Goal: Information Seeking & Learning: Learn about a topic

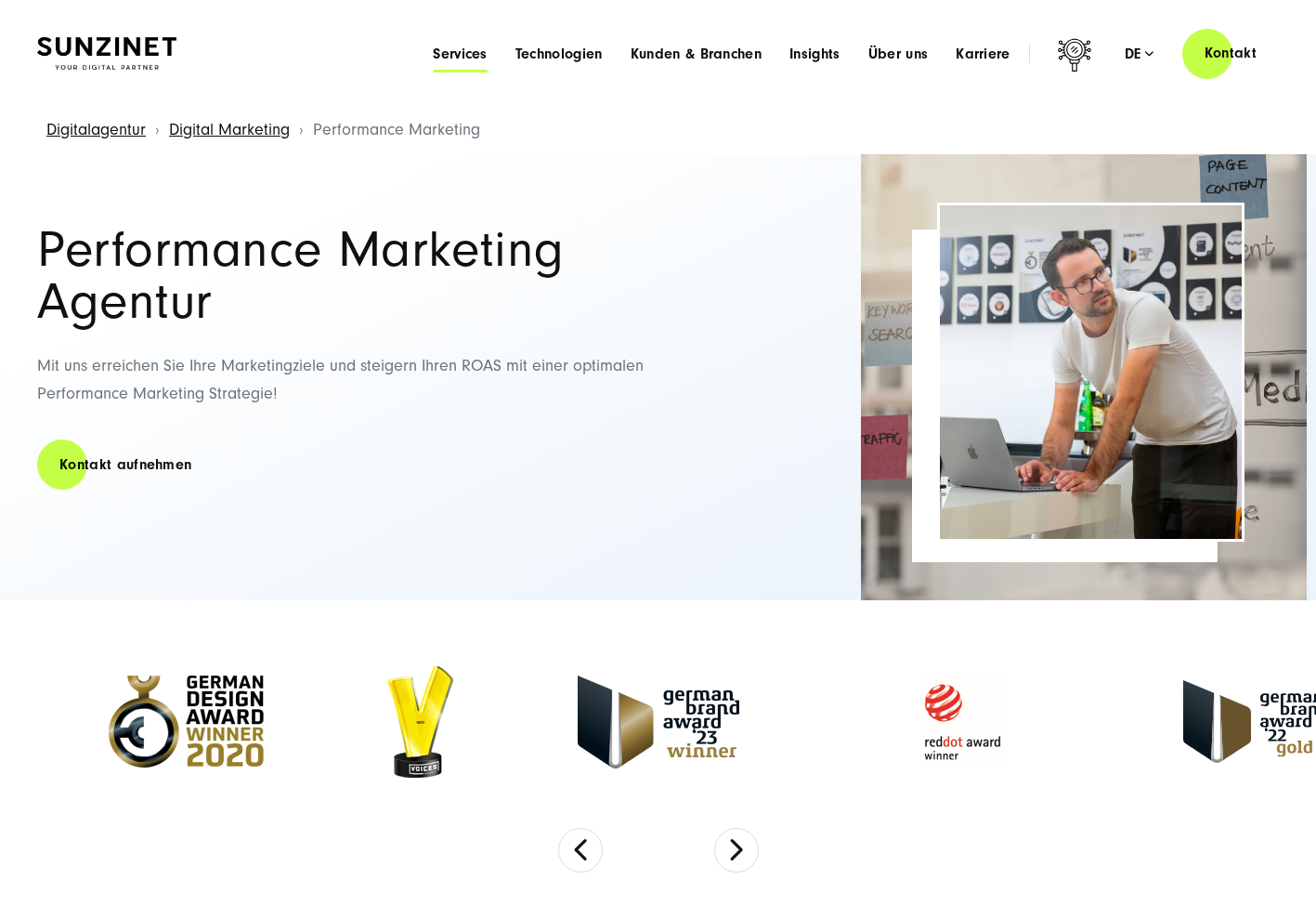
click at [468, 54] on span "Services" at bounding box center [460, 54] width 54 height 19
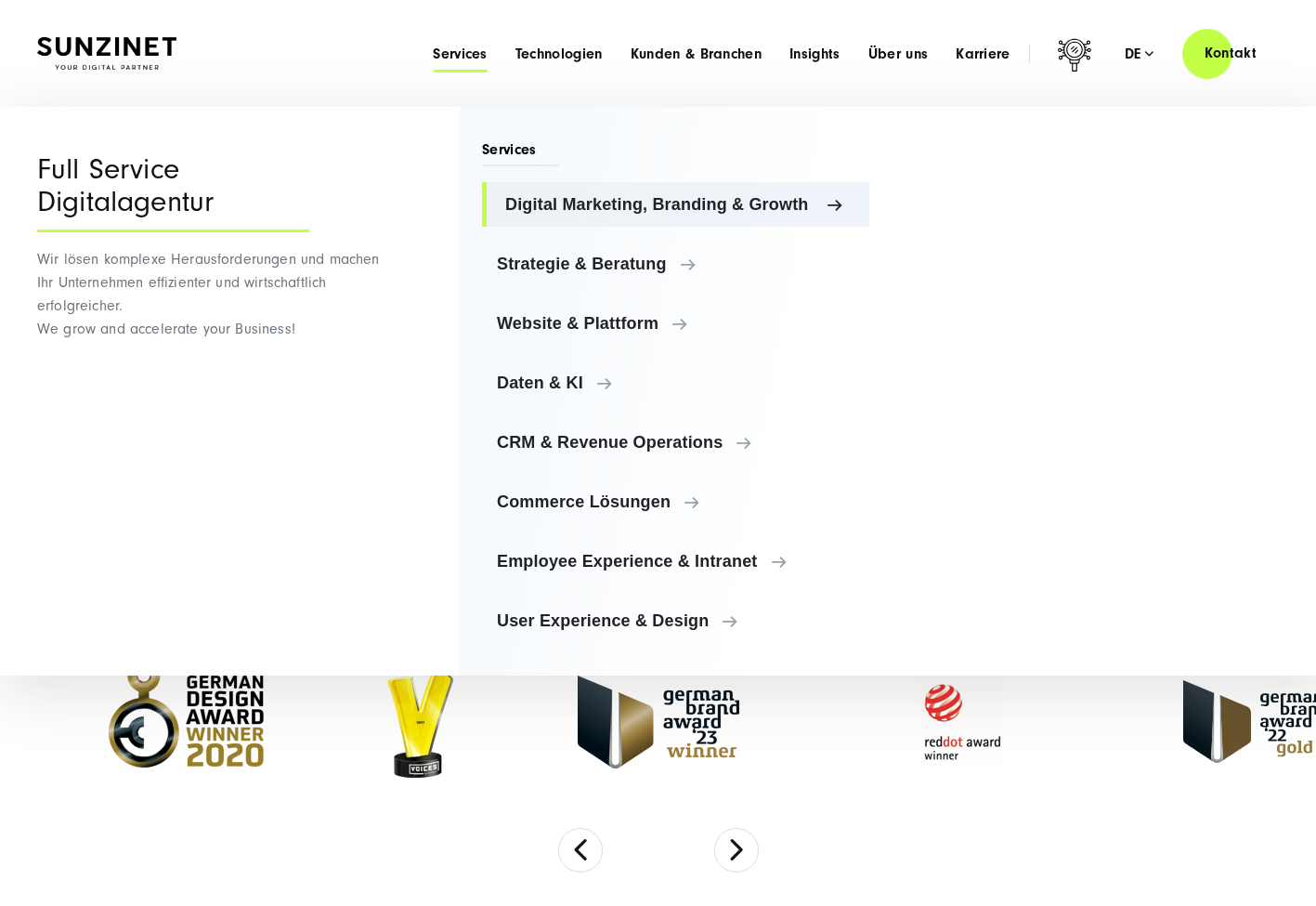
click at [759, 205] on span "Digital Marketing, Branding & Growth" at bounding box center [680, 205] width 349 height 19
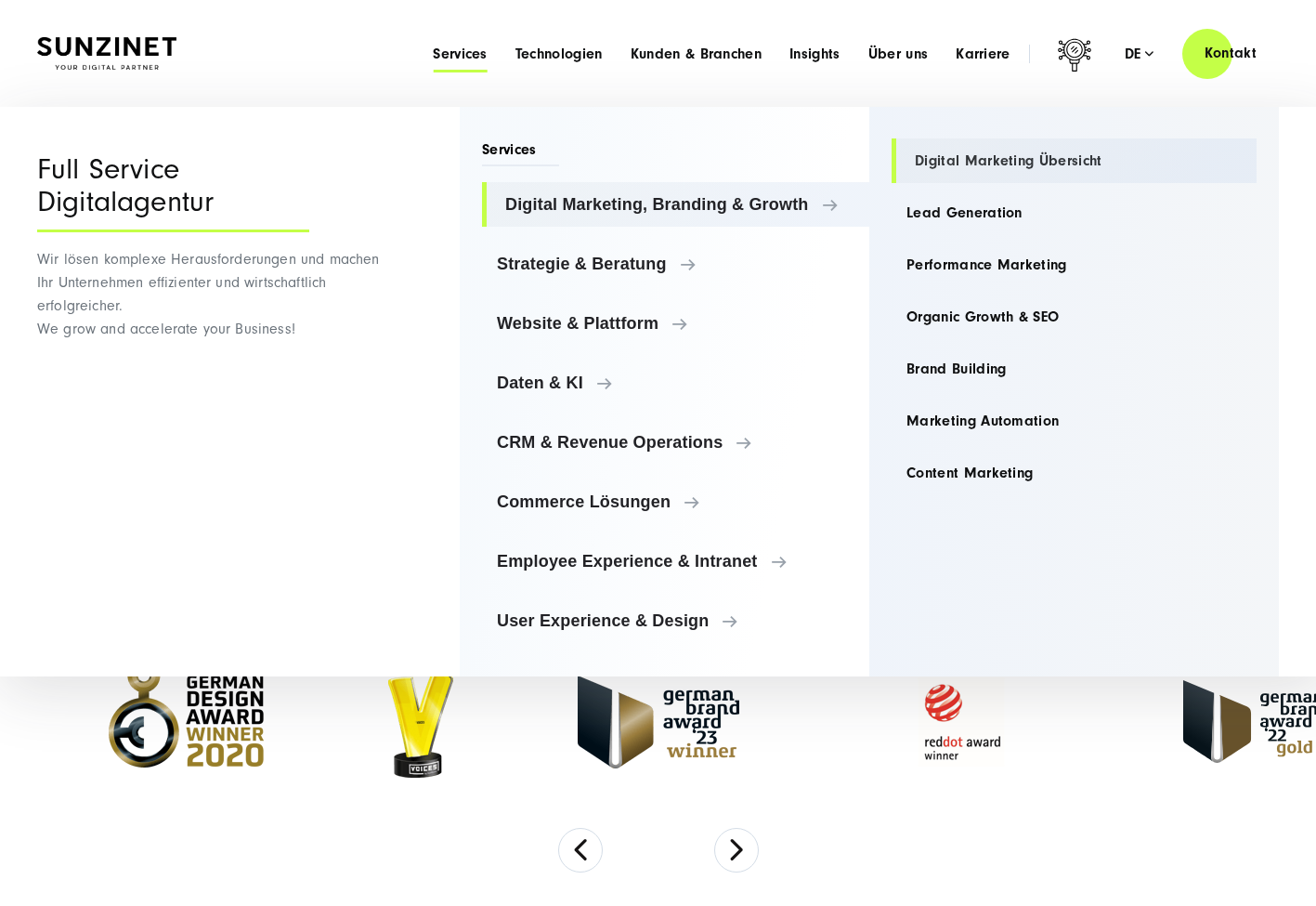
click at [954, 166] on link "Digital Marketing Übersicht" at bounding box center [1074, 160] width 365 height 44
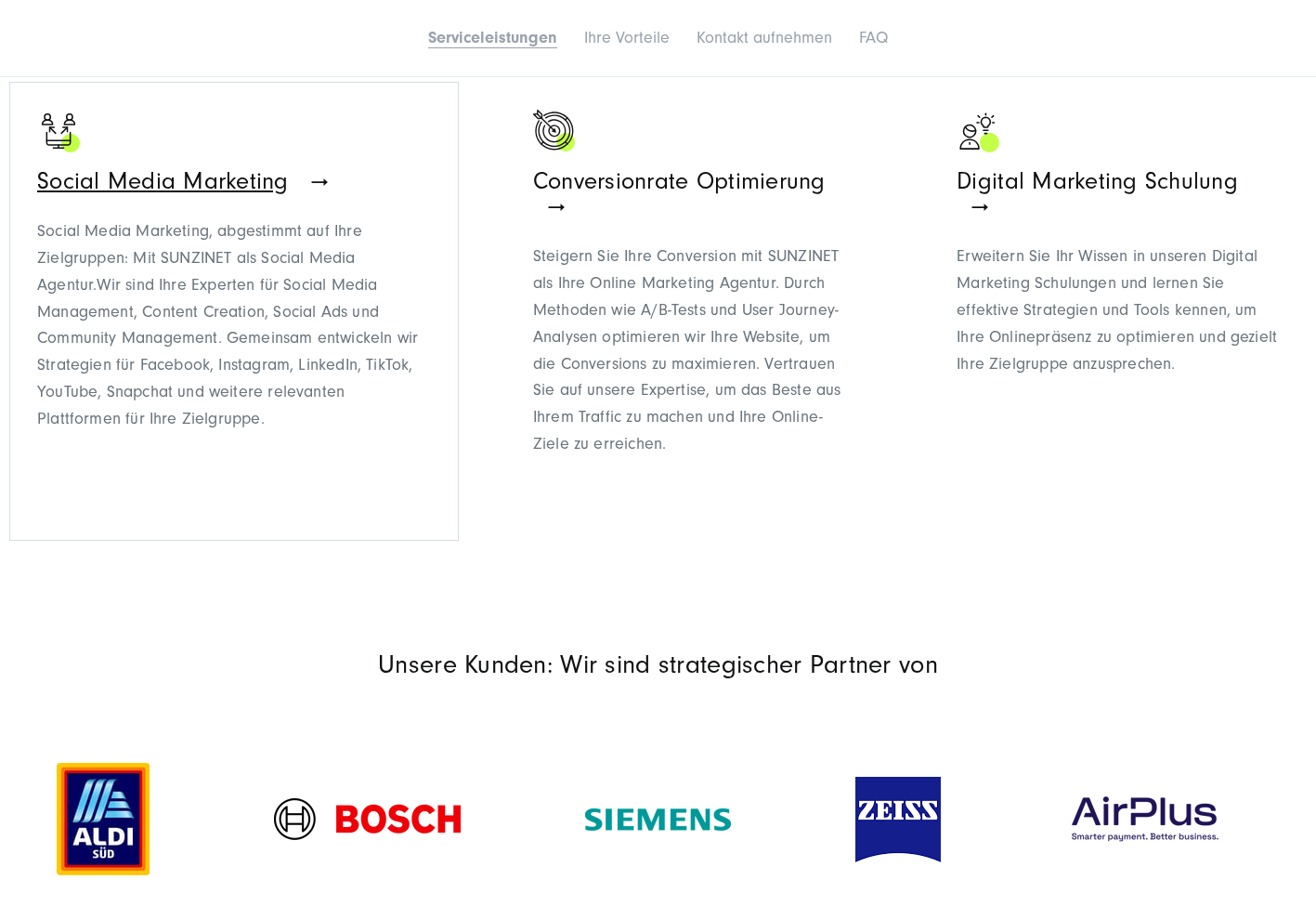
scroll to position [2225, 0]
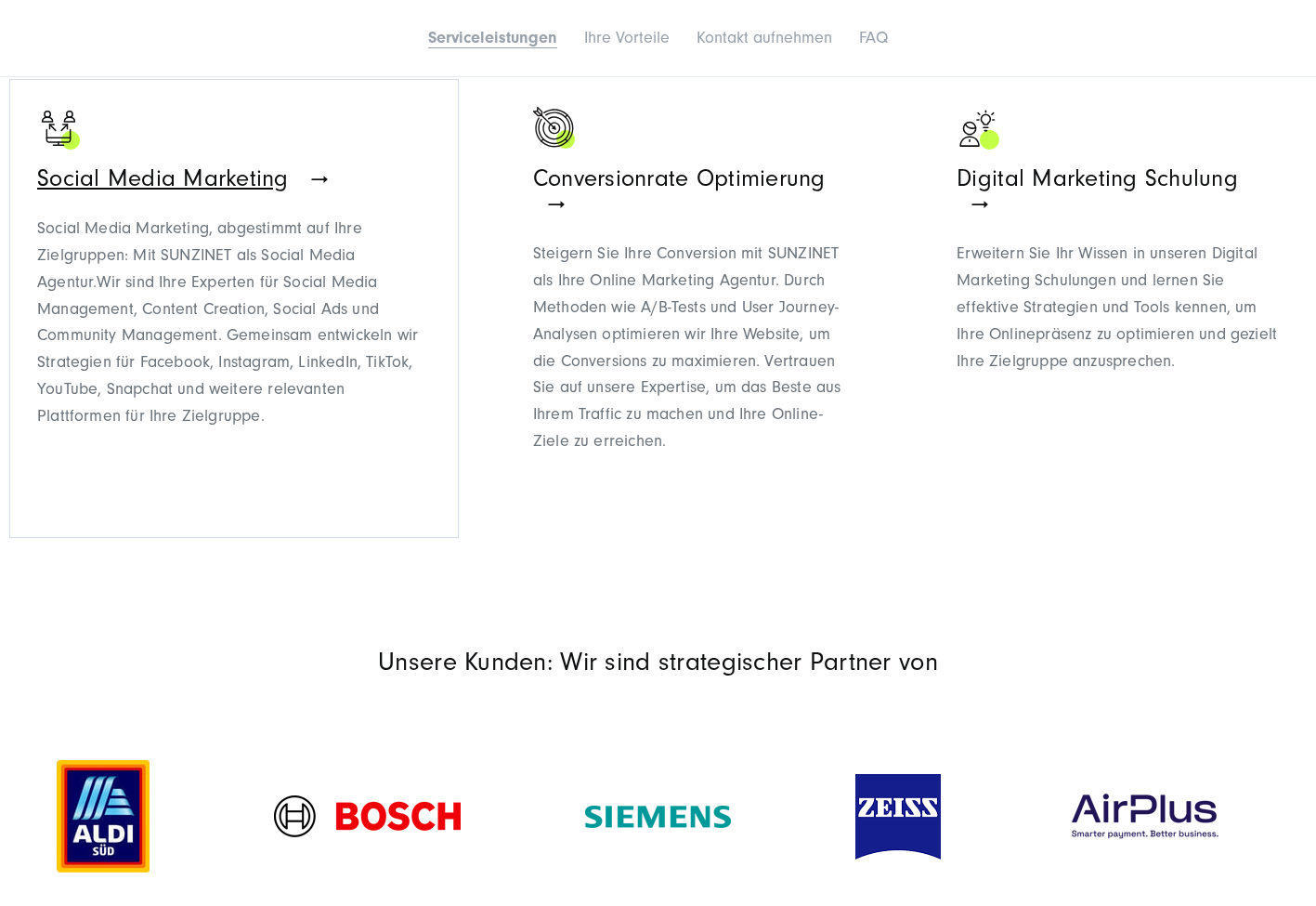
click at [304, 164] on span "Social Media Marketing" at bounding box center [184, 178] width 293 height 28
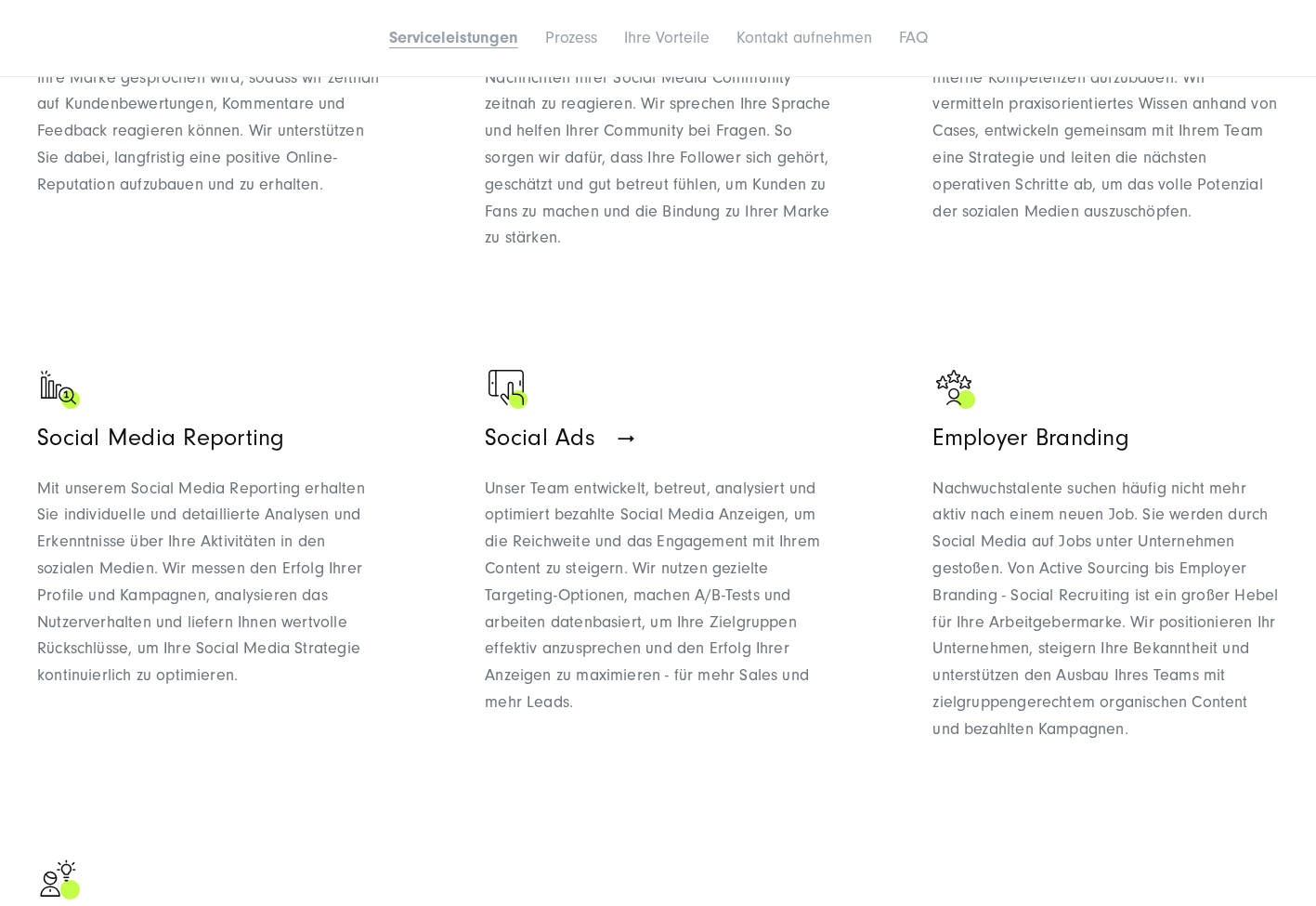
scroll to position [2007, 0]
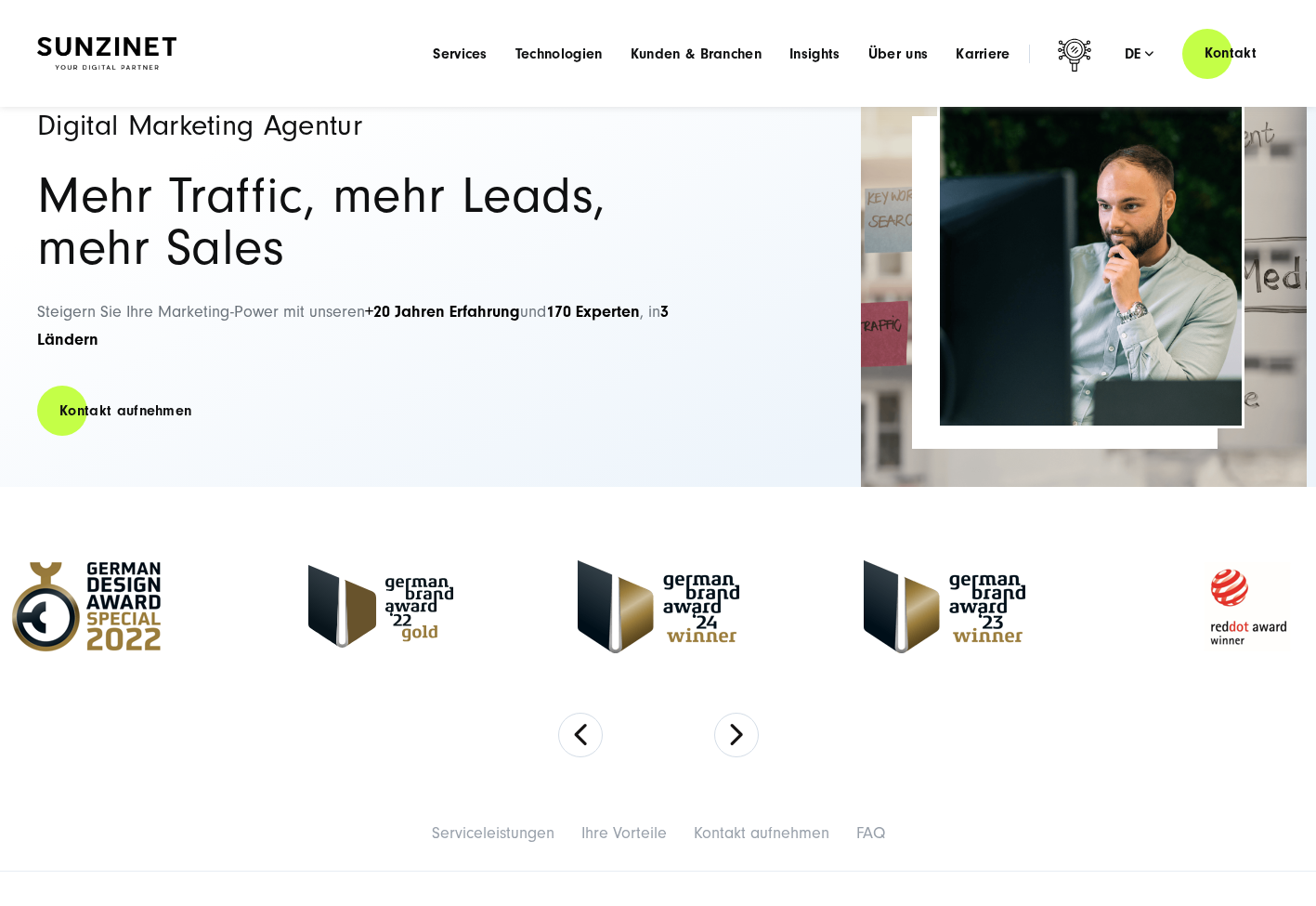
scroll to position [69, 0]
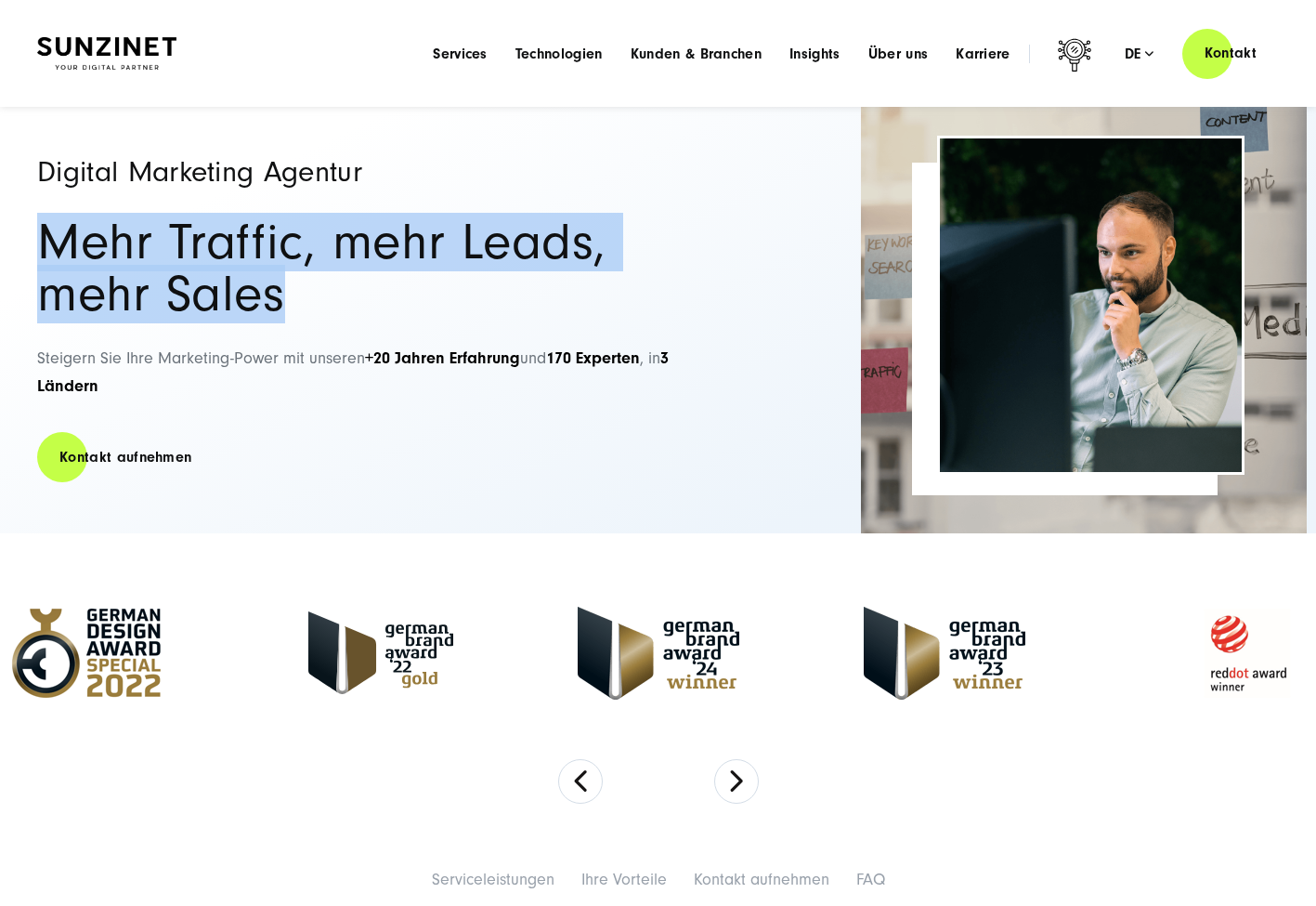
drag, startPoint x: 37, startPoint y: 236, endPoint x: 430, endPoint y: 299, distance: 398.0
click at [431, 299] on div "Digital Marketing Agentur Mehr Traffic, mehr Leads, mehr Sales Steigern Sie Ihr…" at bounding box center [658, 310] width 1316 height 446
copy h2 "Mehr Traffic, mehr Leads, mehr Sales"
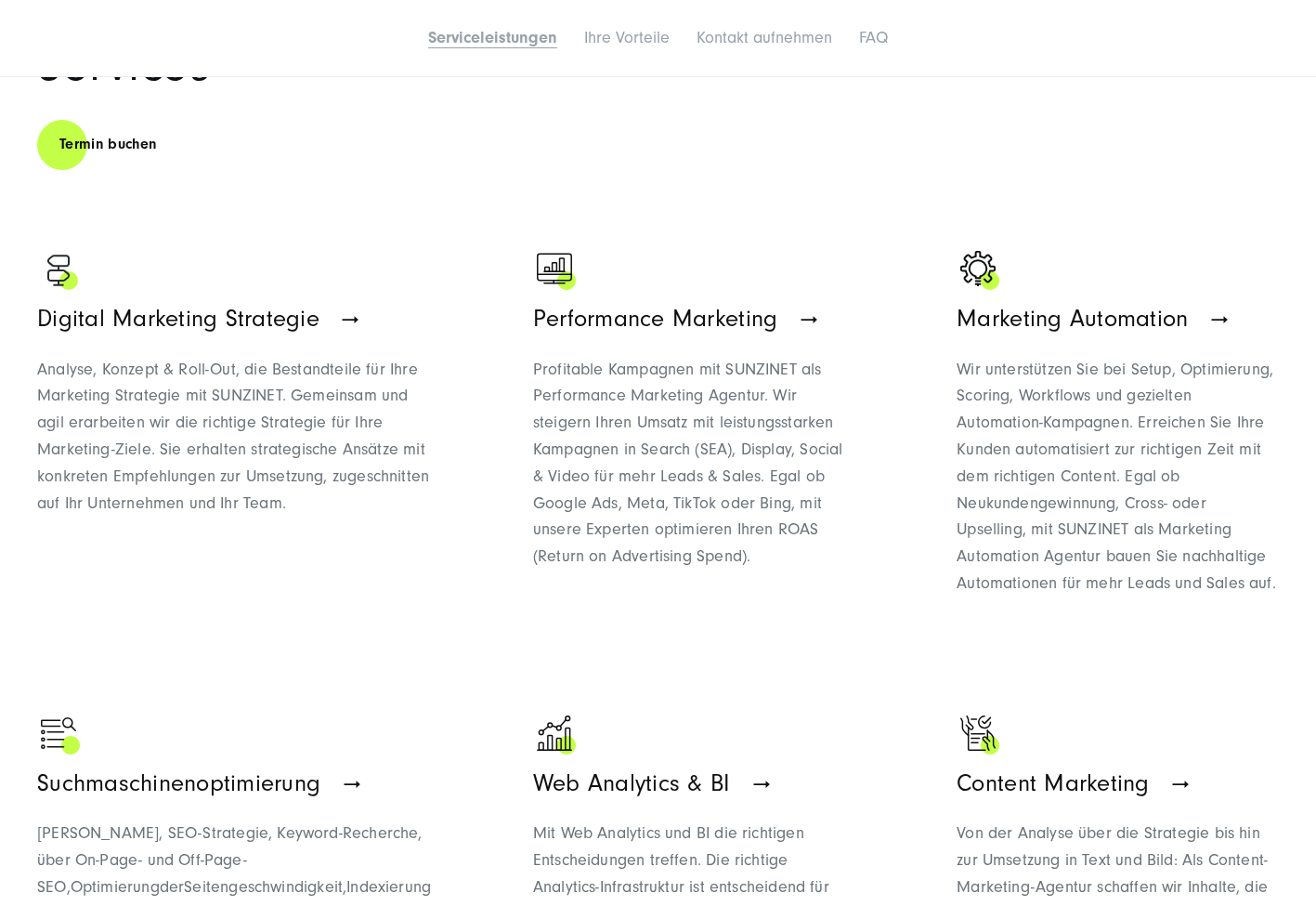
scroll to position [1131, 0]
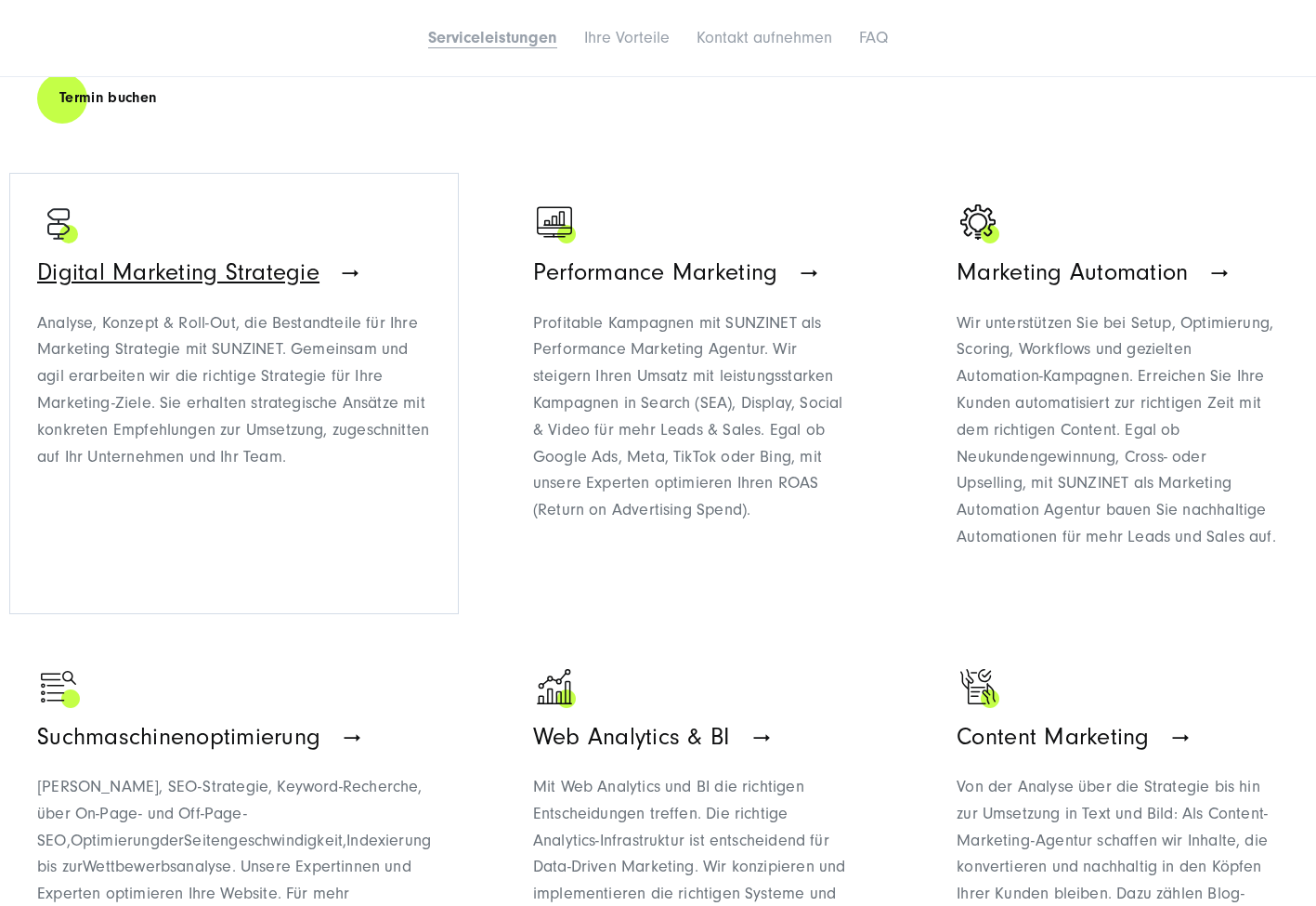
click at [282, 268] on span "Digital Marketing Strategie" at bounding box center [178, 272] width 283 height 28
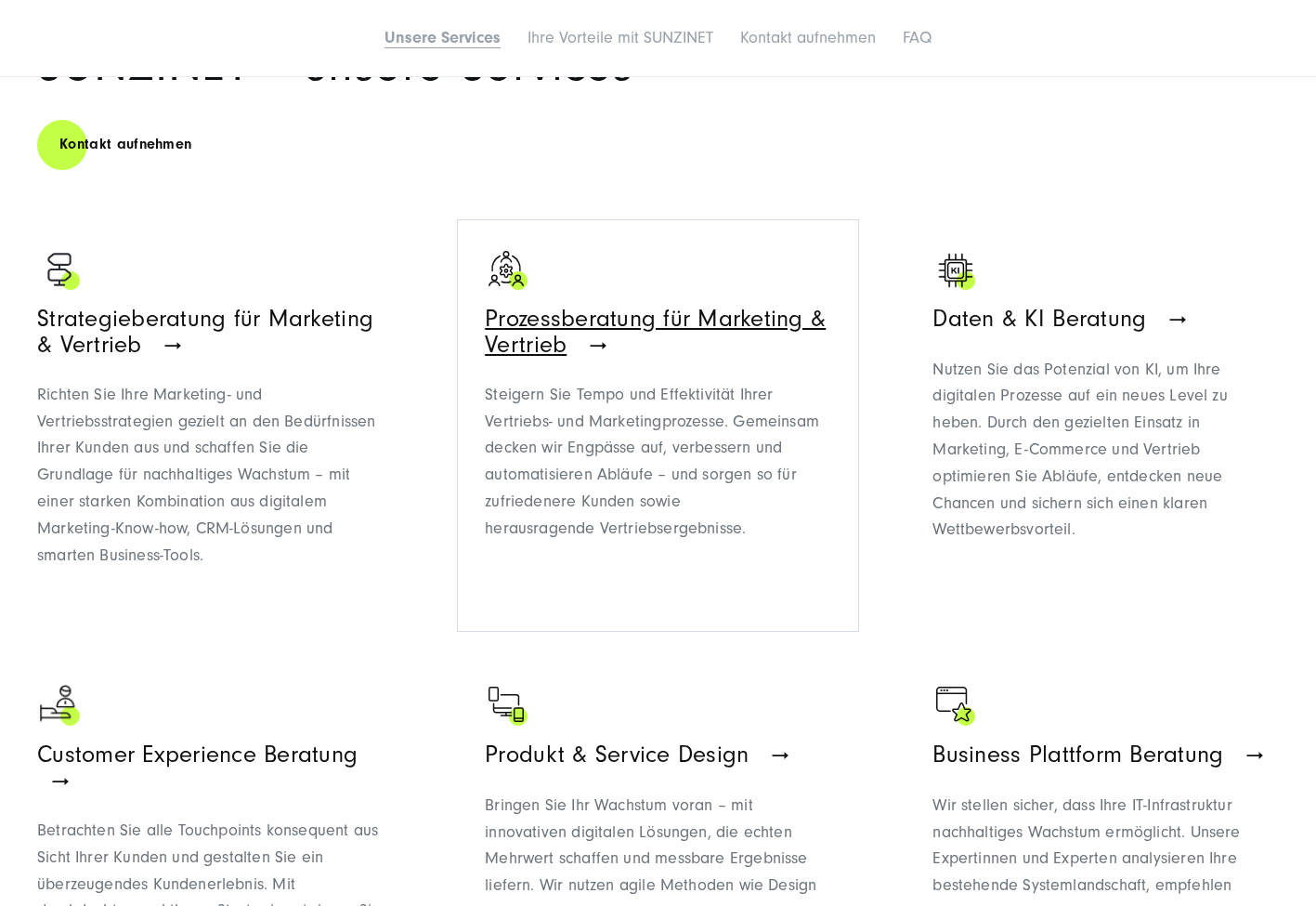
scroll to position [1076, 0]
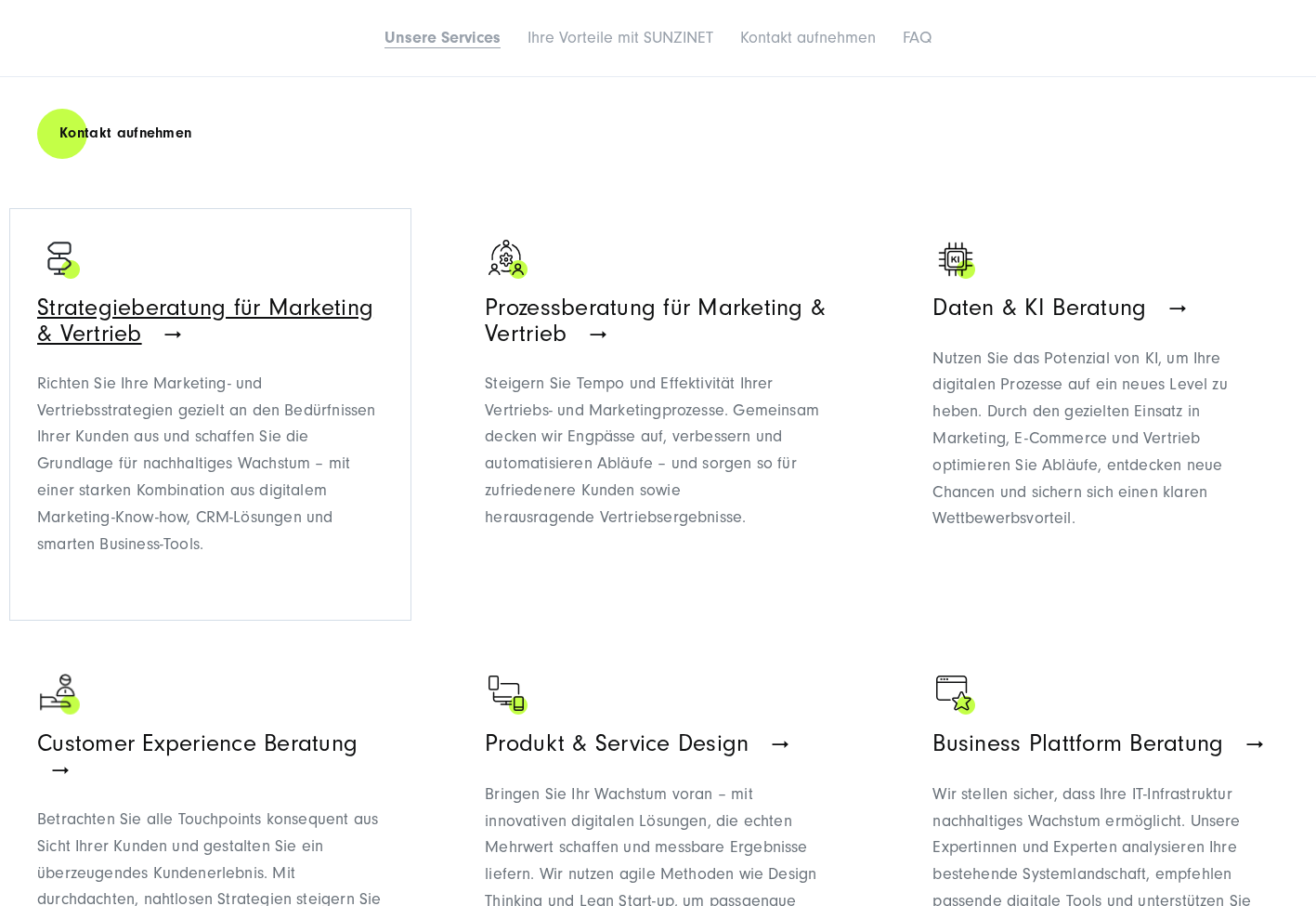
click at [168, 329] on span "Strategieberatung für Marketing & Vertrieb" at bounding box center [206, 320] width 336 height 53
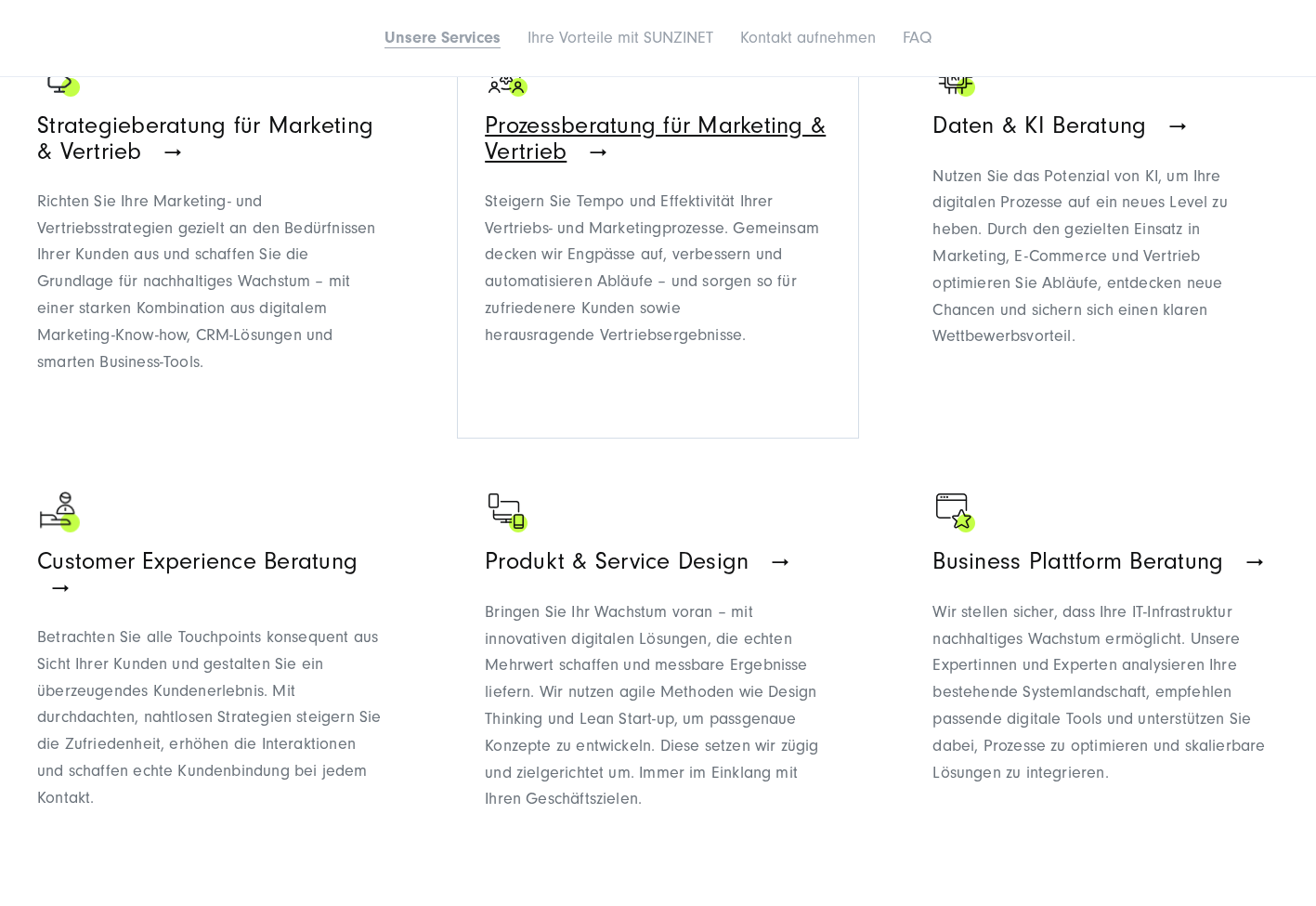
scroll to position [1260, 0]
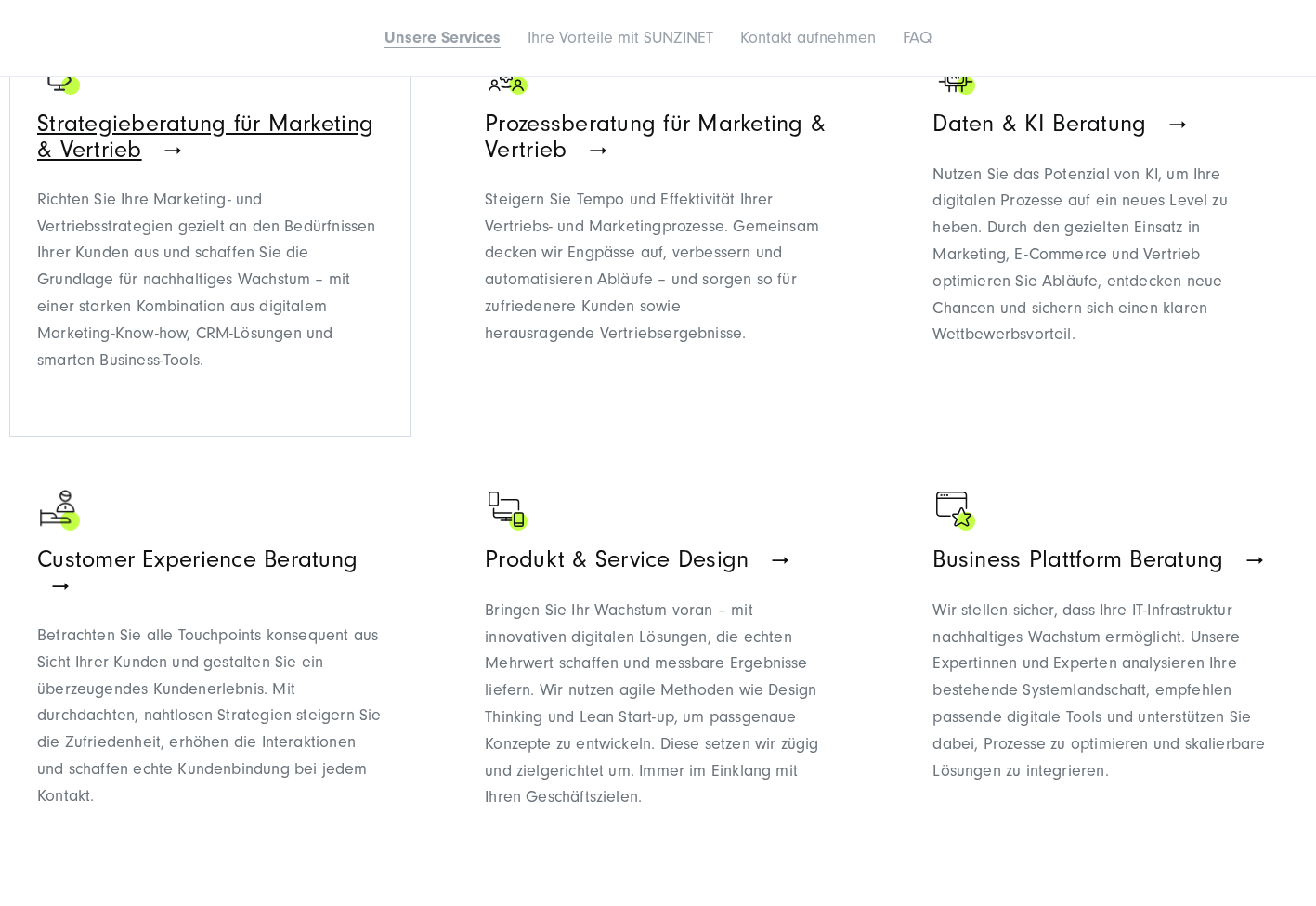
click at [170, 129] on span "Strategieberatung für Marketing & Vertrieb" at bounding box center [206, 136] width 336 height 53
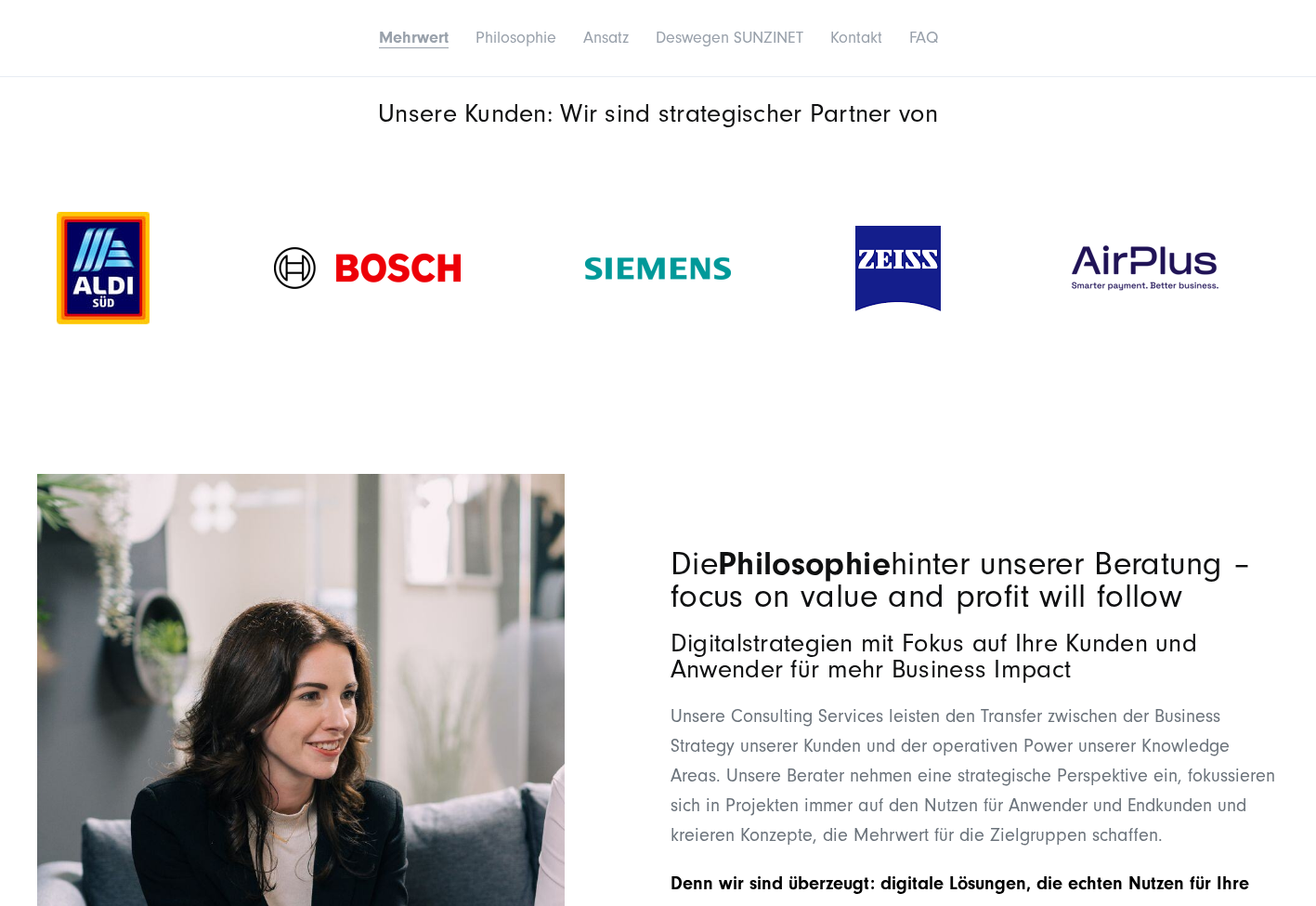
scroll to position [2240, 0]
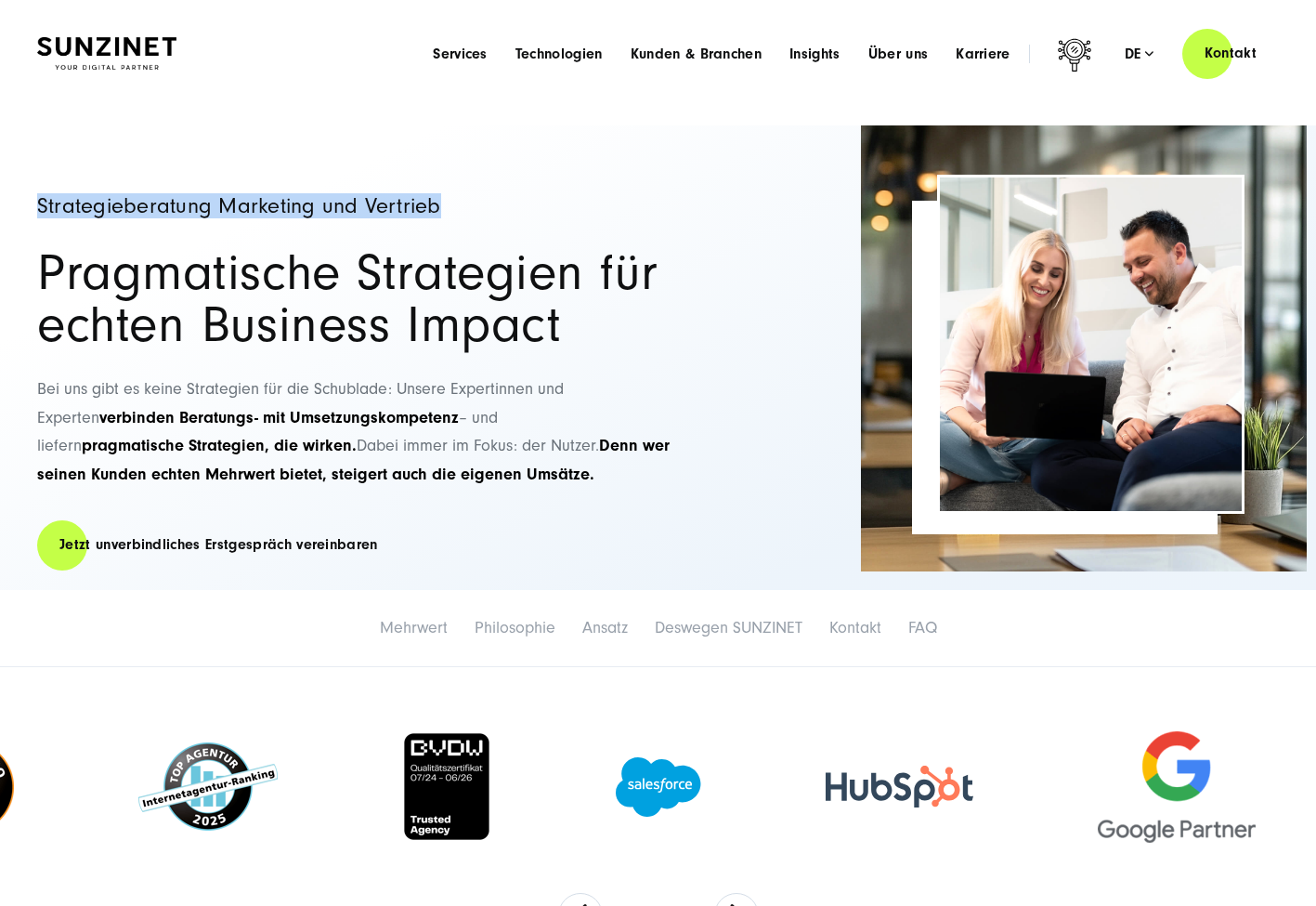
drag, startPoint x: 40, startPoint y: 206, endPoint x: 463, endPoint y: 209, distance: 423.0
click at [463, 209] on h1 "Strategieberatung Marketing und Vertrieb" at bounding box center [362, 207] width 650 height 23
copy h1 "Strategieberatung Marketing und Vertrieb"
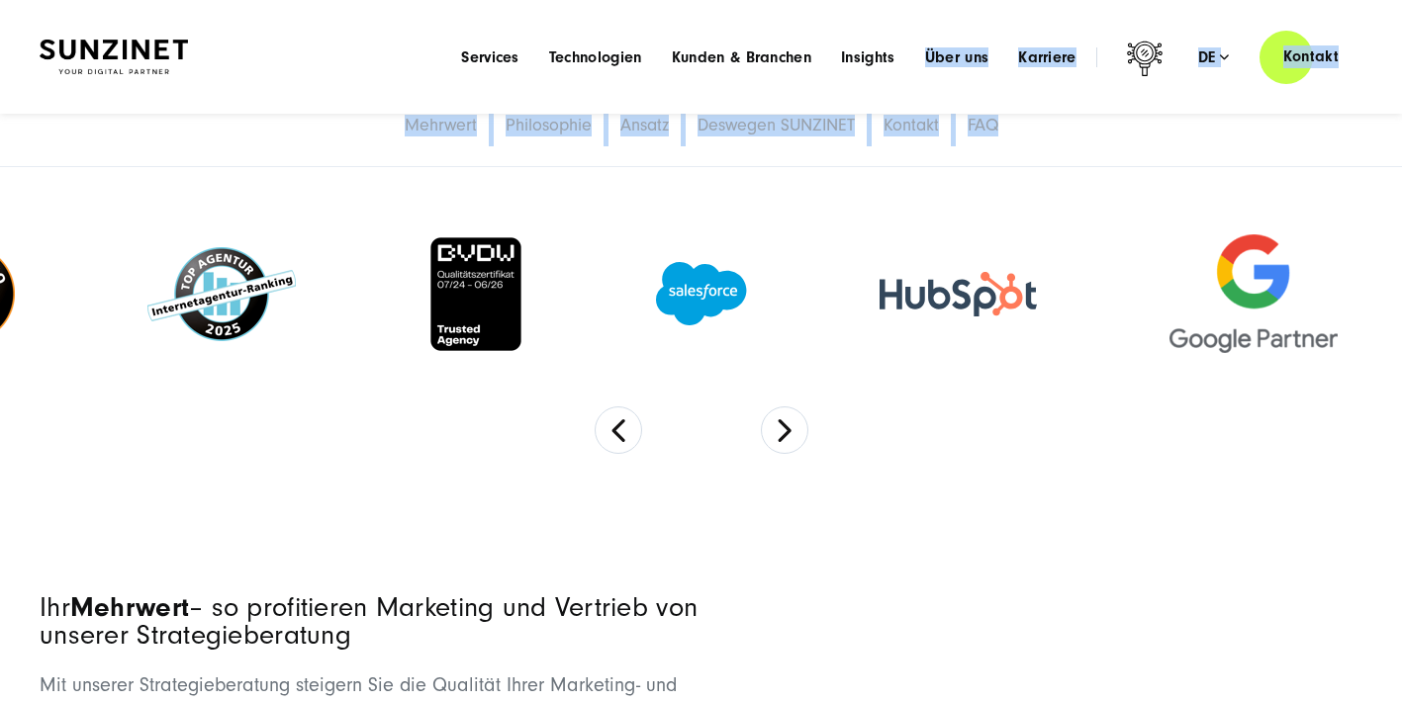
scroll to position [207, 0]
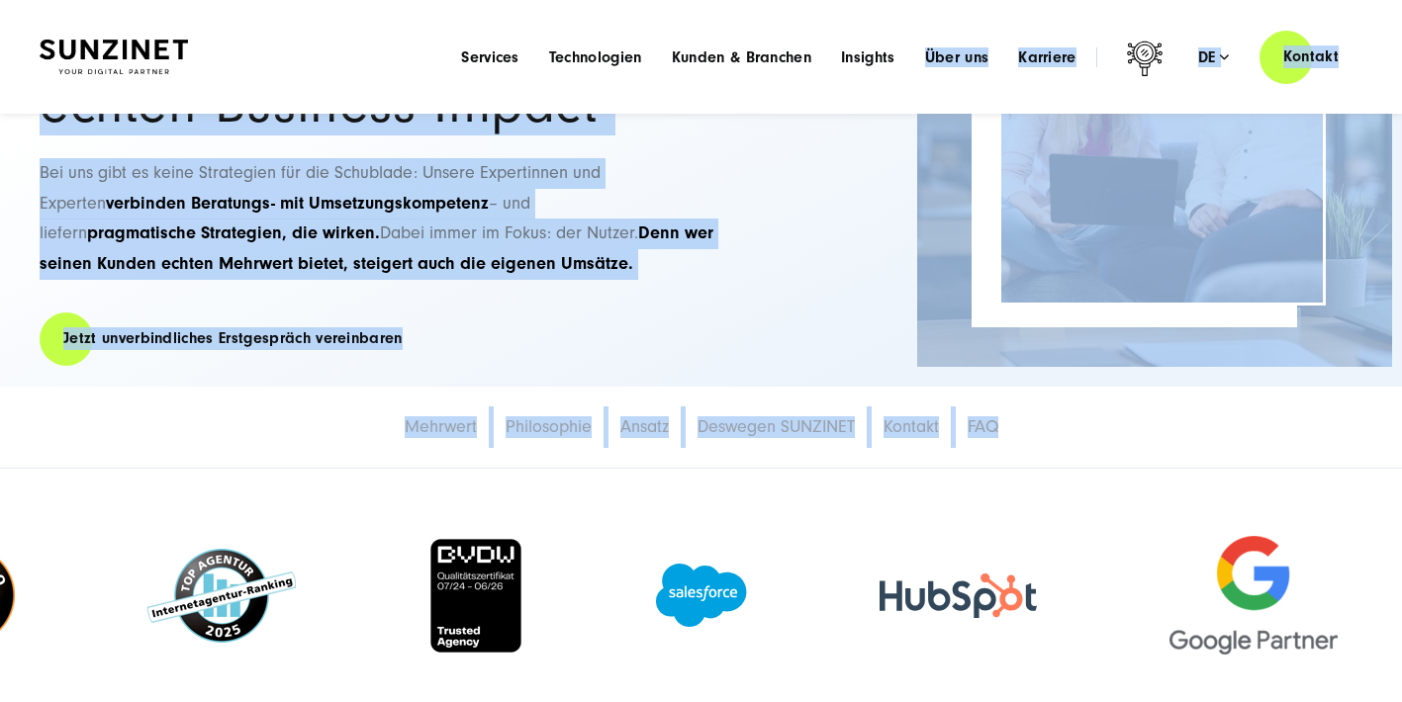
drag, startPoint x: 1060, startPoint y: 33, endPoint x: 995, endPoint y: 30, distance: 64.4
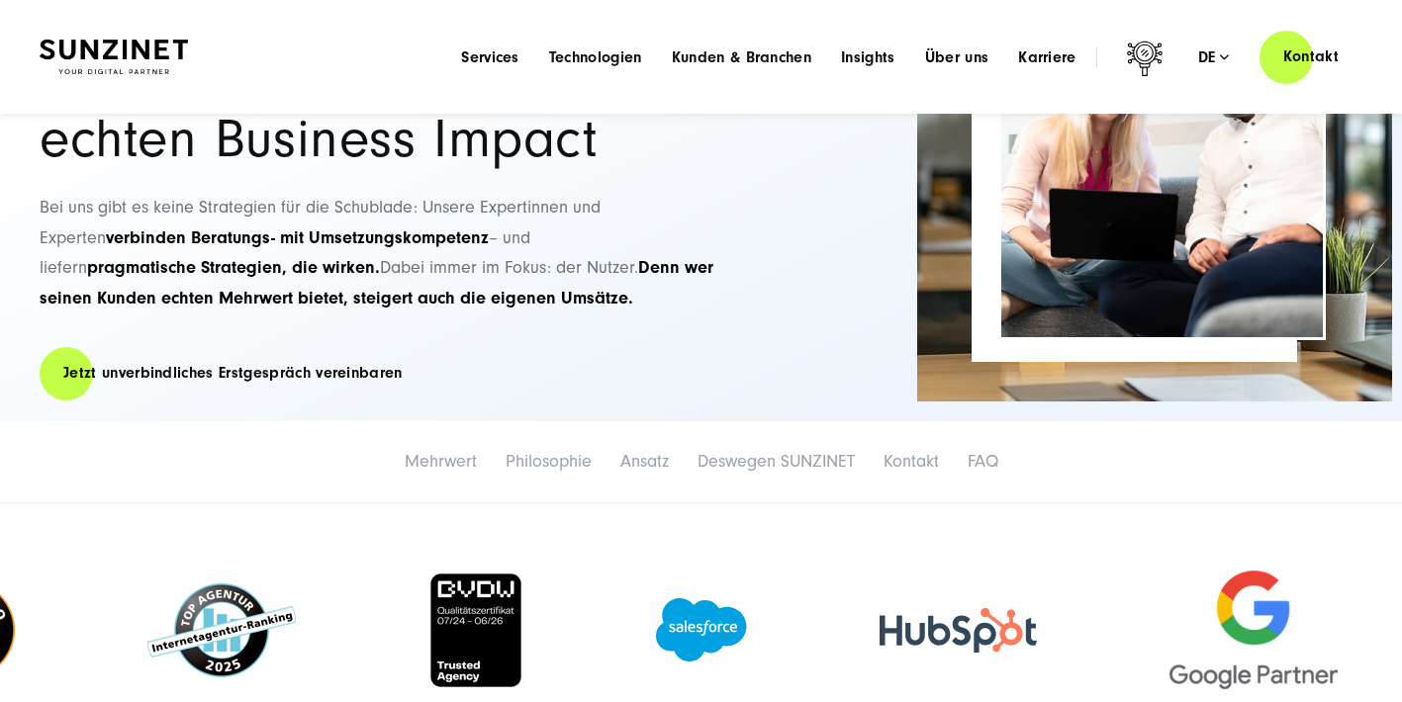
click at [868, 36] on div "Menu Services Menu Full Service Digitalagentur Wir lösen komplexe Herausforderu…" at bounding box center [904, 57] width 916 height 56
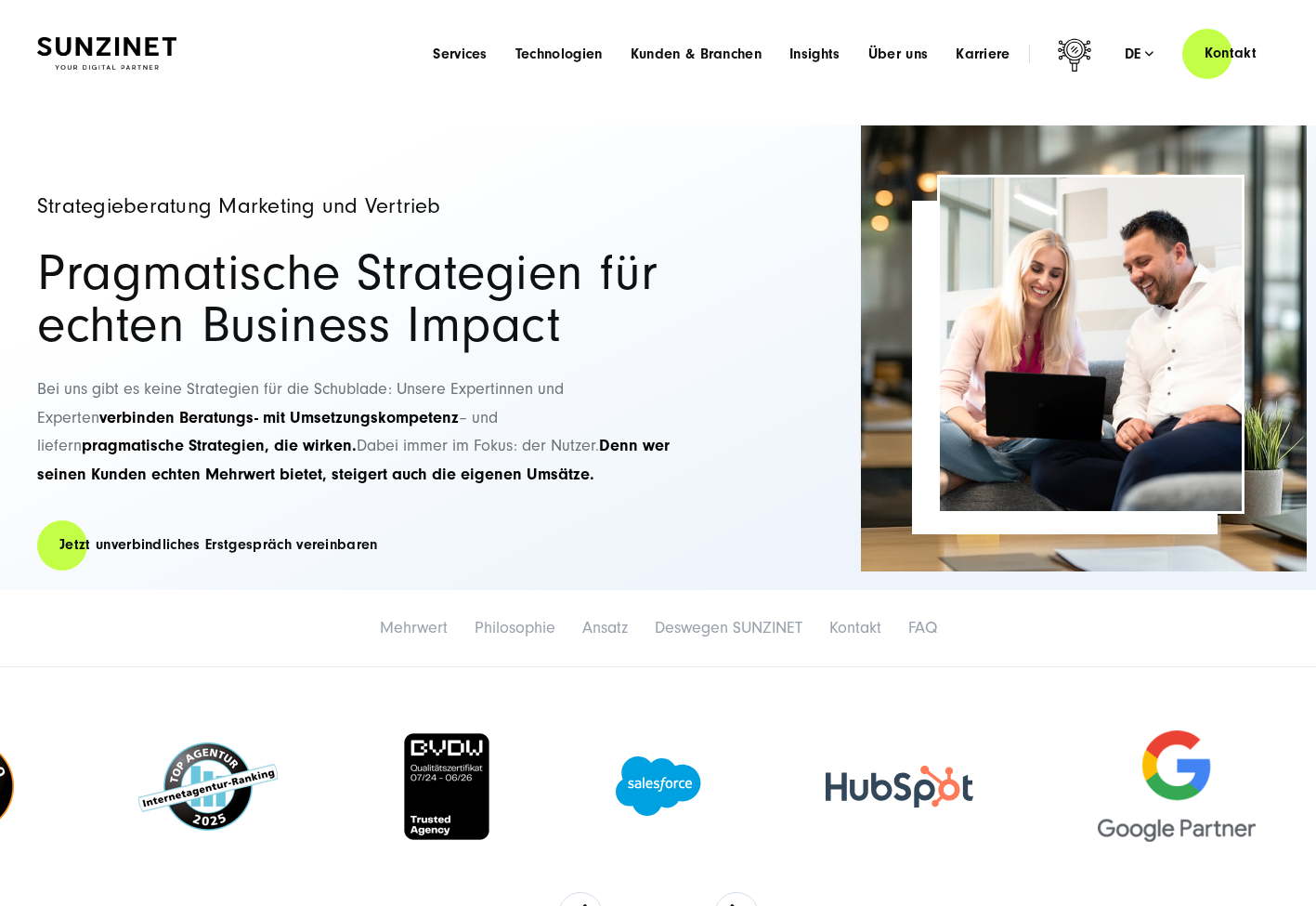
scroll to position [0, 0]
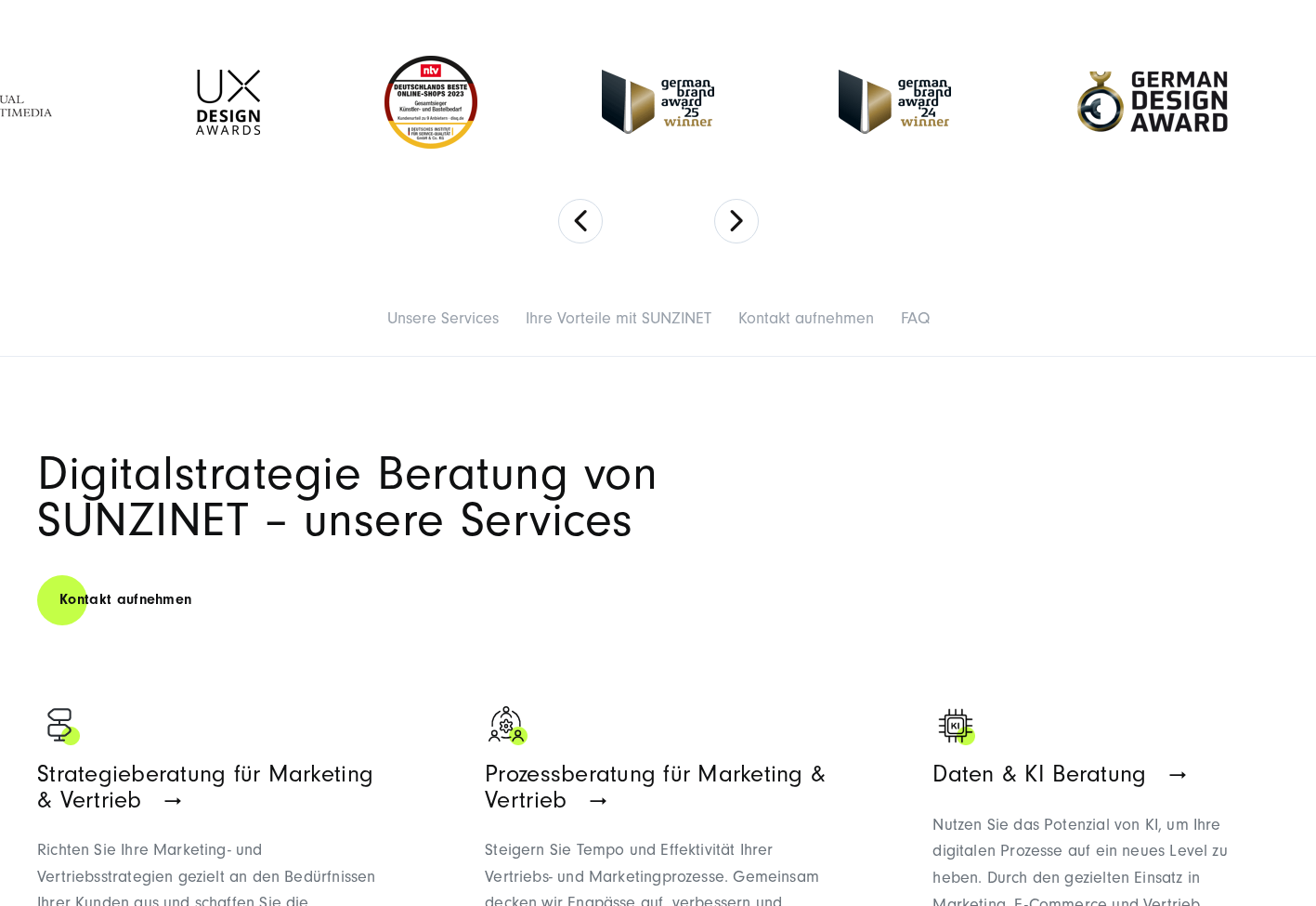
scroll to position [610, 0]
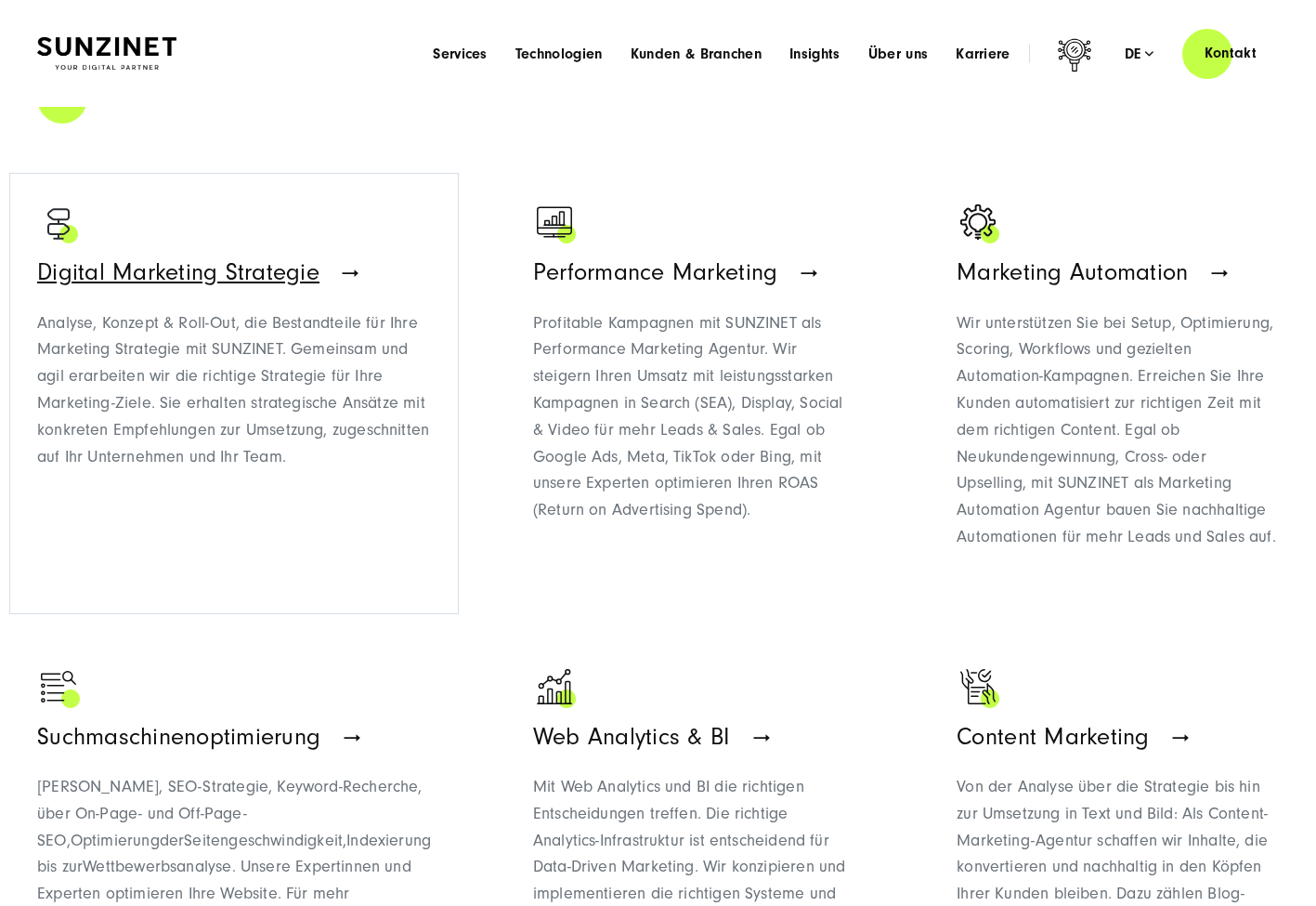
scroll to position [1088, 0]
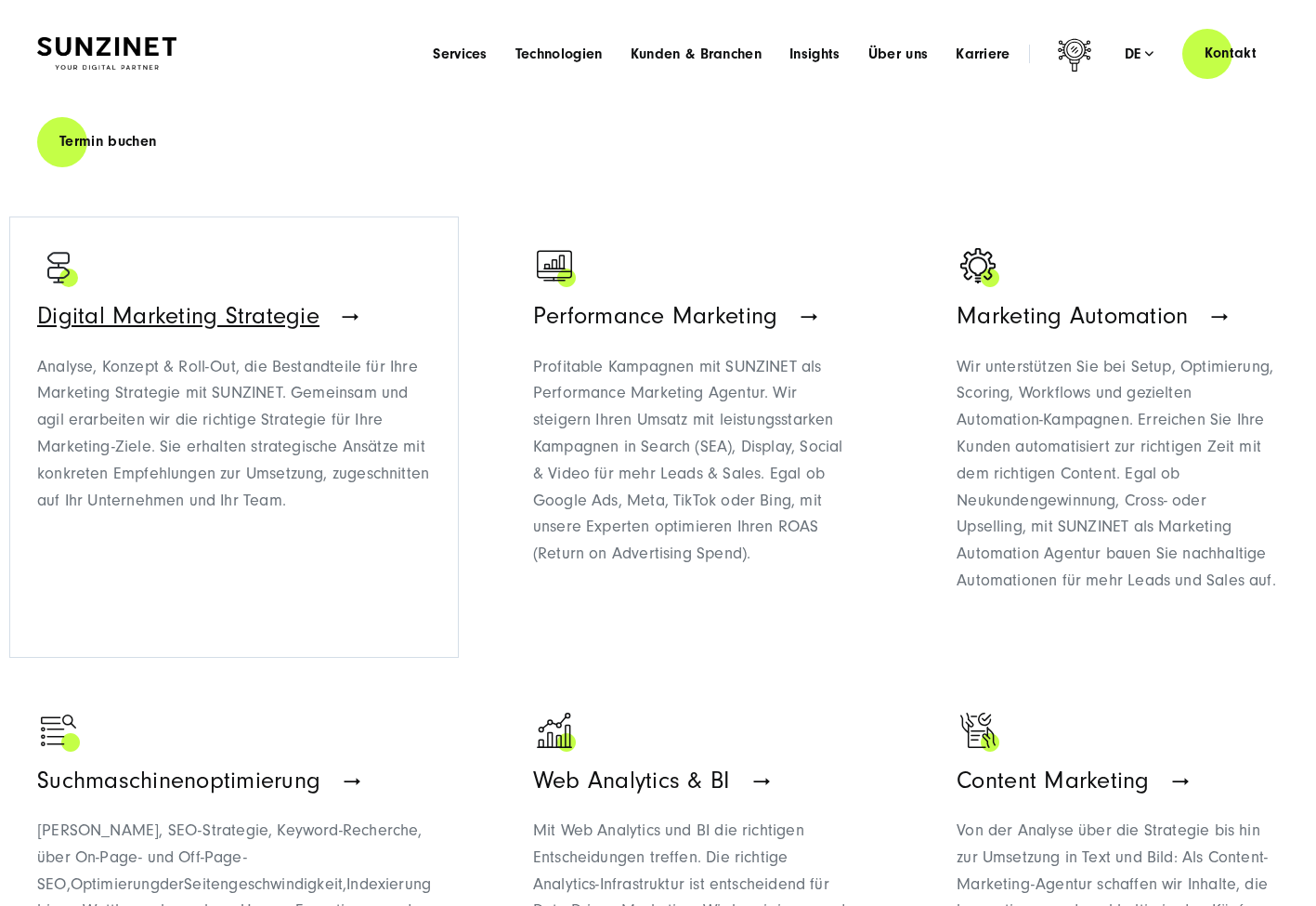
click at [305, 314] on span "Digital Marketing Strategie" at bounding box center [178, 316] width 283 height 28
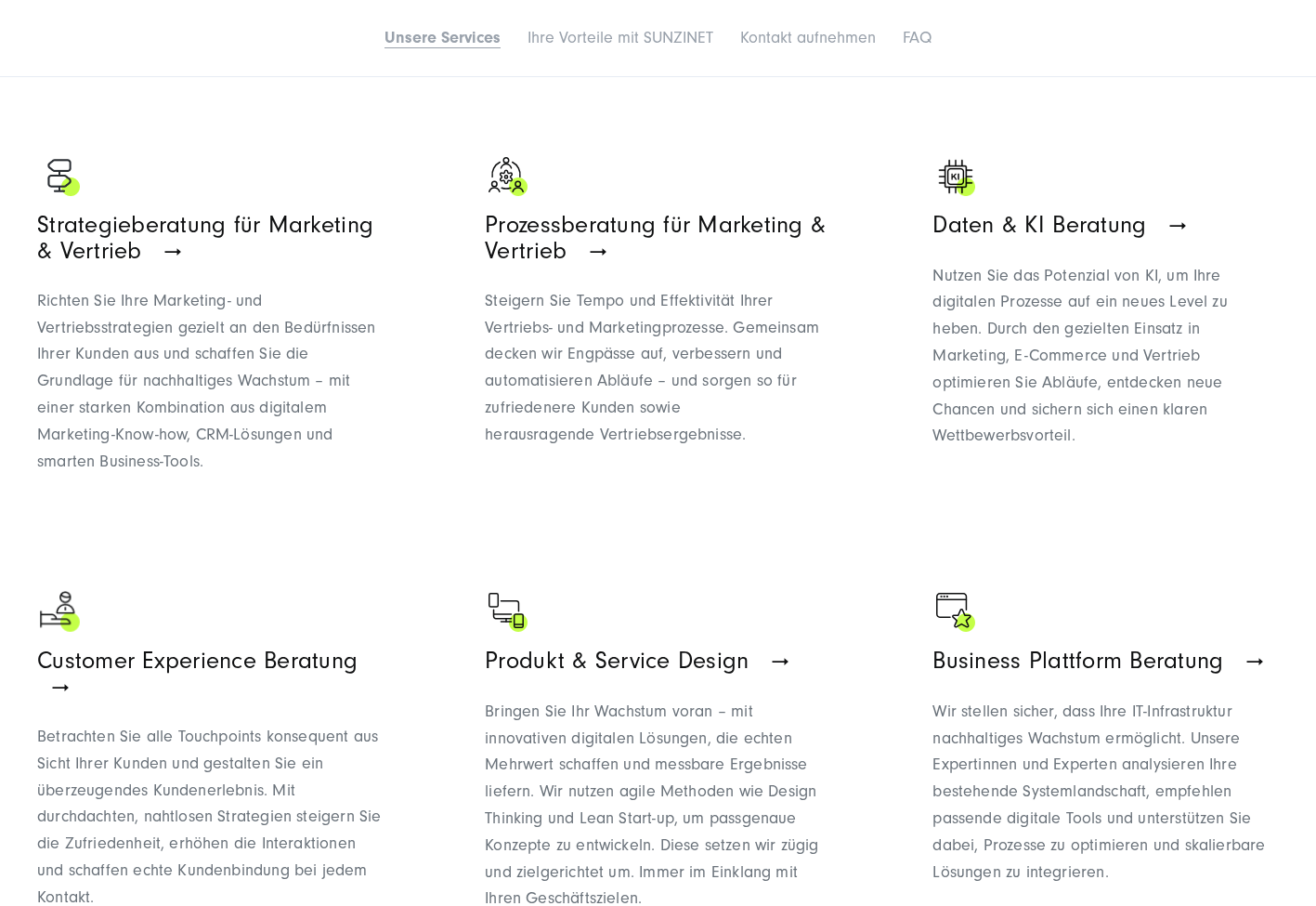
scroll to position [1159, 0]
click at [668, 228] on span "Prozessberatung für Marketing & Vertrieb" at bounding box center [654, 237] width 341 height 53
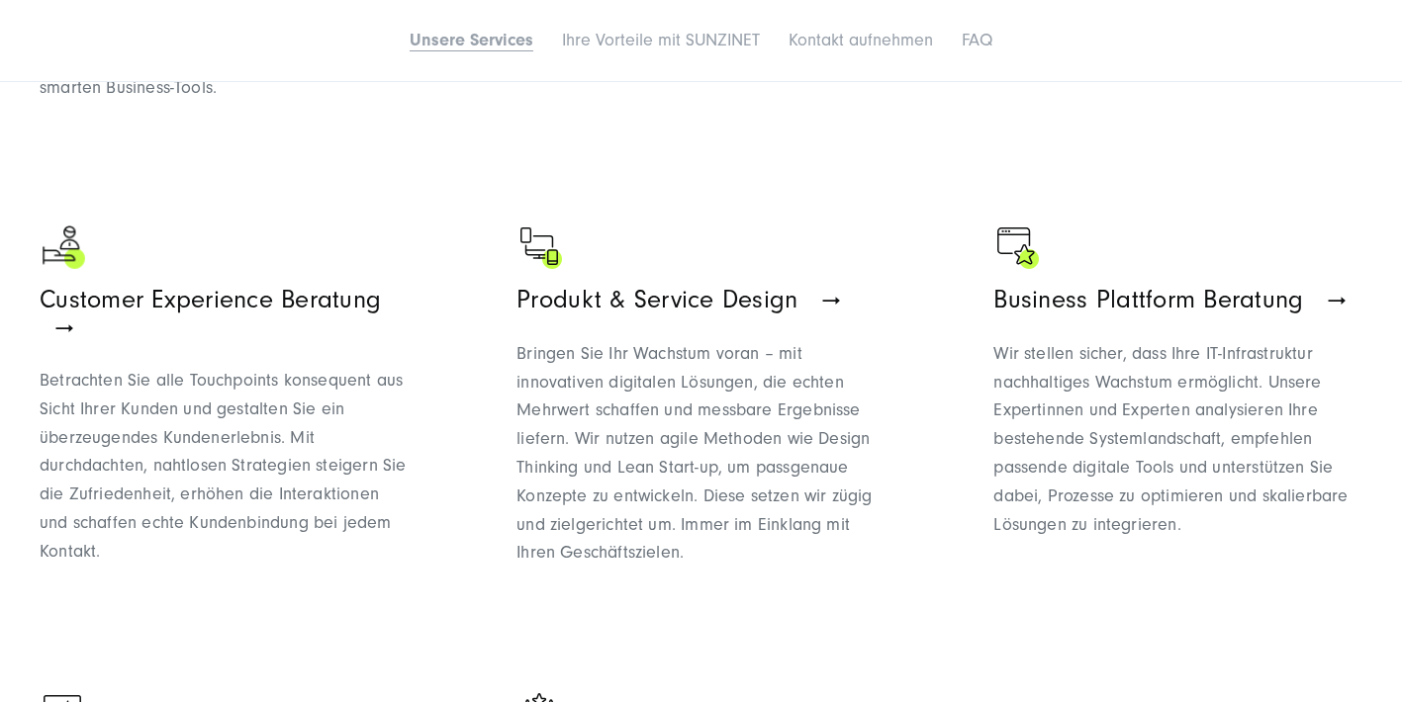
scroll to position [1643, 0]
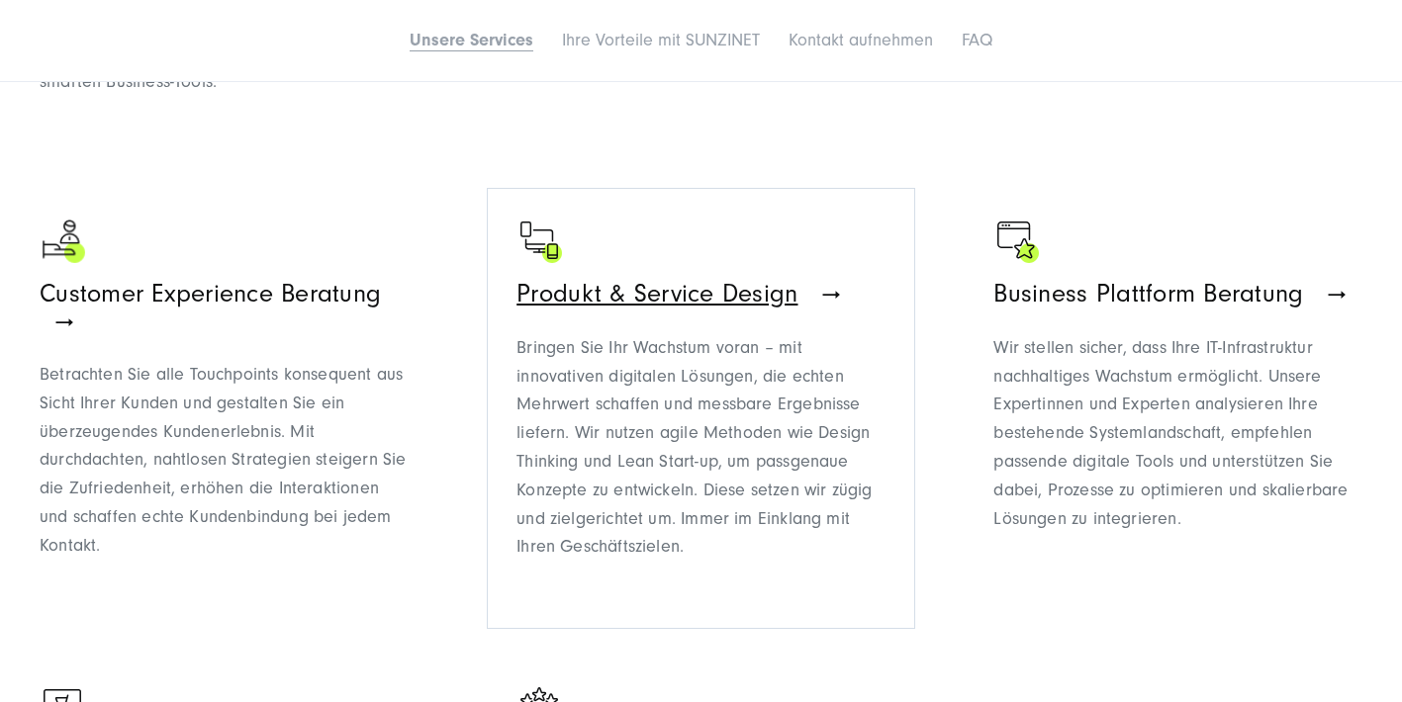
click at [641, 288] on span "Produkt & Service Design" at bounding box center [656, 294] width 281 height 30
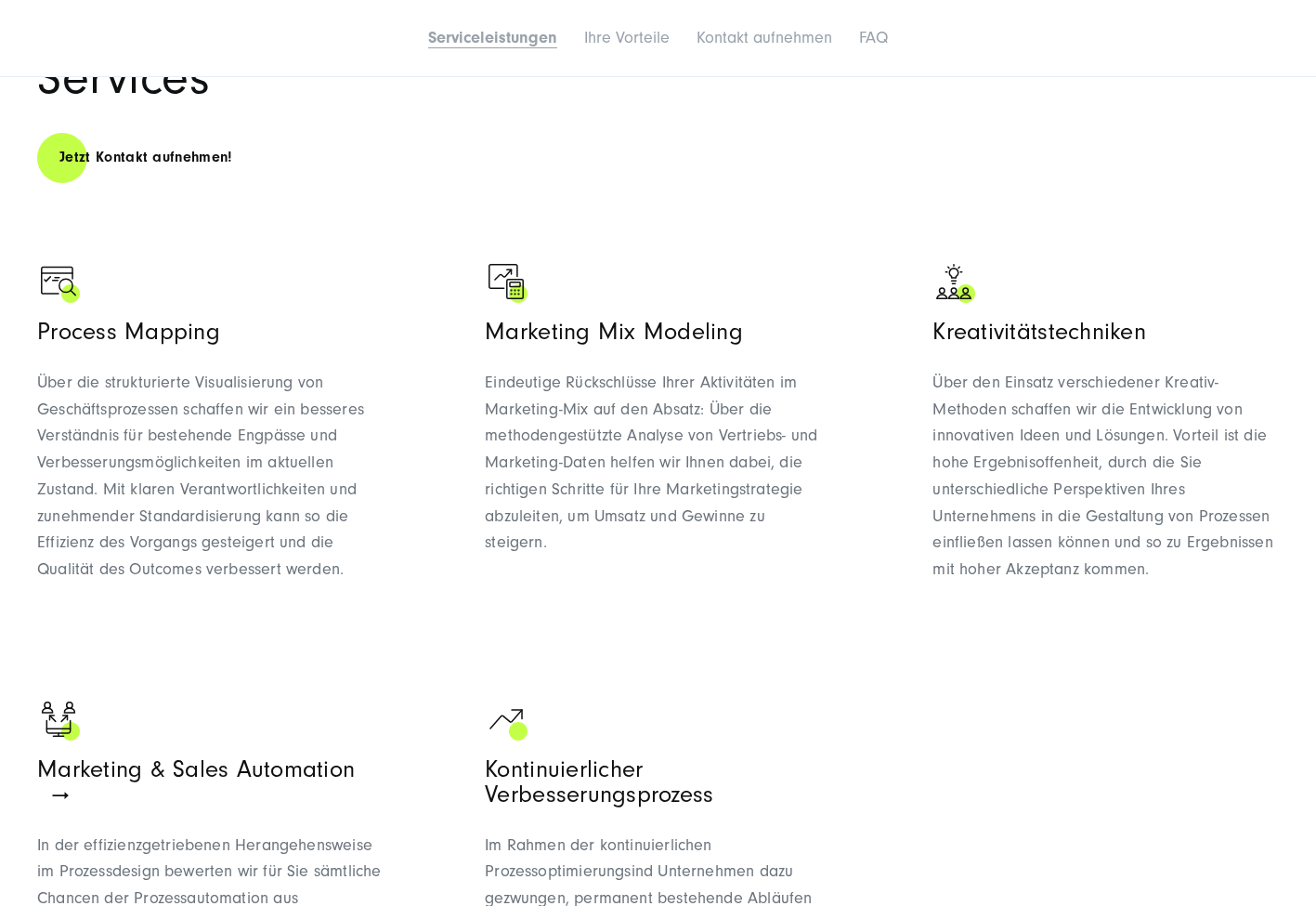
scroll to position [838, 0]
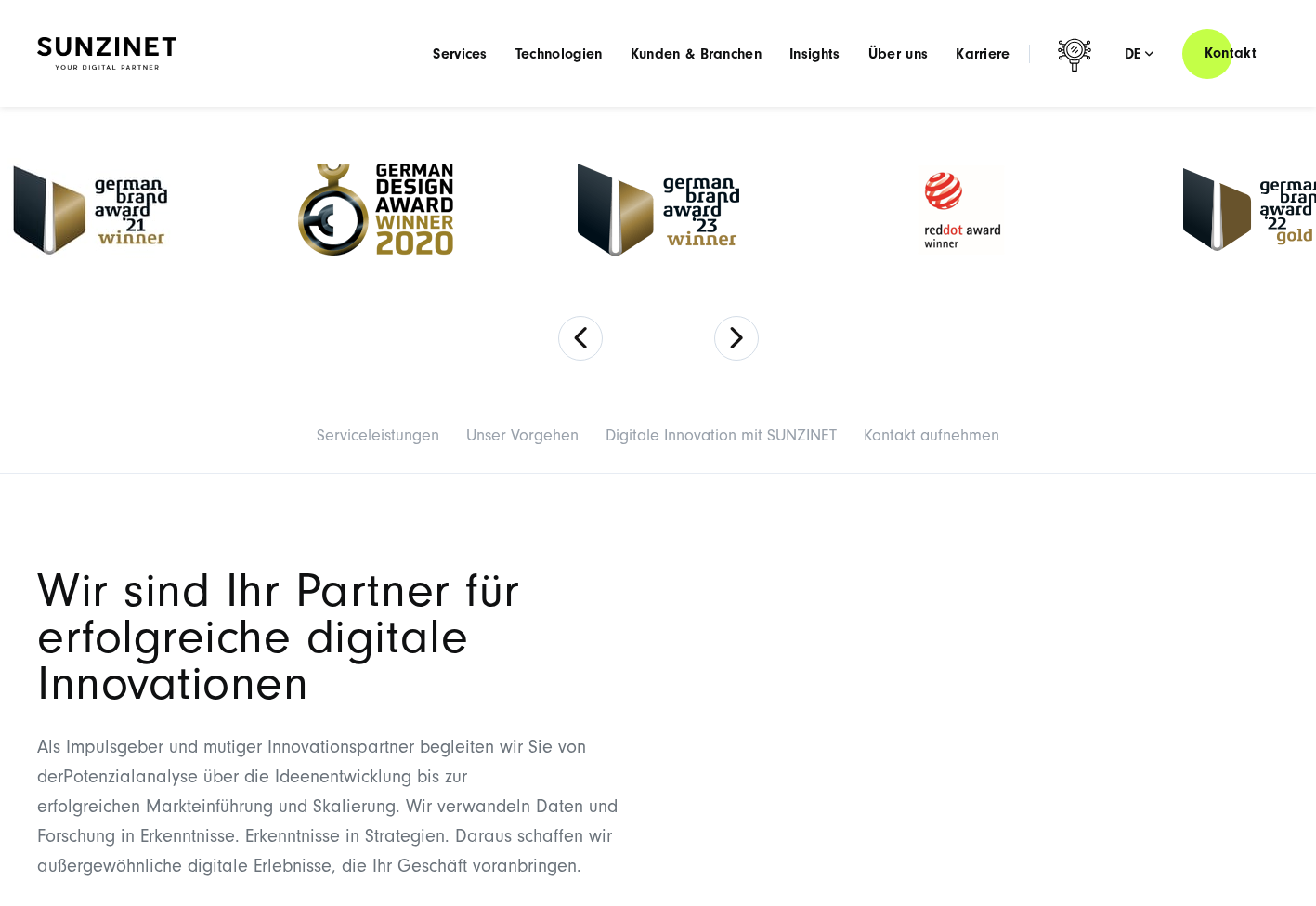
scroll to position [482, 0]
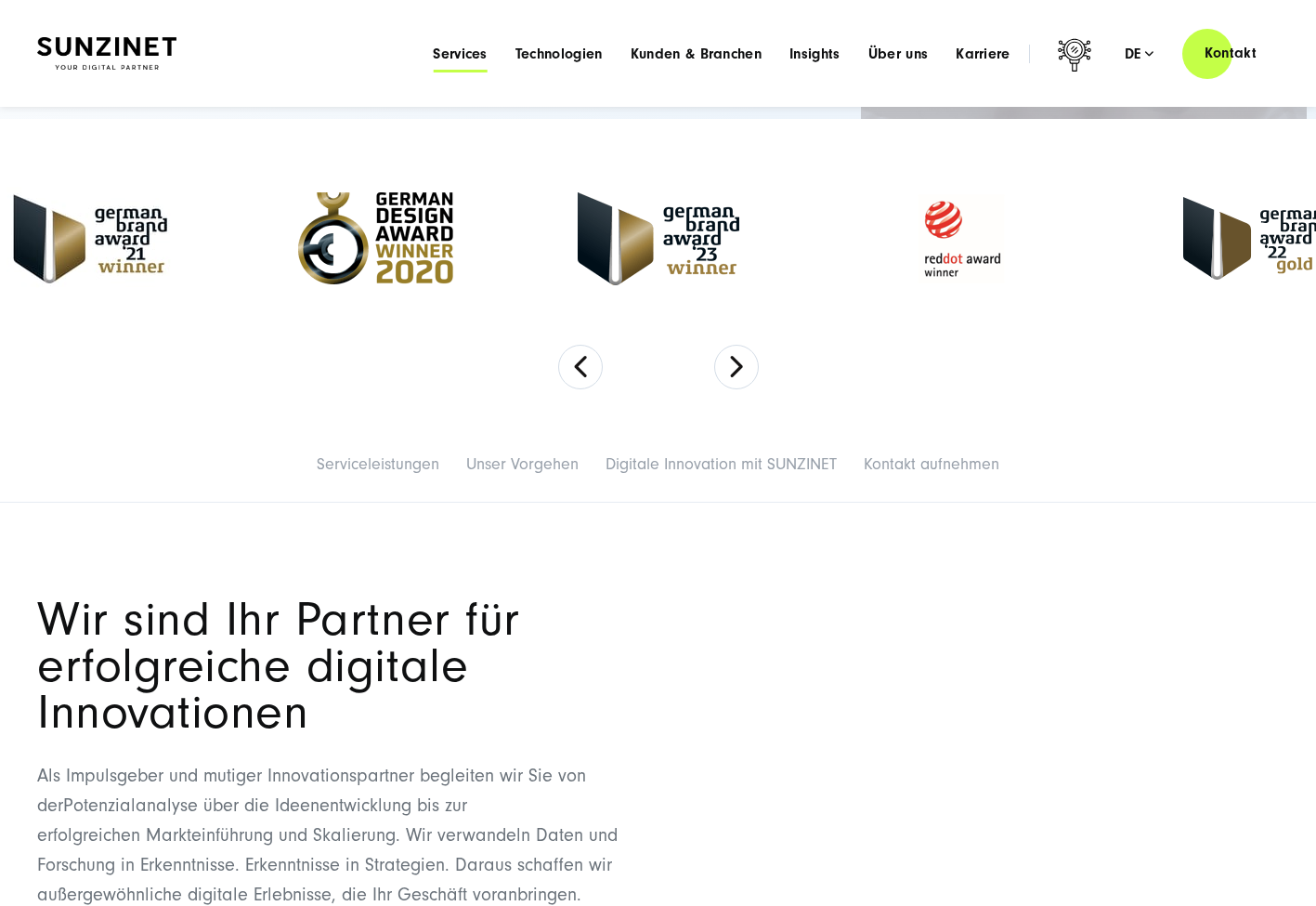
click at [445, 49] on span "Services" at bounding box center [460, 54] width 54 height 19
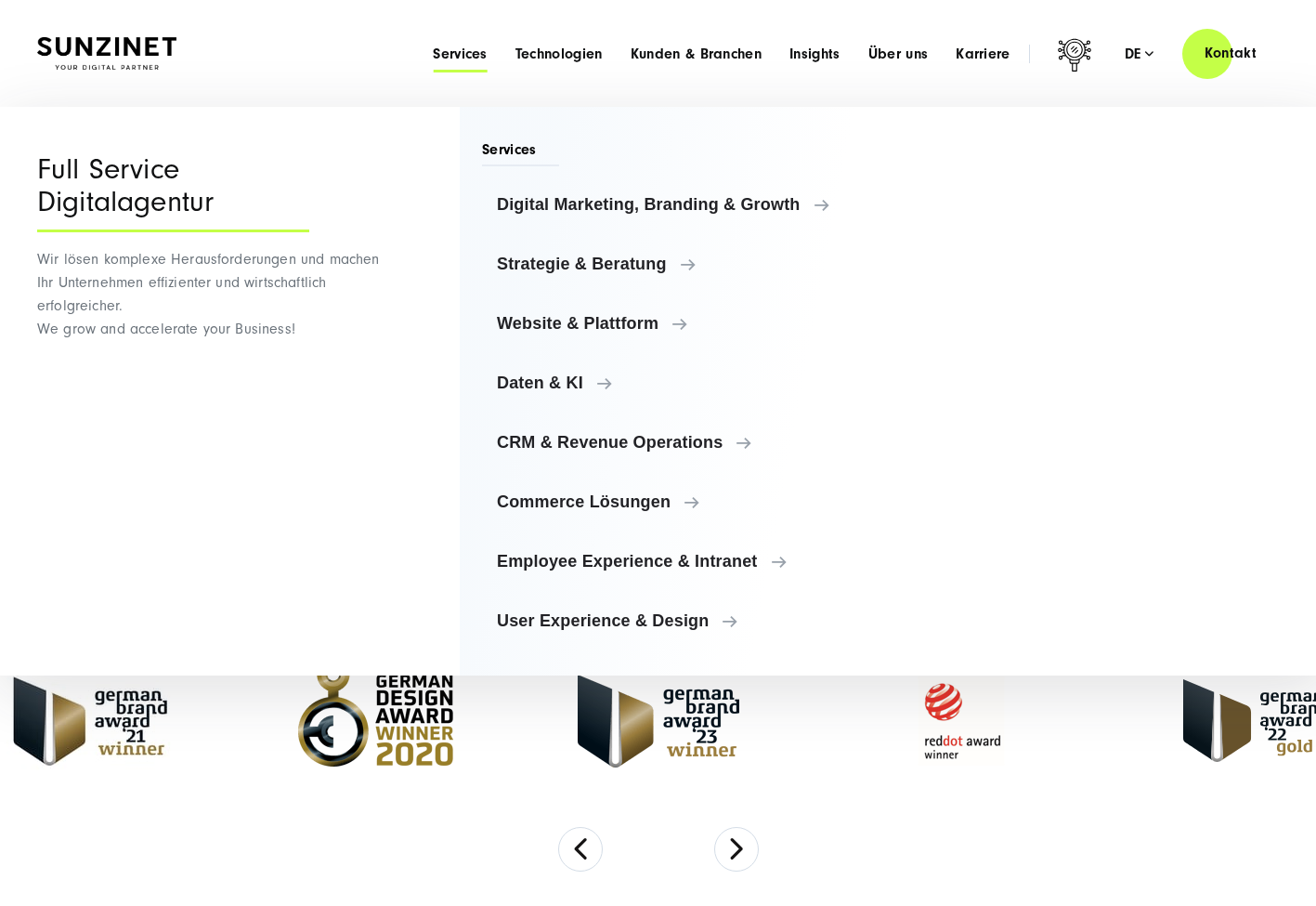
scroll to position [0, 0]
click at [537, 206] on span "Digital Marketing, Branding & Growth" at bounding box center [680, 205] width 349 height 19
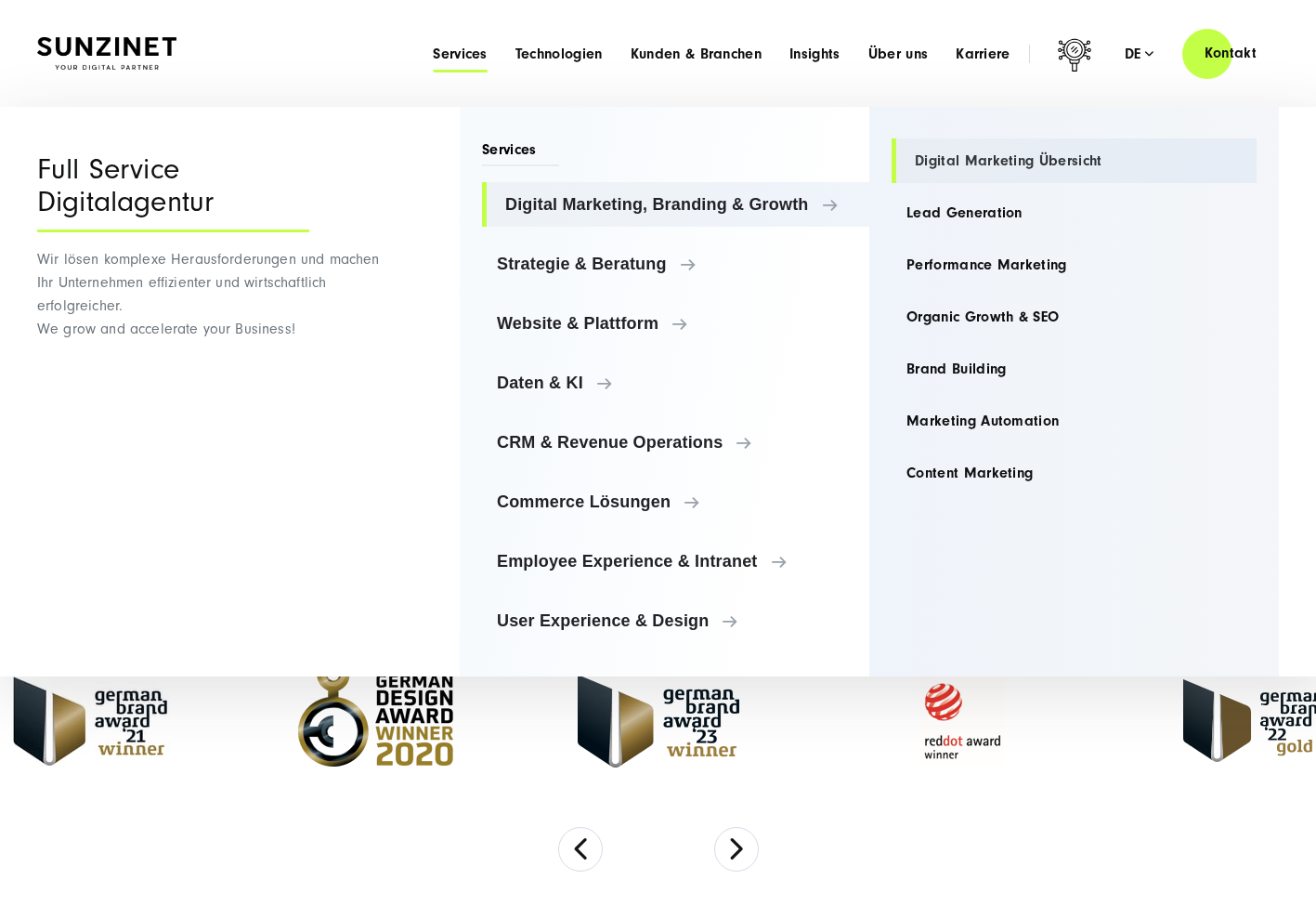
click at [1017, 152] on link "Digital Marketing Übersicht" at bounding box center [1074, 160] width 365 height 44
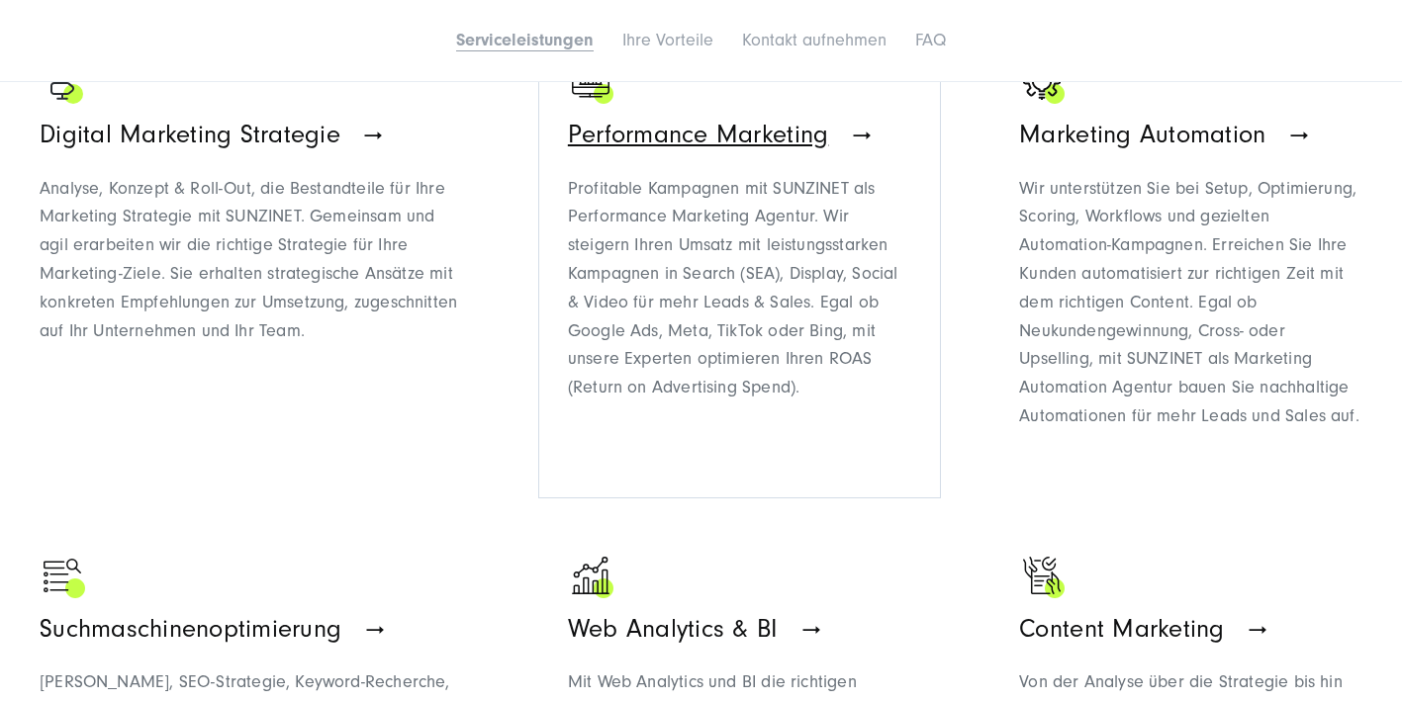
scroll to position [1362, 0]
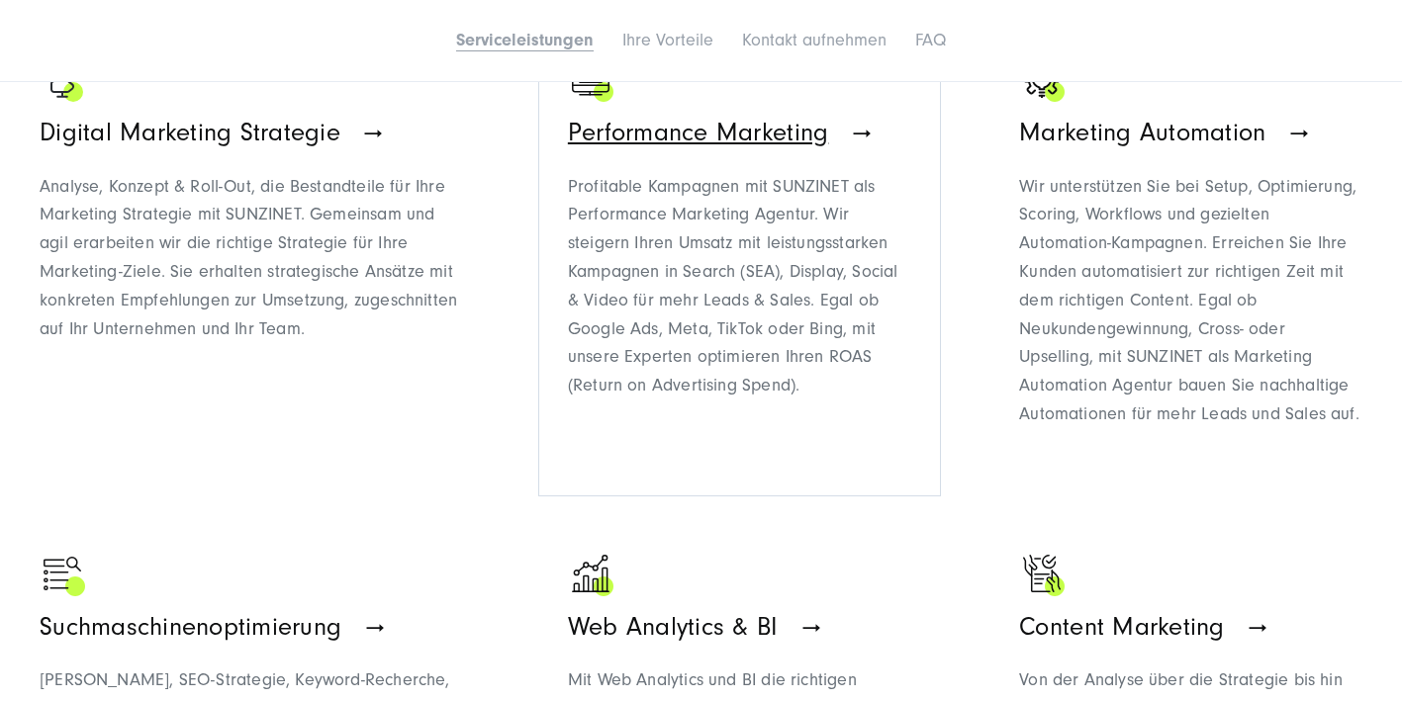
click at [724, 134] on span "Performance Marketing" at bounding box center [698, 133] width 260 height 30
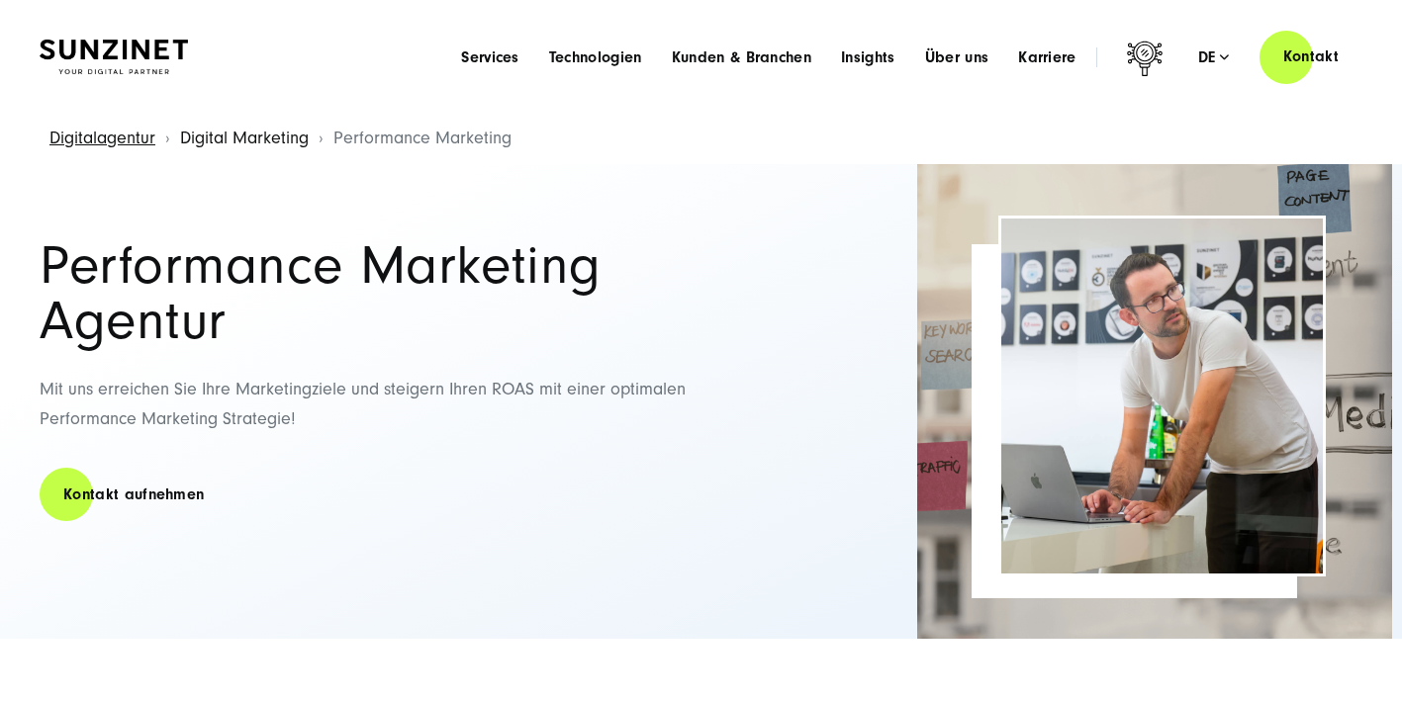
click at [289, 139] on link "Digital Marketing" at bounding box center [244, 138] width 129 height 21
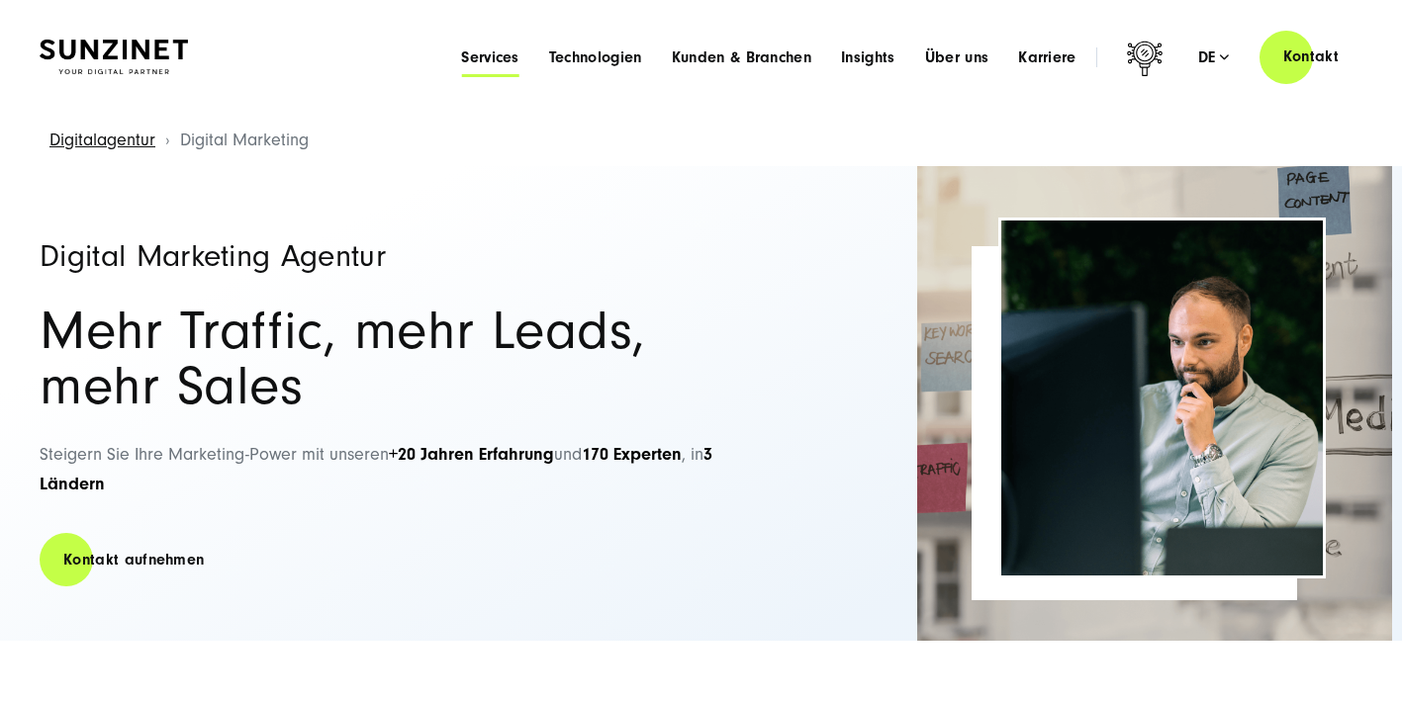
click at [483, 59] on span "Services" at bounding box center [490, 57] width 58 height 20
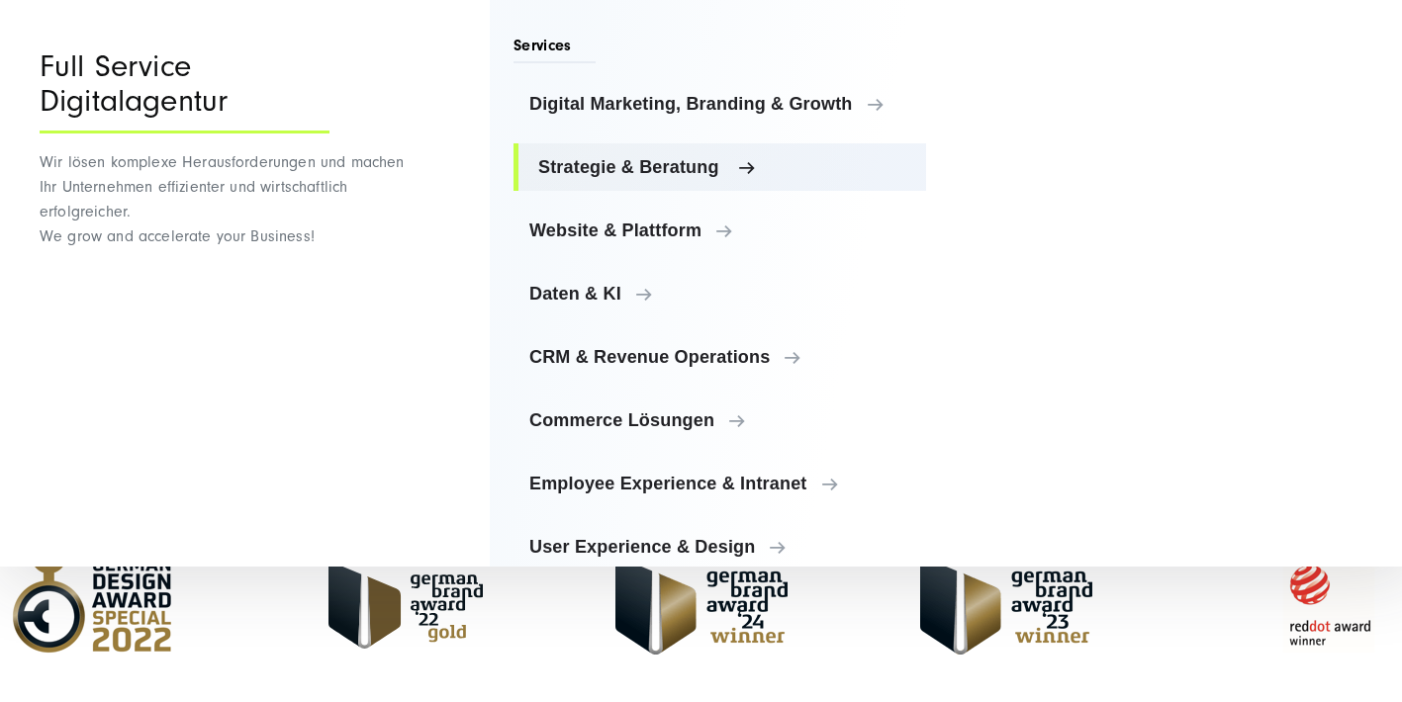
click at [636, 173] on span "Strategie & Beratung" at bounding box center [724, 167] width 372 height 20
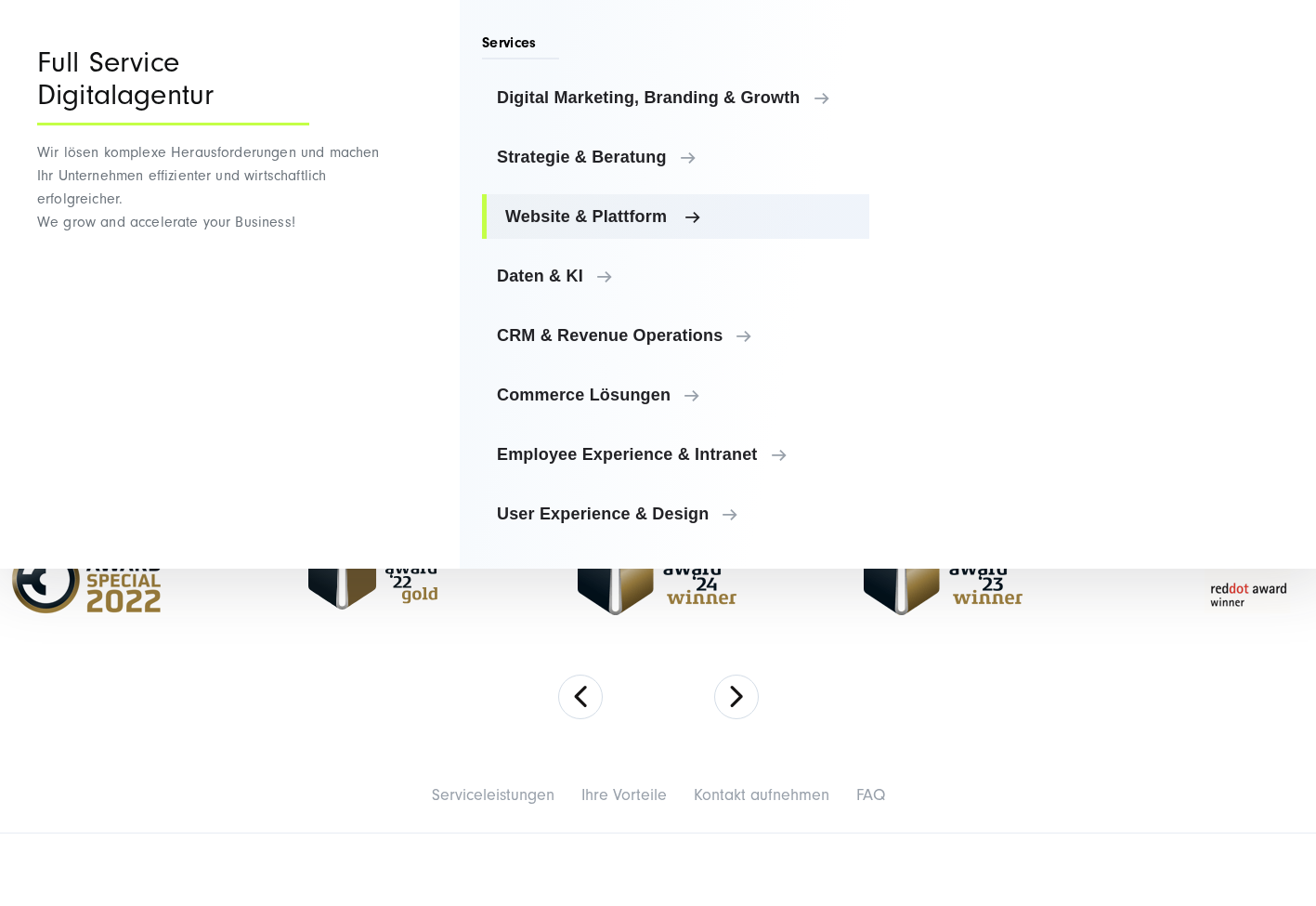
click at [574, 217] on span "Website & Plattform" at bounding box center [680, 217] width 349 height 19
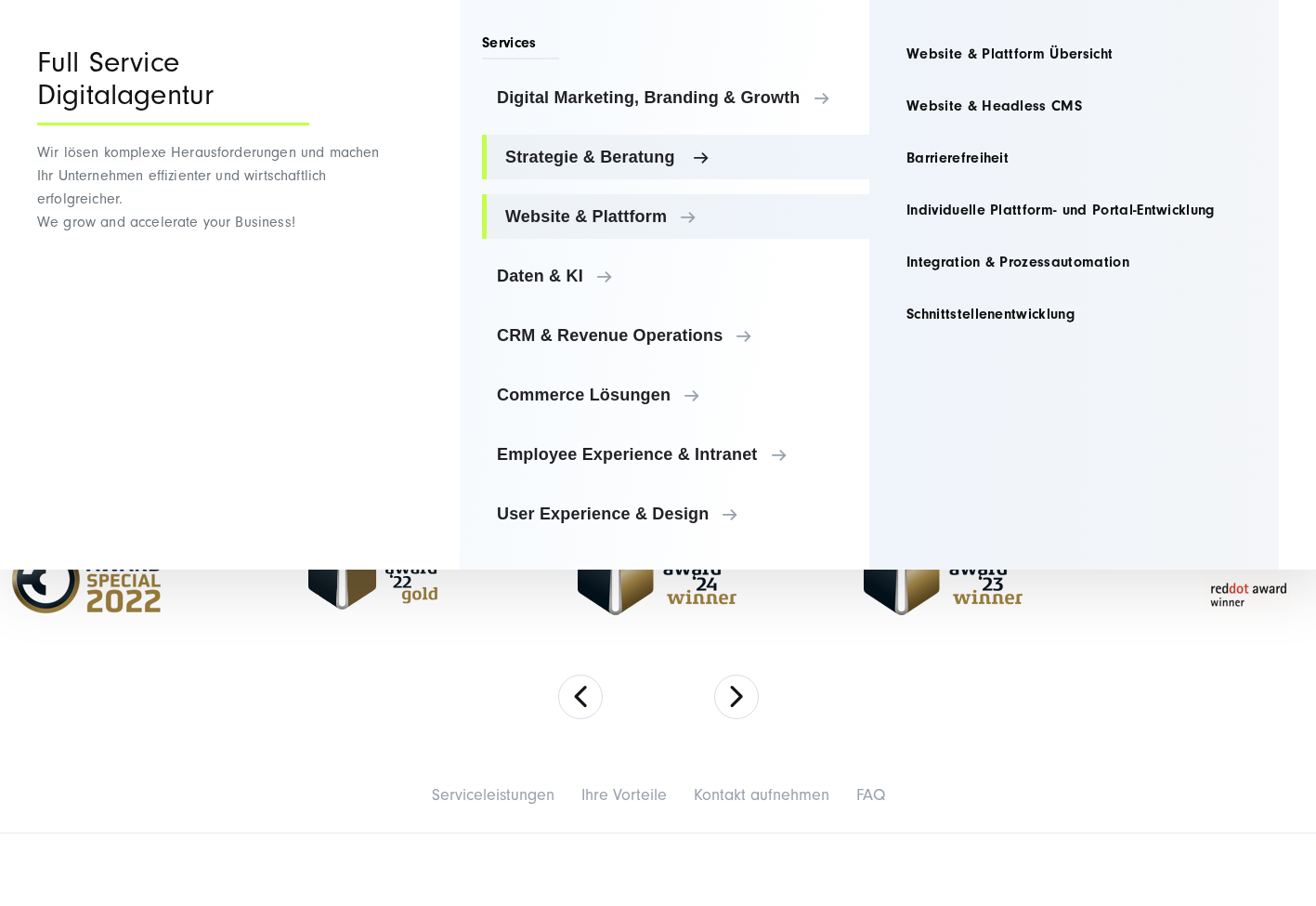
click at [562, 168] on link "Strategie & Beratung" at bounding box center [675, 156] width 388 height 44
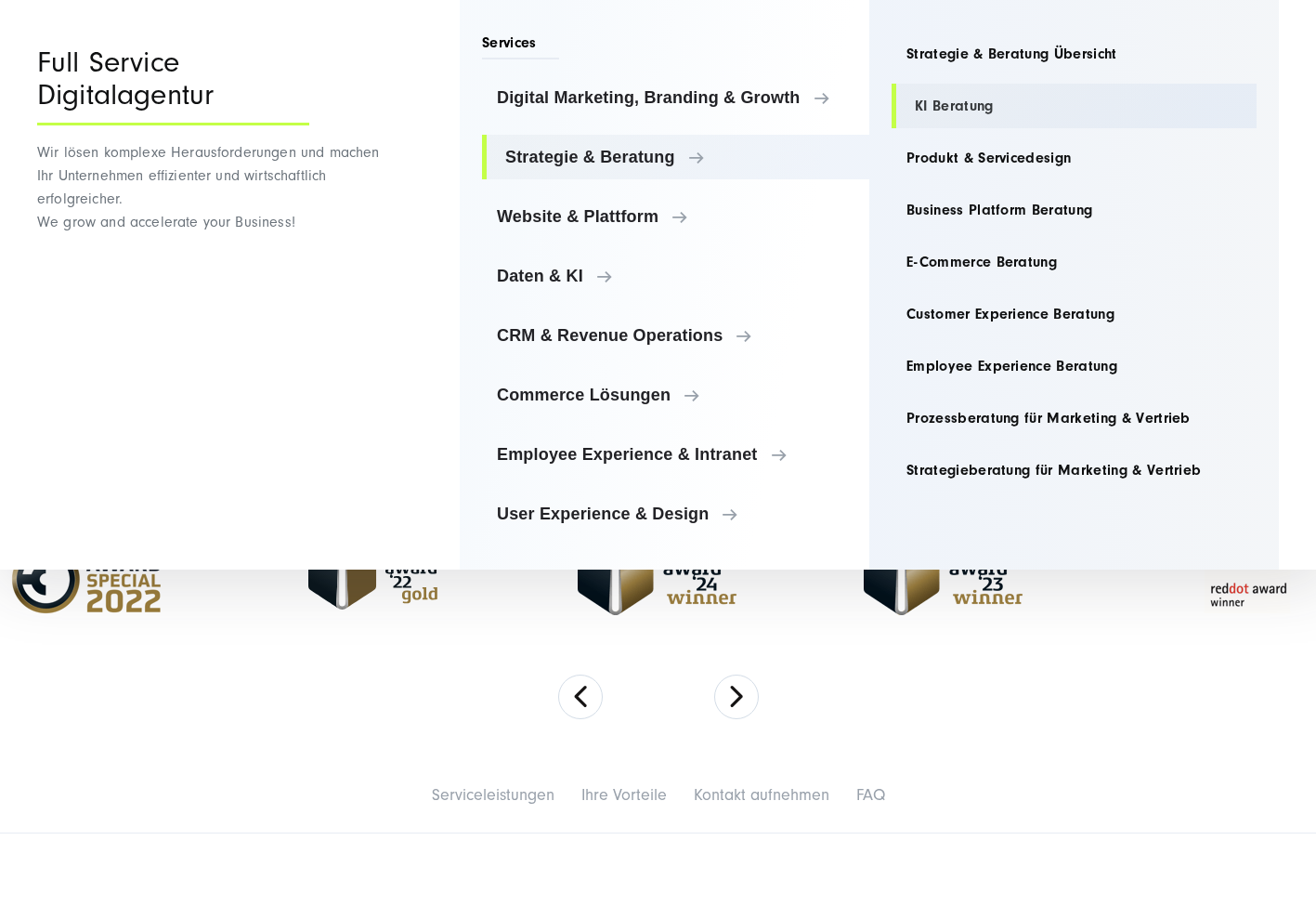
click at [942, 114] on link "KI Beratung" at bounding box center [1074, 105] width 365 height 44
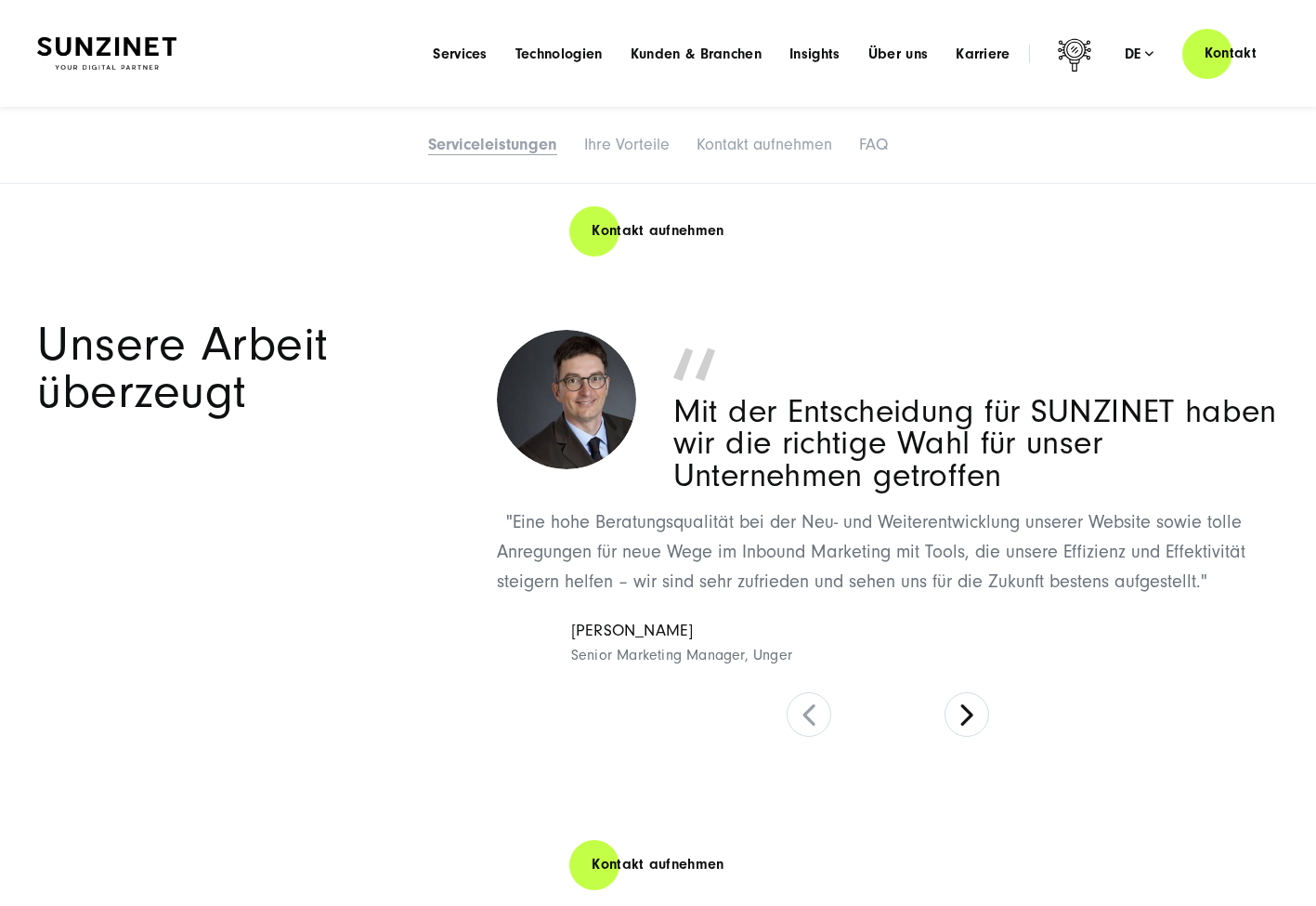
scroll to position [3002, 0]
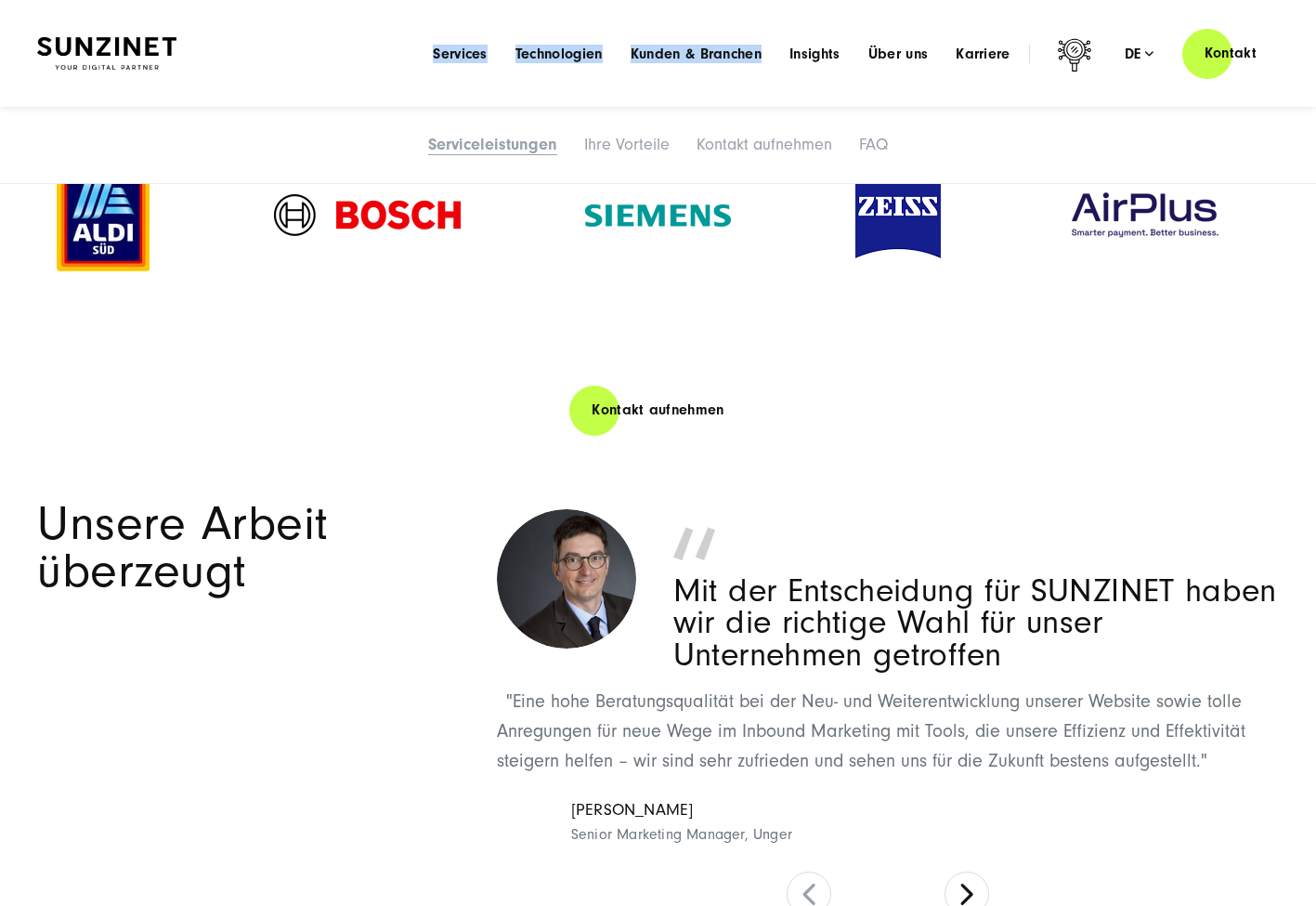
drag, startPoint x: 364, startPoint y: 40, endPoint x: 587, endPoint y: 98, distance: 230.4
click at [696, 100] on header "Smart Search AI Hier können Sie eine konkrete Frage zu unserer Agentur und unse…" at bounding box center [658, 54] width 1316 height 107
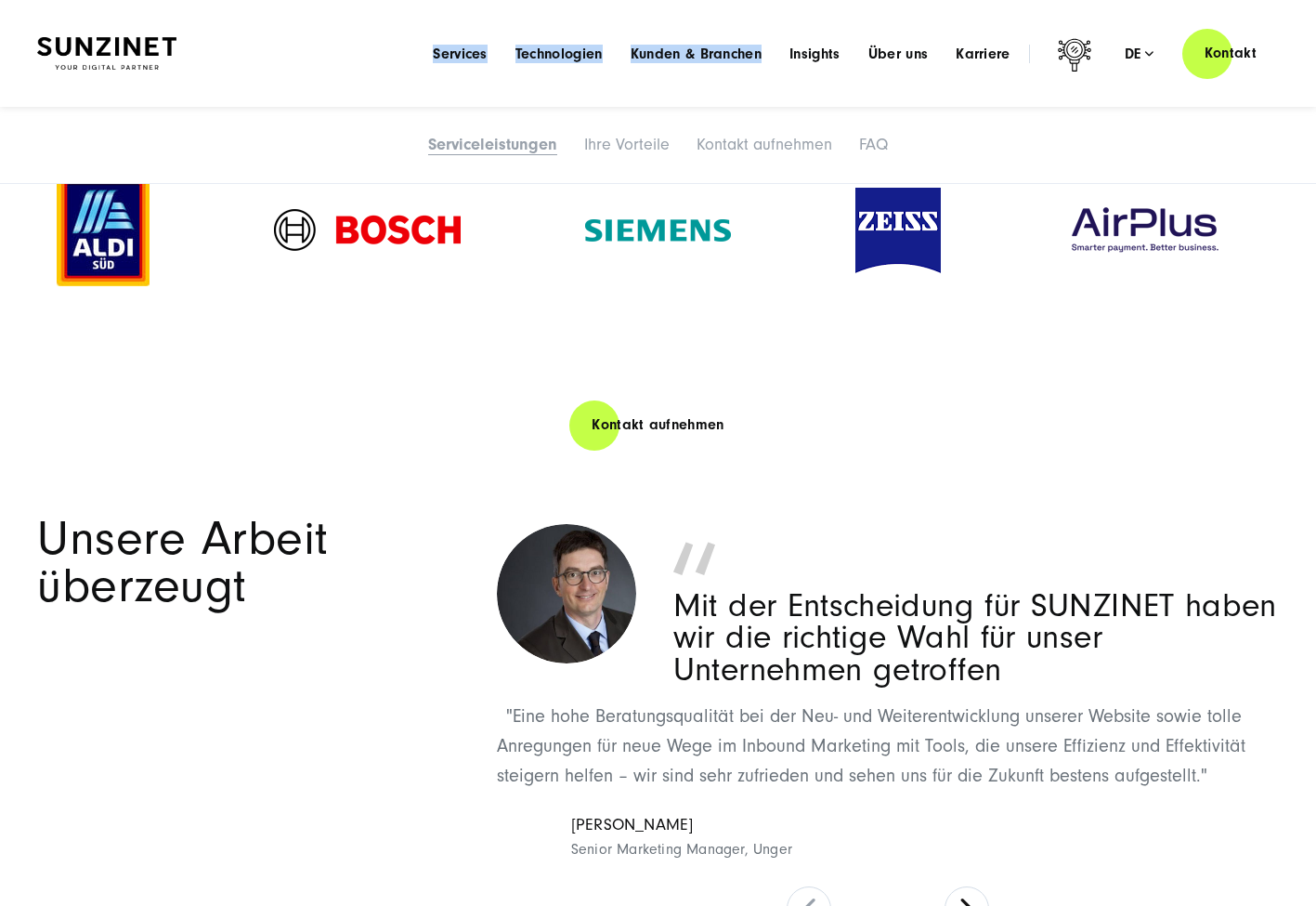
click at [423, 75] on div "Menu Services Menu Full Service Digitalagentur Wir lösen komplexe Herausforderu…" at bounding box center [849, 54] width 860 height 53
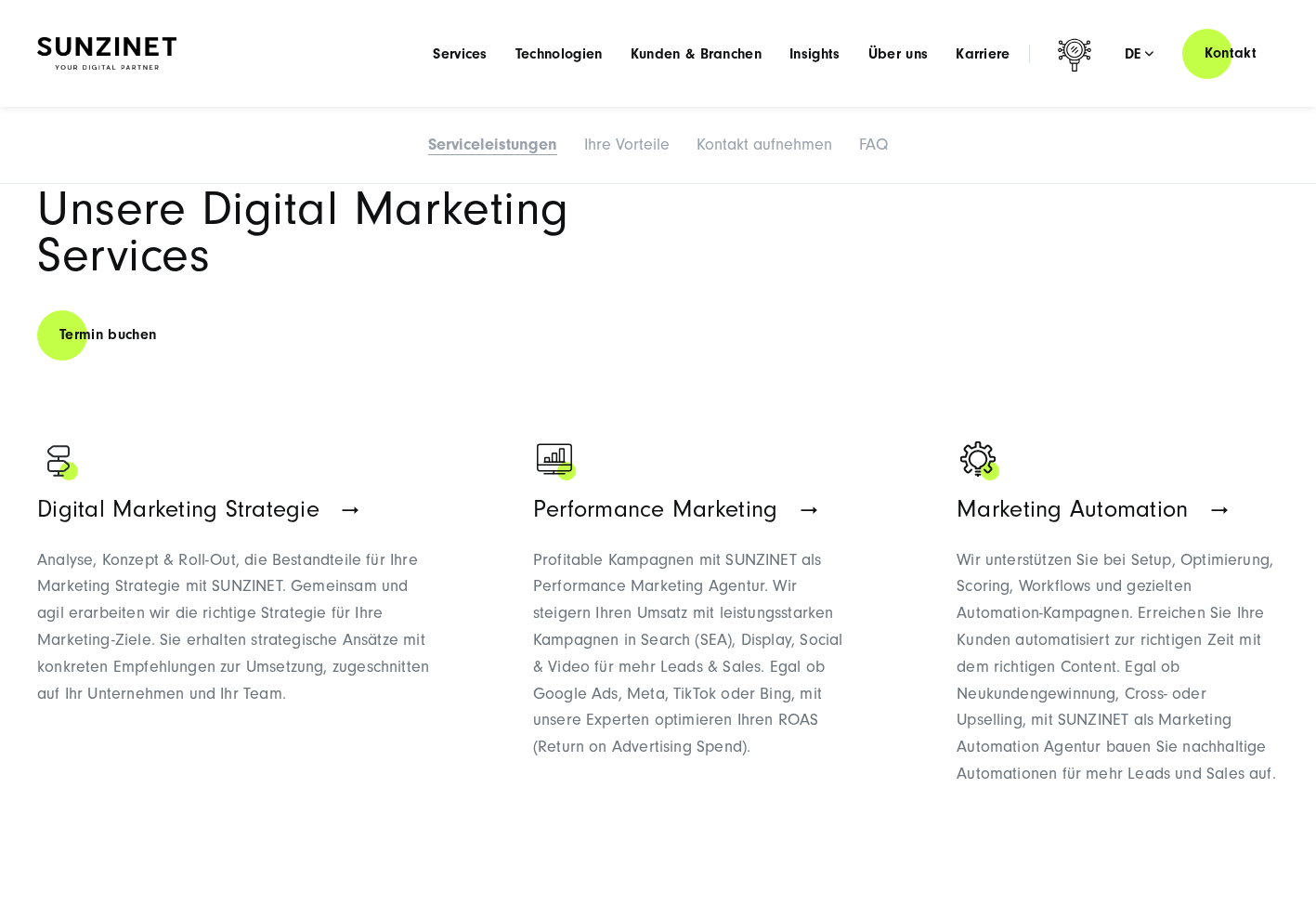
scroll to position [894, 0]
click at [445, 49] on span "Services" at bounding box center [460, 54] width 54 height 19
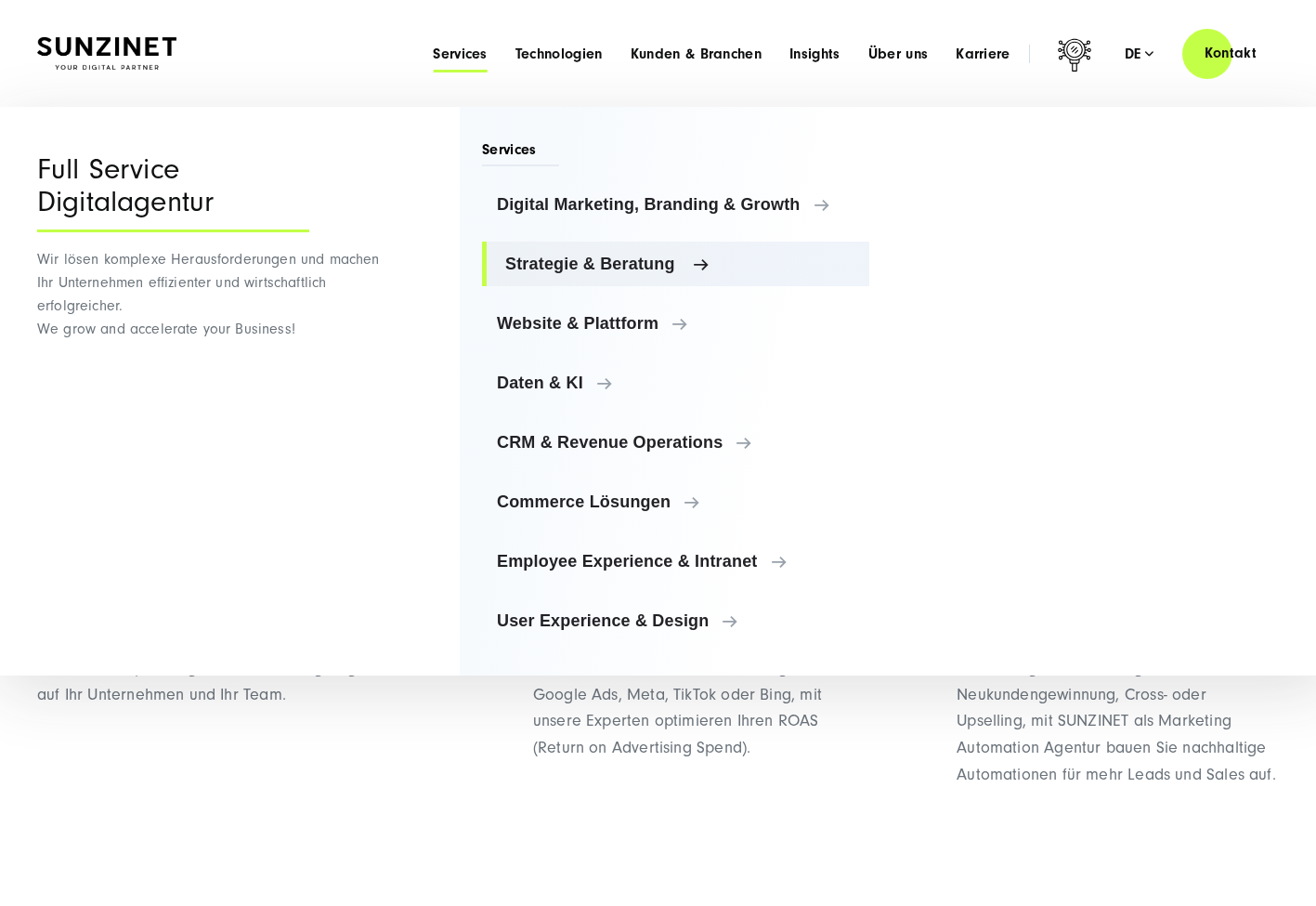
click at [698, 263] on span "Strategie & Beratung" at bounding box center [680, 264] width 349 height 19
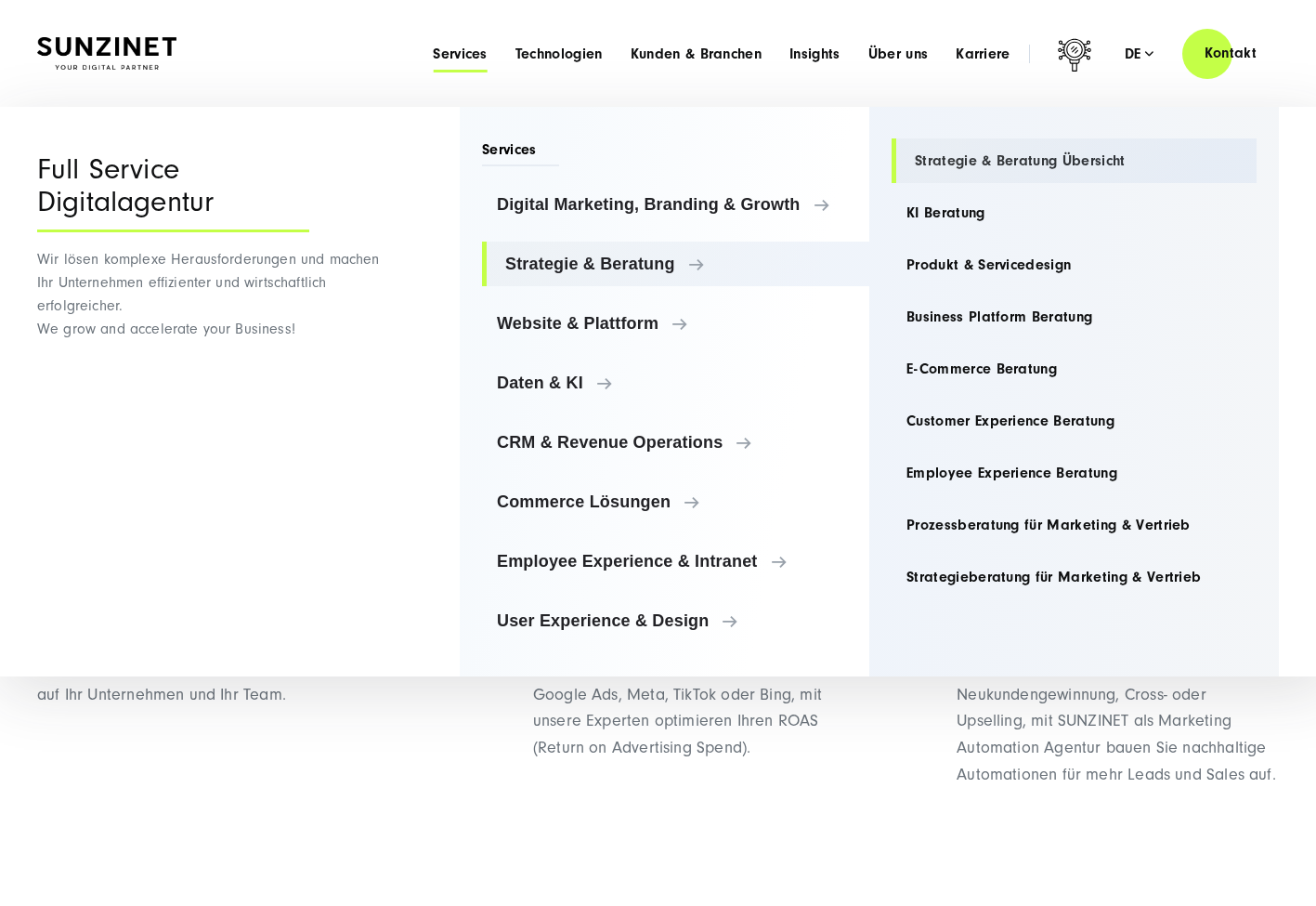
click at [958, 164] on link "Strategie & Beratung Übersicht" at bounding box center [1074, 160] width 365 height 44
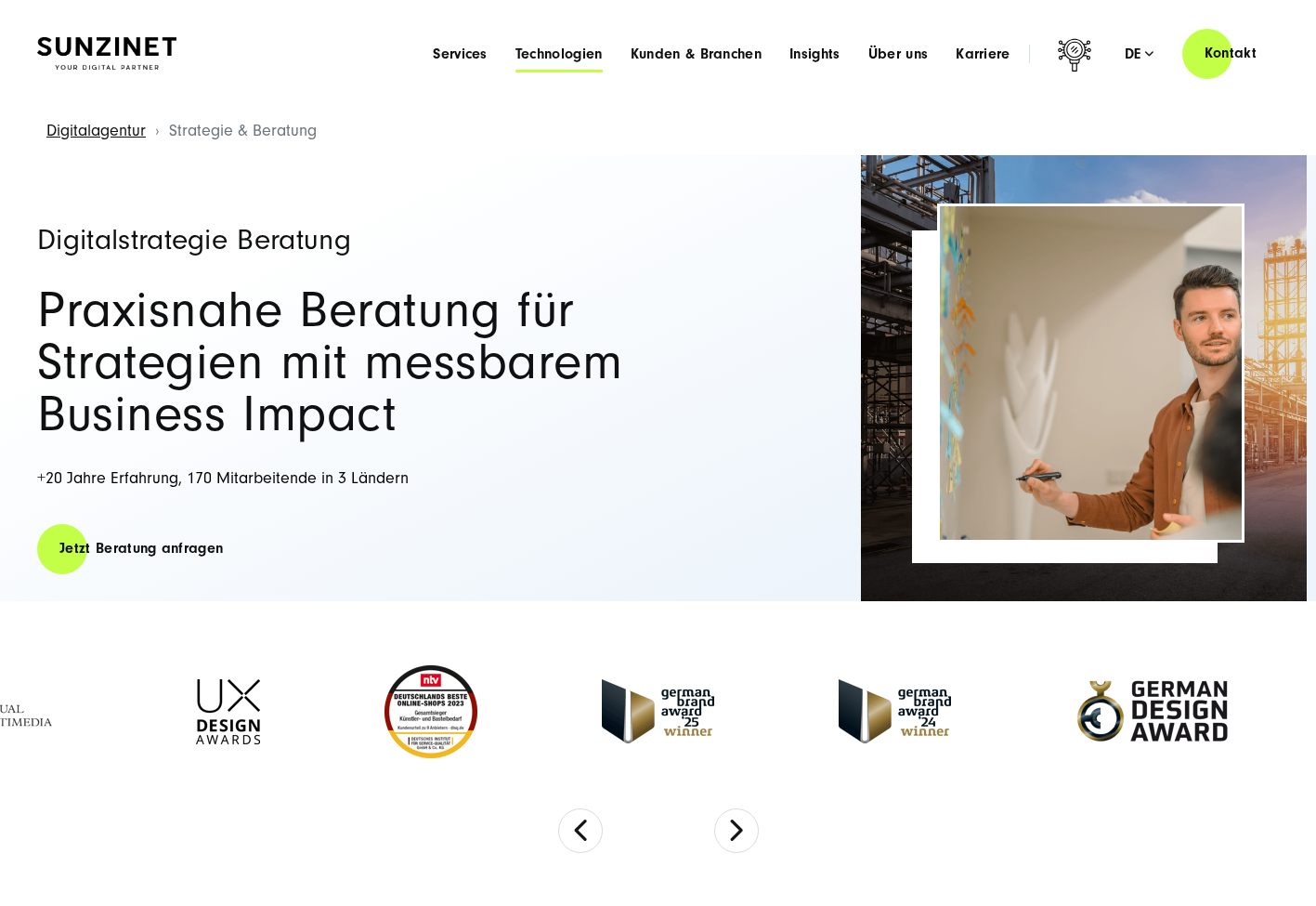
click at [567, 56] on span "Technologien" at bounding box center [559, 54] width 87 height 19
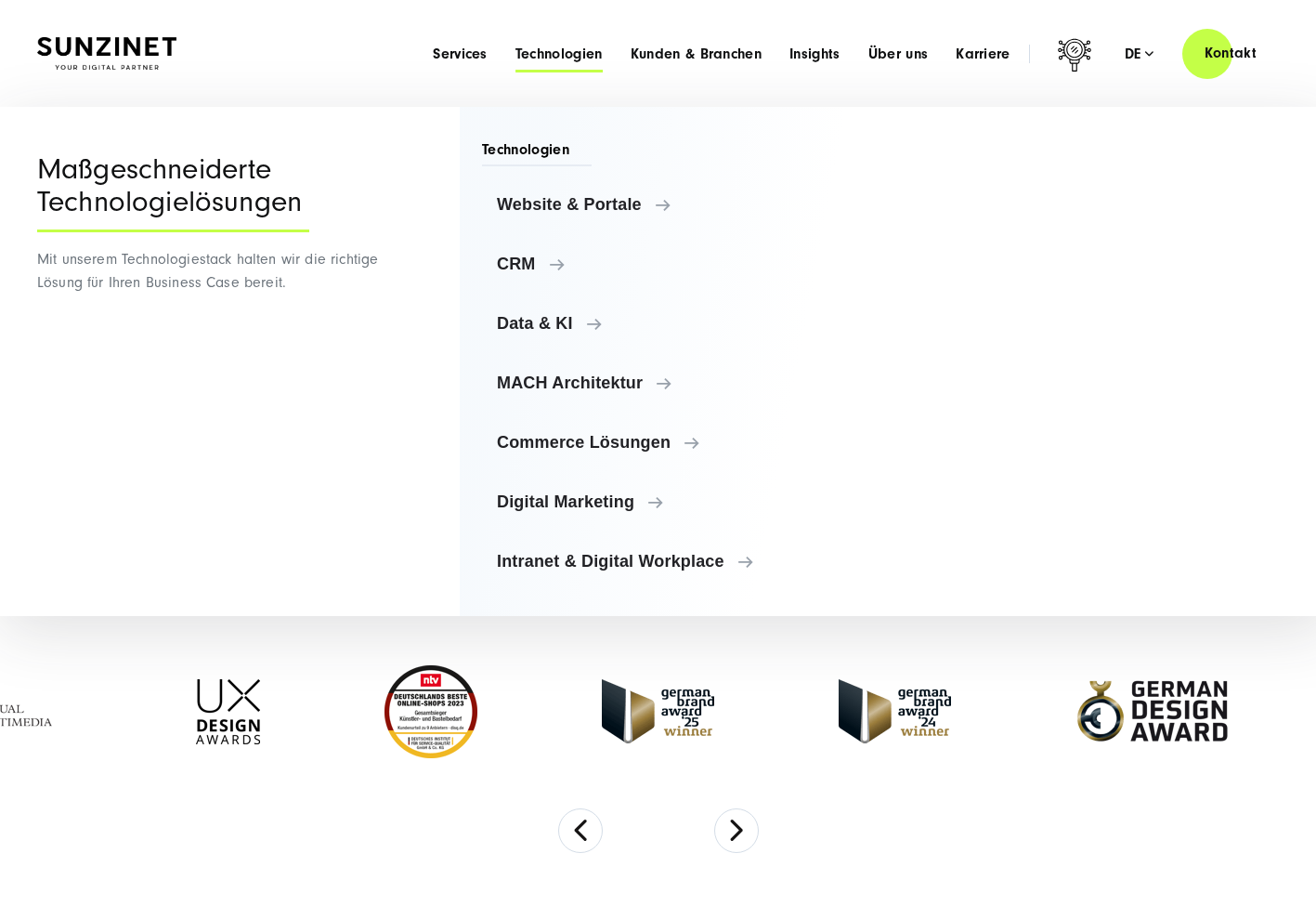
click at [547, 149] on span "Technologien" at bounding box center [536, 152] width 110 height 27
click at [528, 269] on span "CRM" at bounding box center [680, 264] width 349 height 19
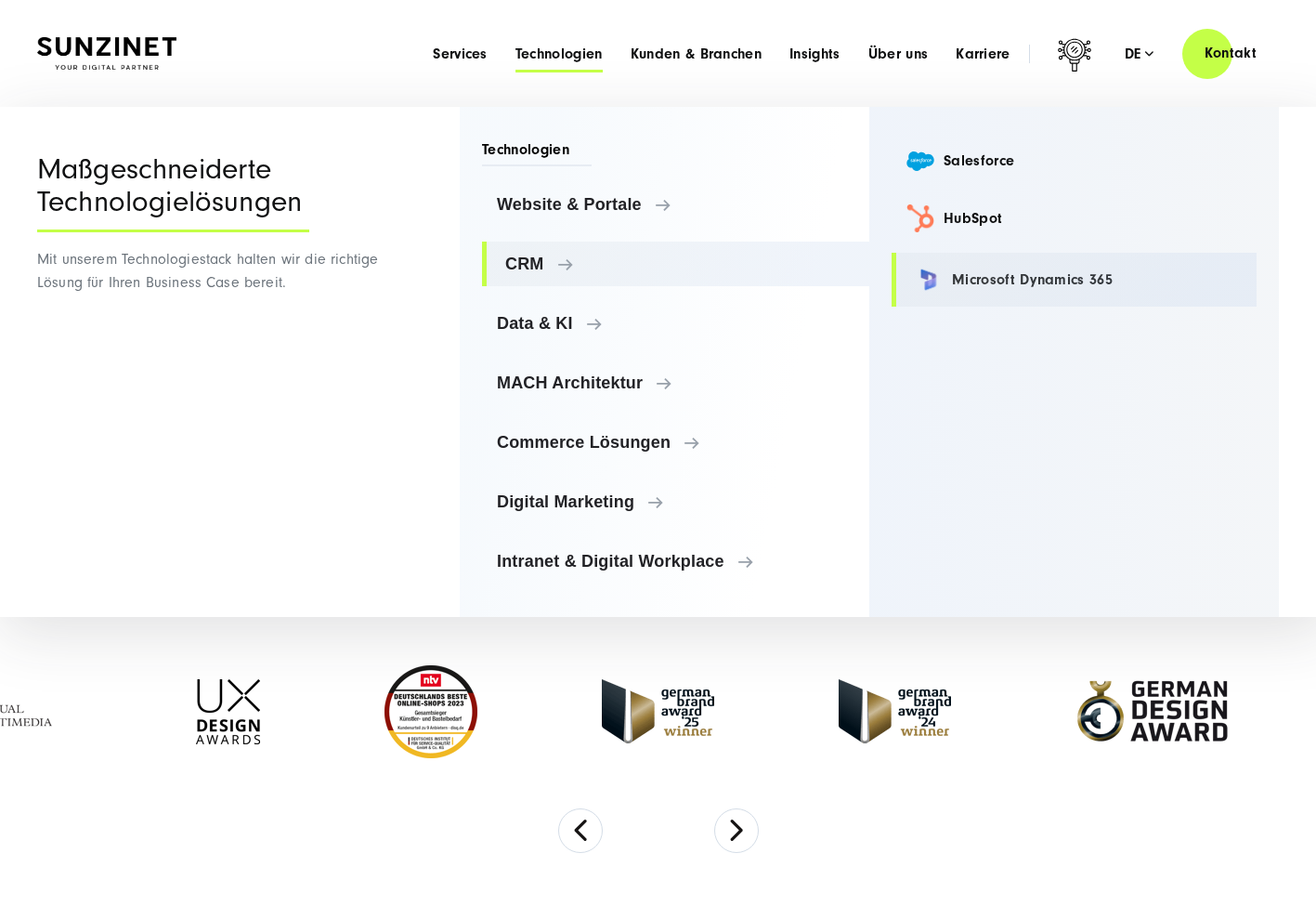
drag, startPoint x: 1139, startPoint y: 290, endPoint x: 1097, endPoint y: 285, distance: 42.3
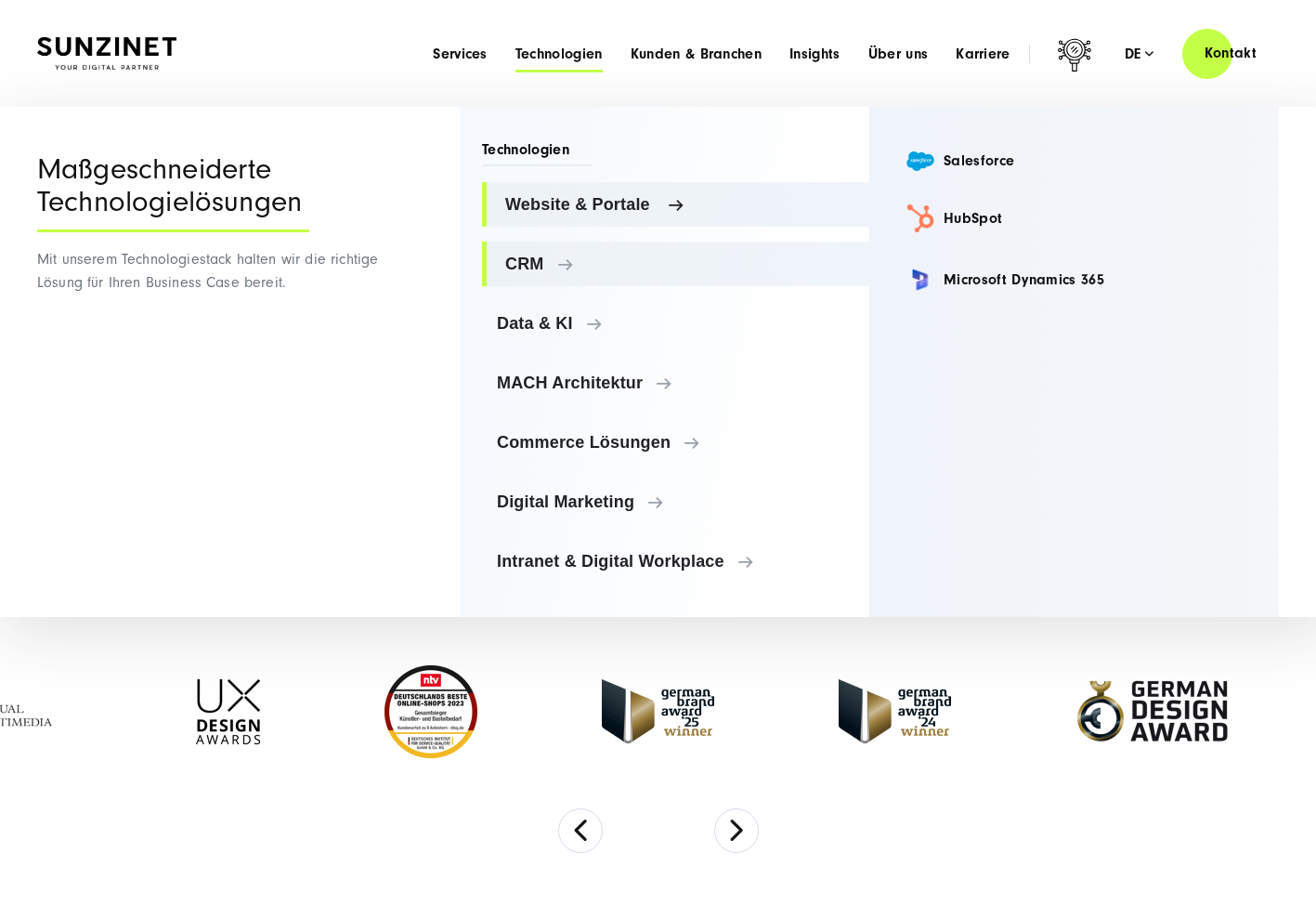
click at [661, 207] on span "Website & Portale" at bounding box center [680, 205] width 349 height 19
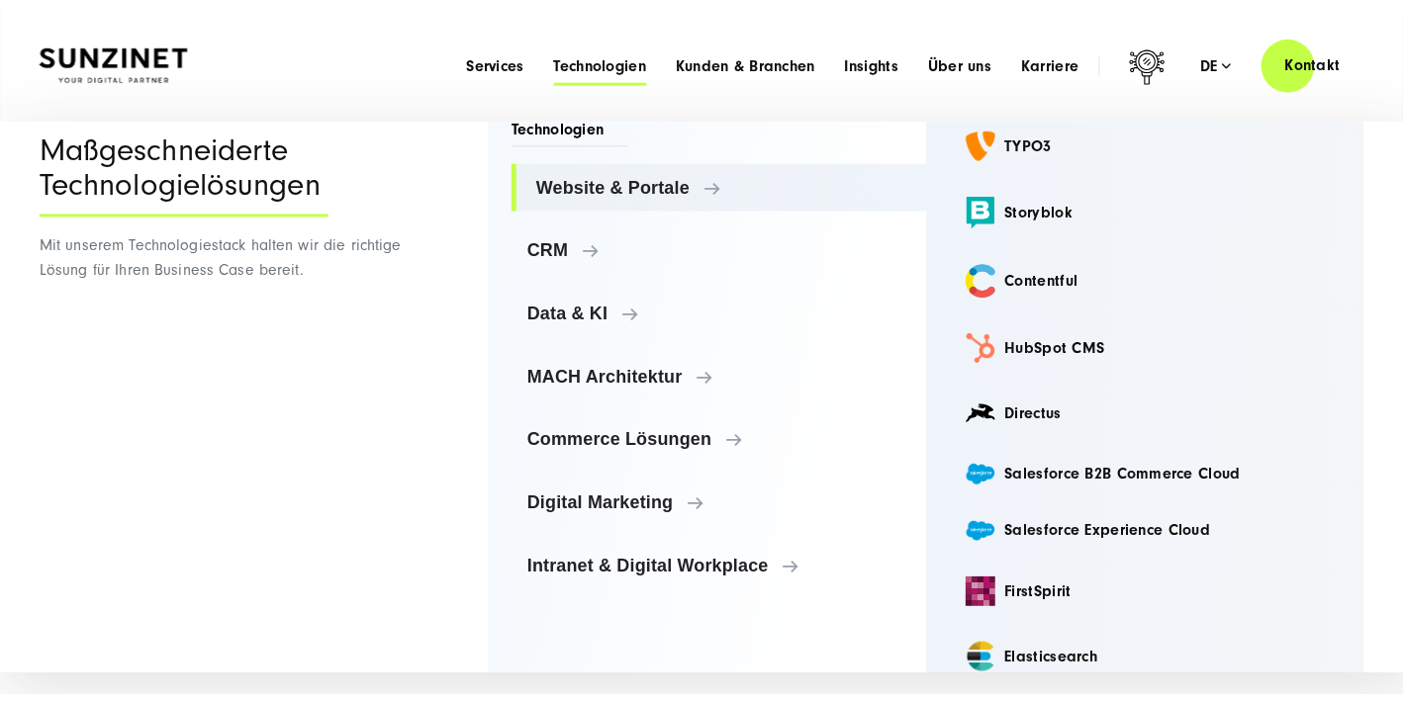
scroll to position [41, 0]
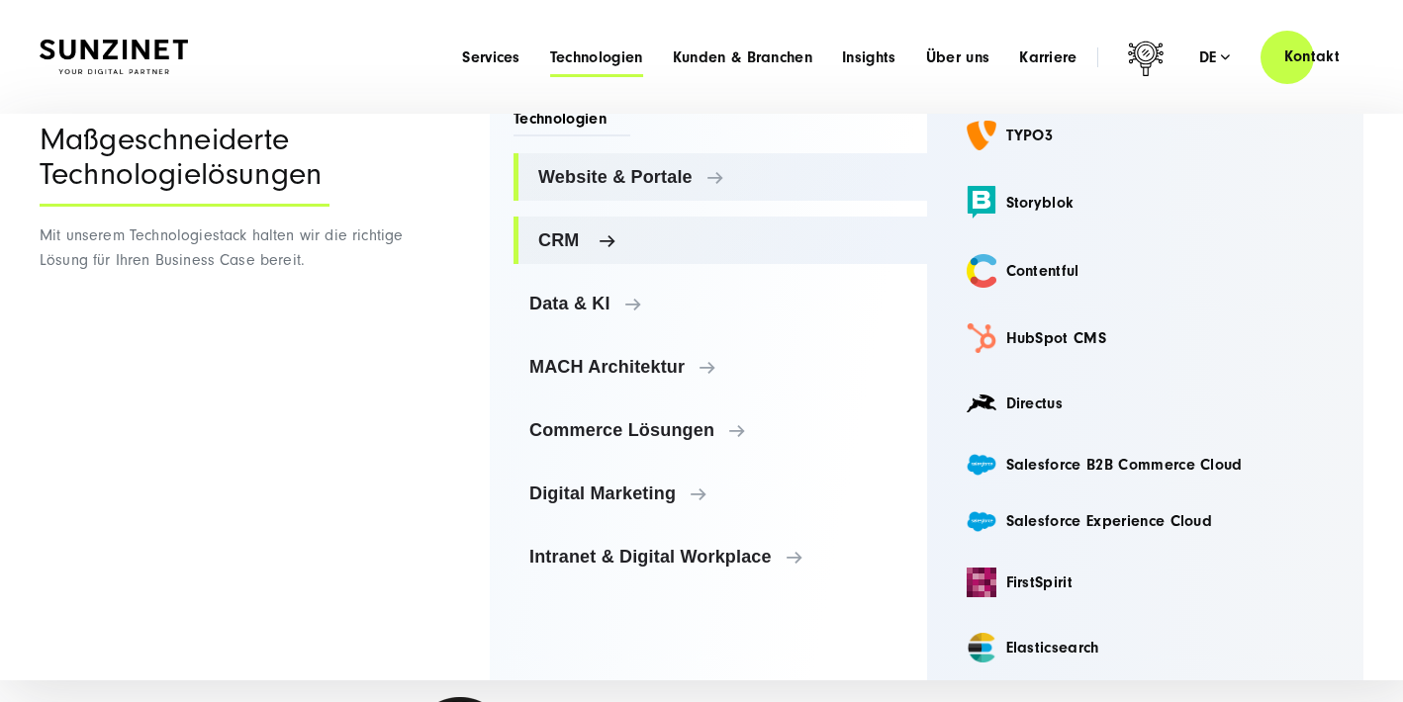
click at [604, 302] on ul "Website & Portale Website & Portale TYPO3 Storyblok Contentful CRM" at bounding box center [720, 366] width 414 height 427
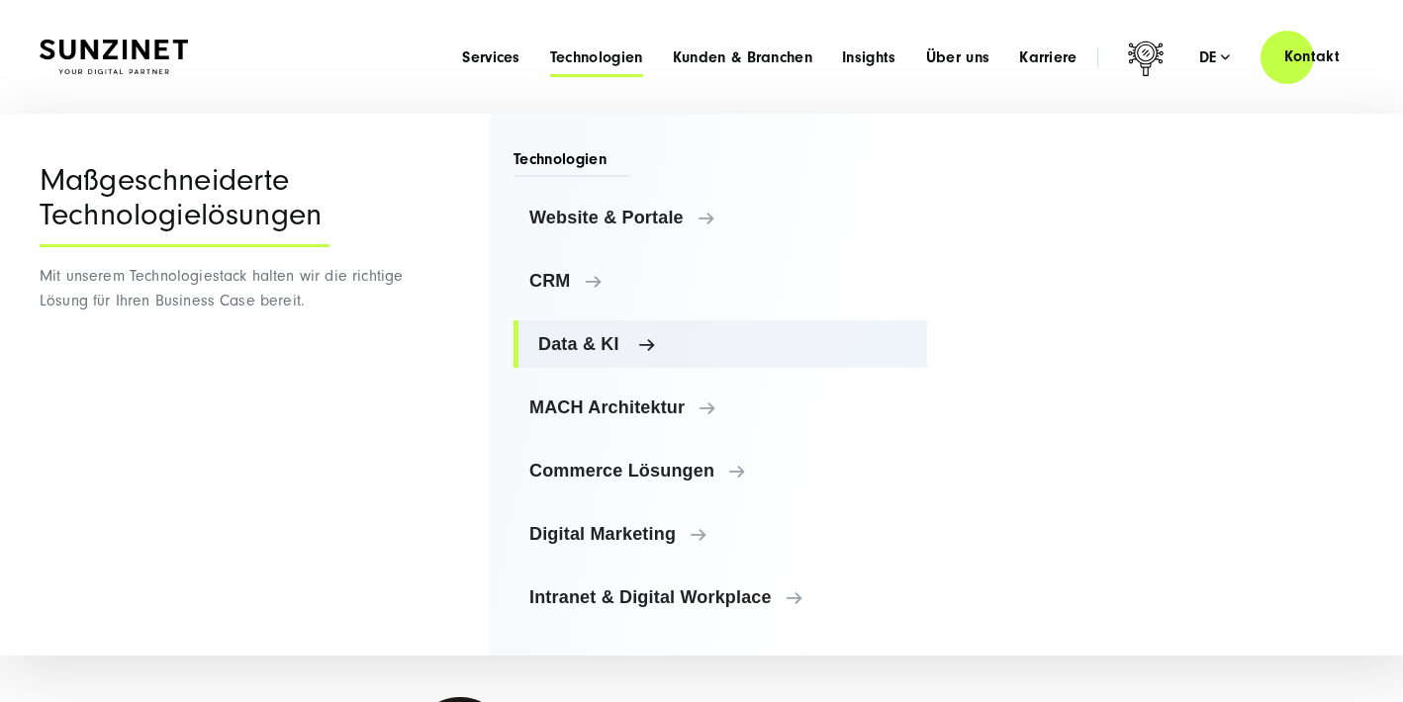
click at [630, 352] on span "Data & KI" at bounding box center [724, 344] width 373 height 20
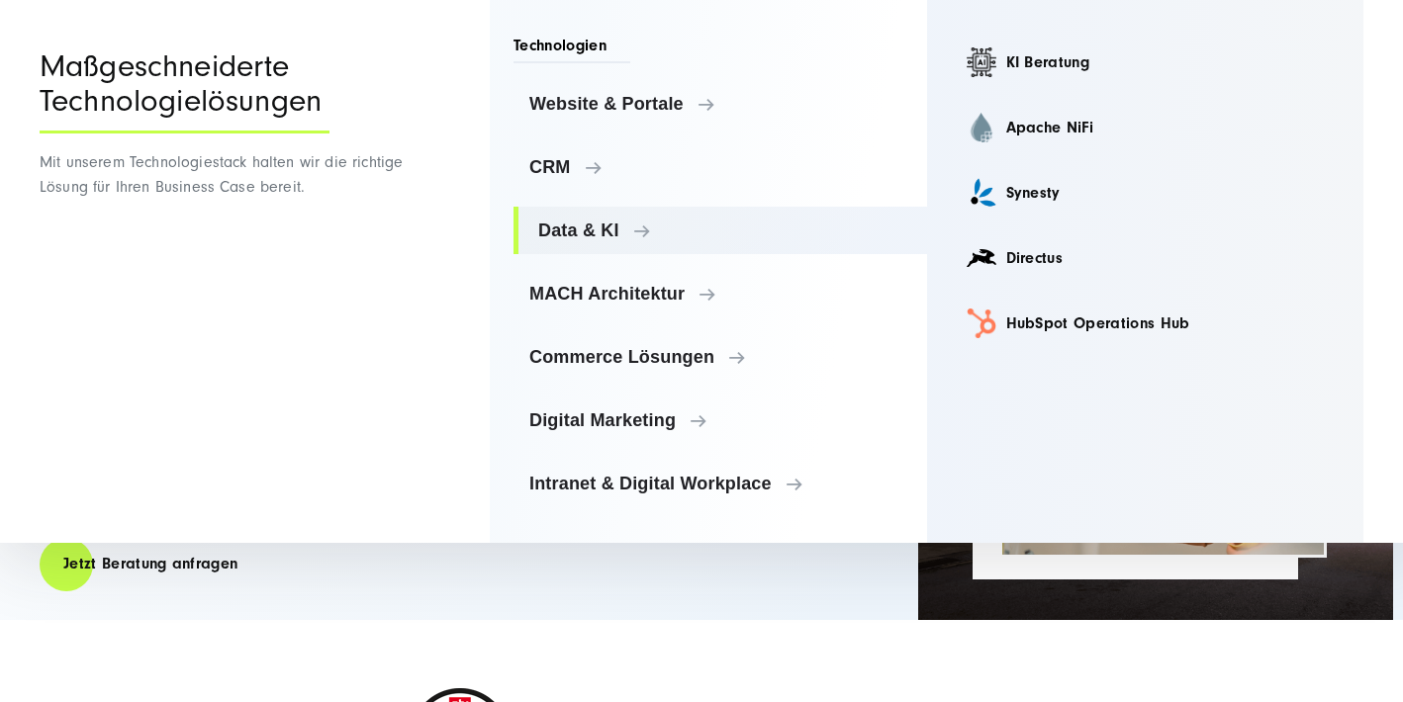
scroll to position [21, 0]
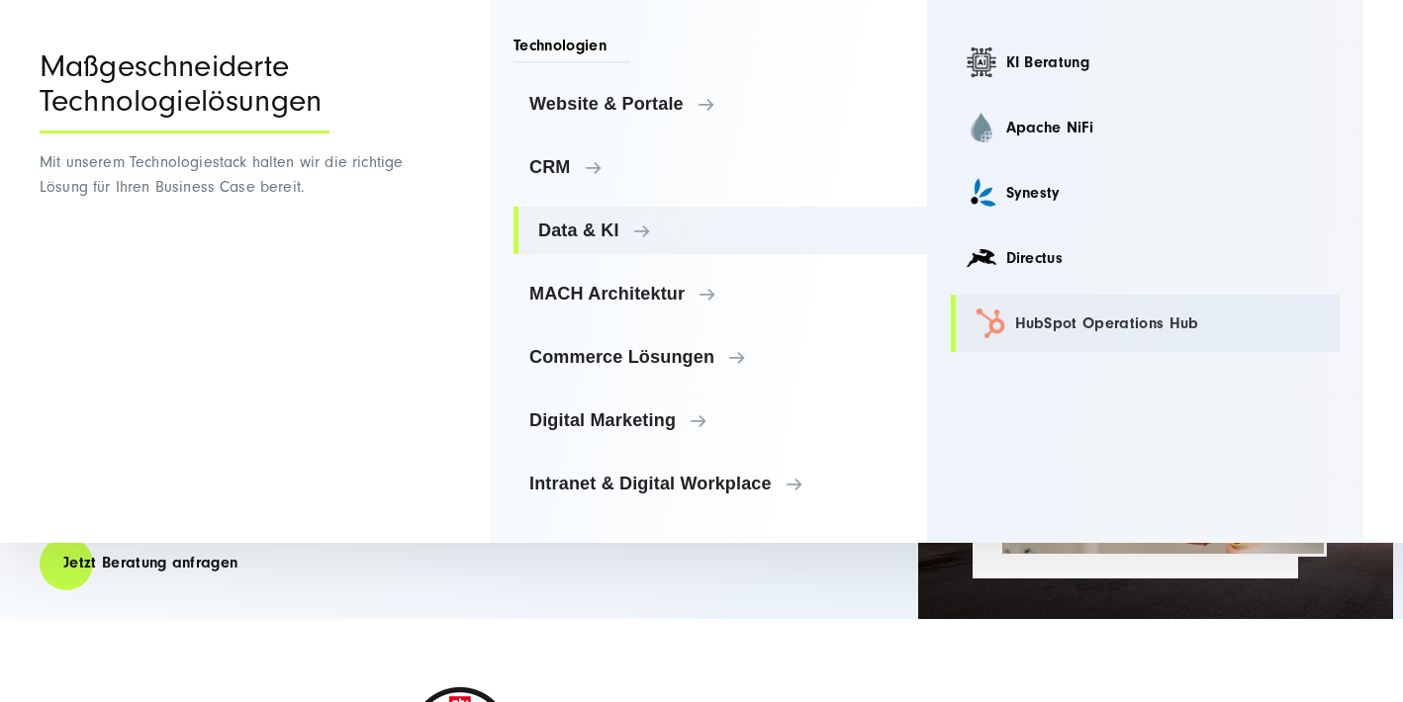
drag, startPoint x: 1186, startPoint y: 327, endPoint x: 1146, endPoint y: 318, distance: 41.8
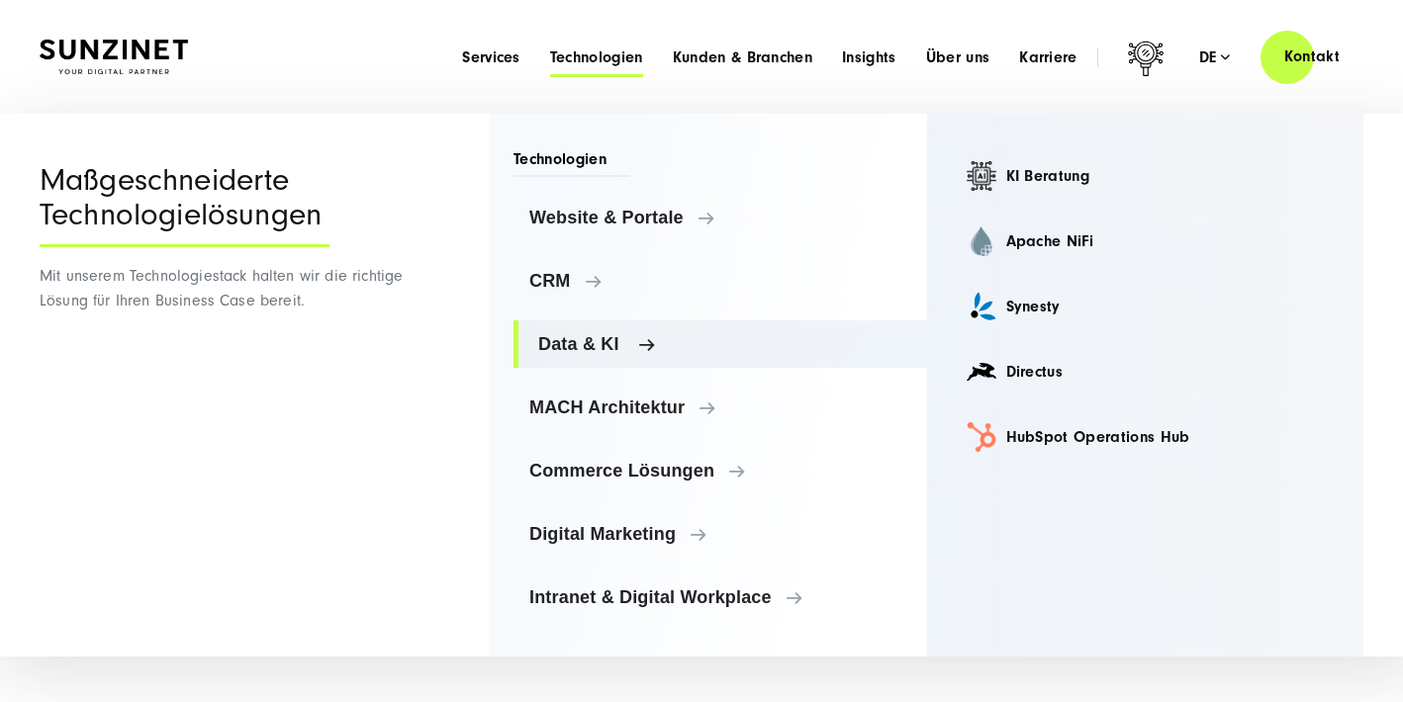
scroll to position [0, 0]
click at [678, 418] on link "MACH Architektur" at bounding box center [720, 407] width 414 height 47
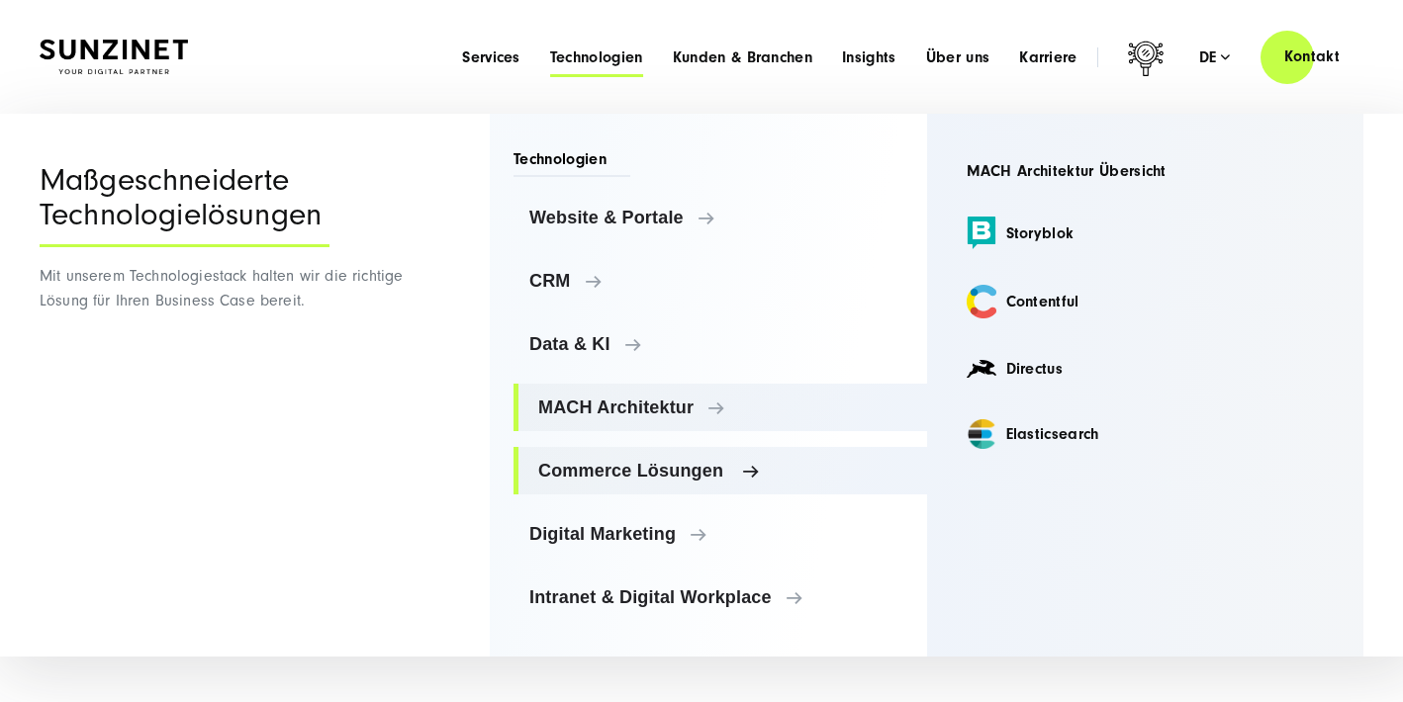
click at [685, 470] on span "Commerce Lösungen" at bounding box center [724, 471] width 373 height 20
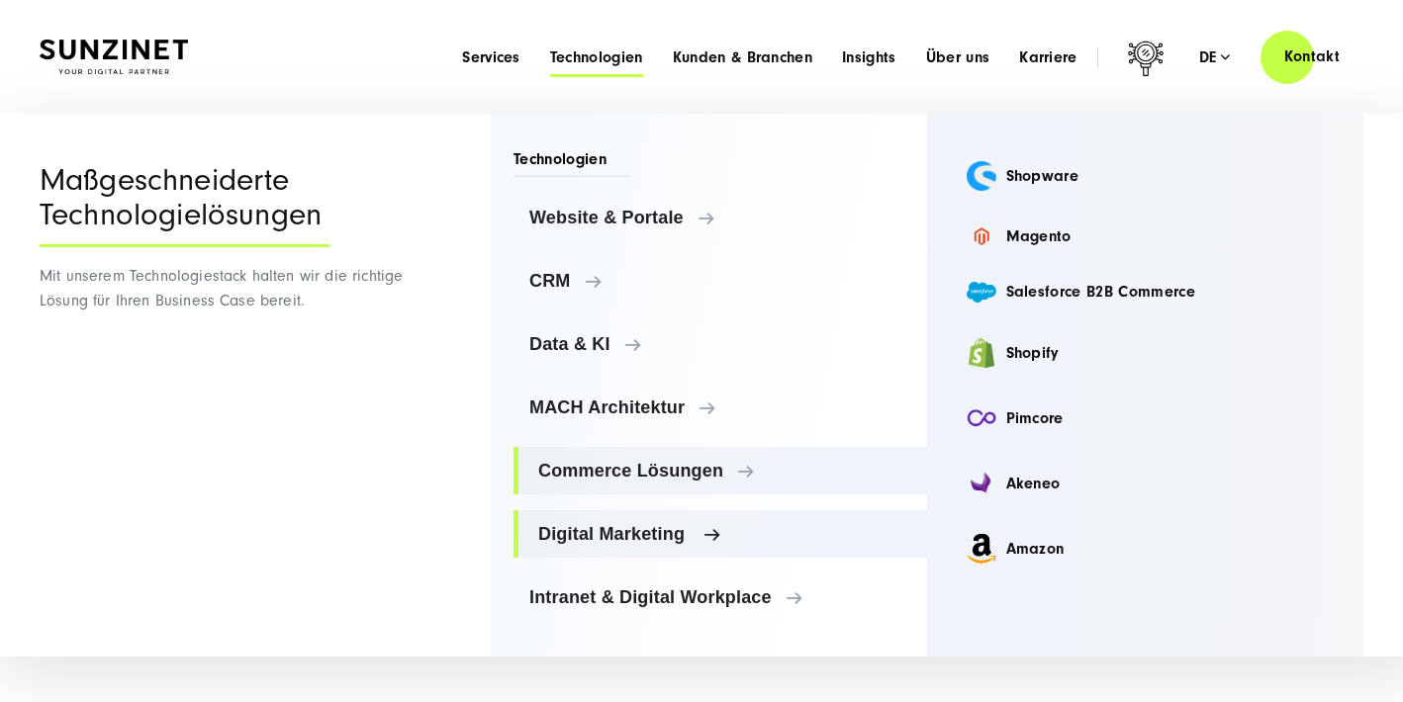
click at [666, 537] on span "Digital Marketing" at bounding box center [724, 534] width 373 height 20
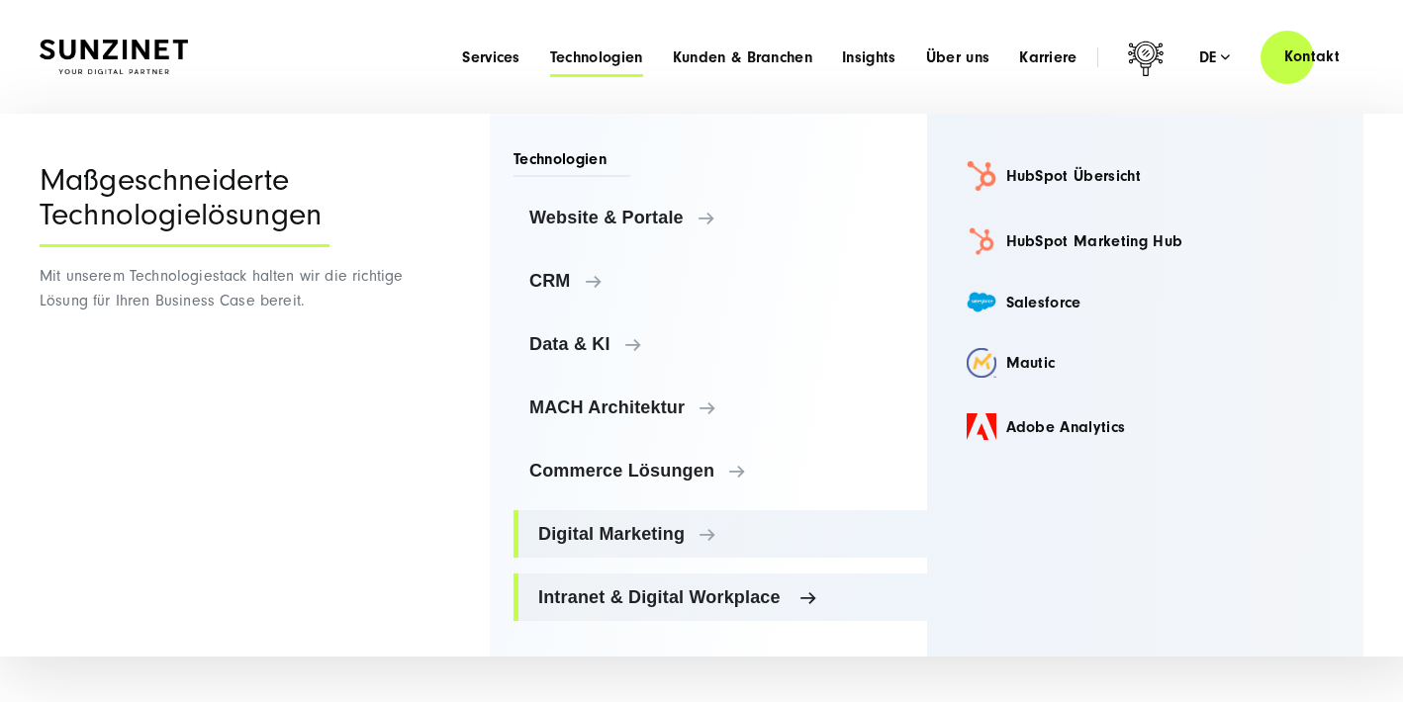
click at [759, 601] on span "Intranet & Digital Workplace" at bounding box center [724, 598] width 373 height 20
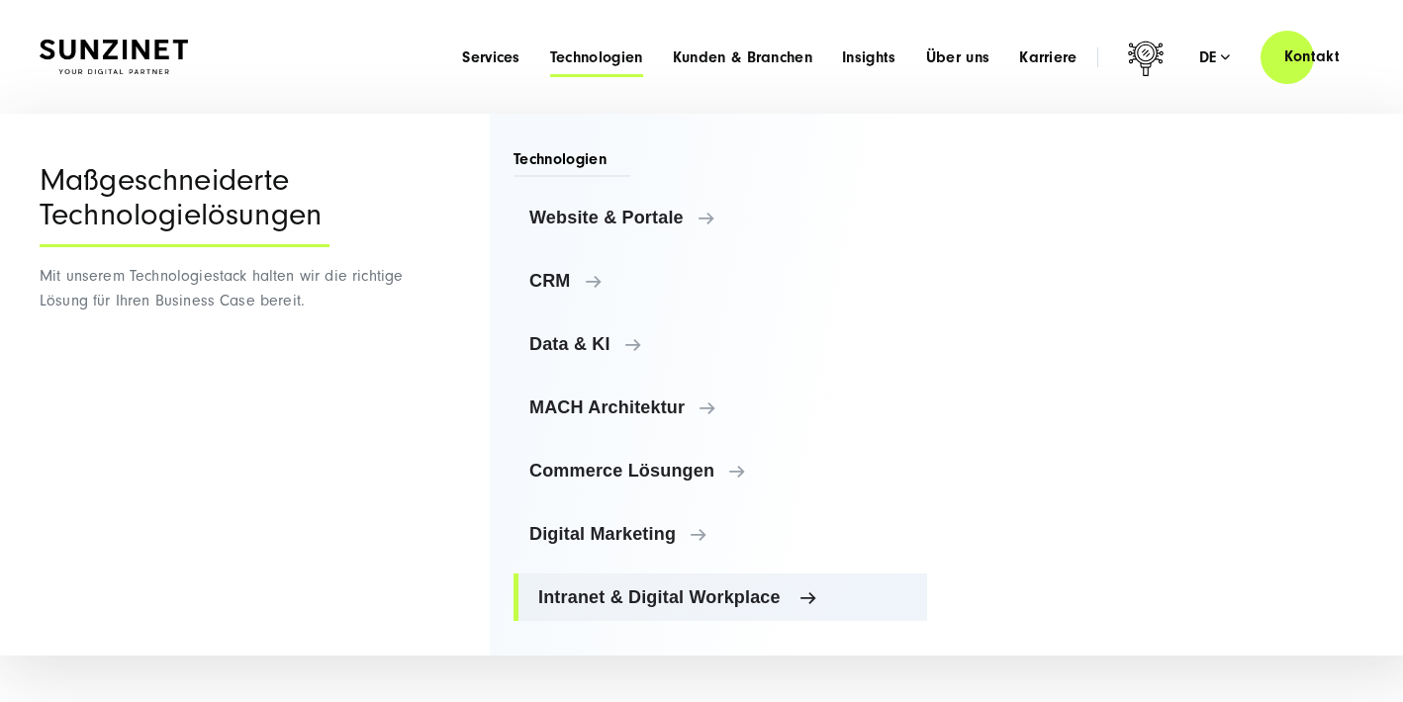
click at [711, 590] on span "Intranet & Digital Workplace" at bounding box center [724, 598] width 373 height 20
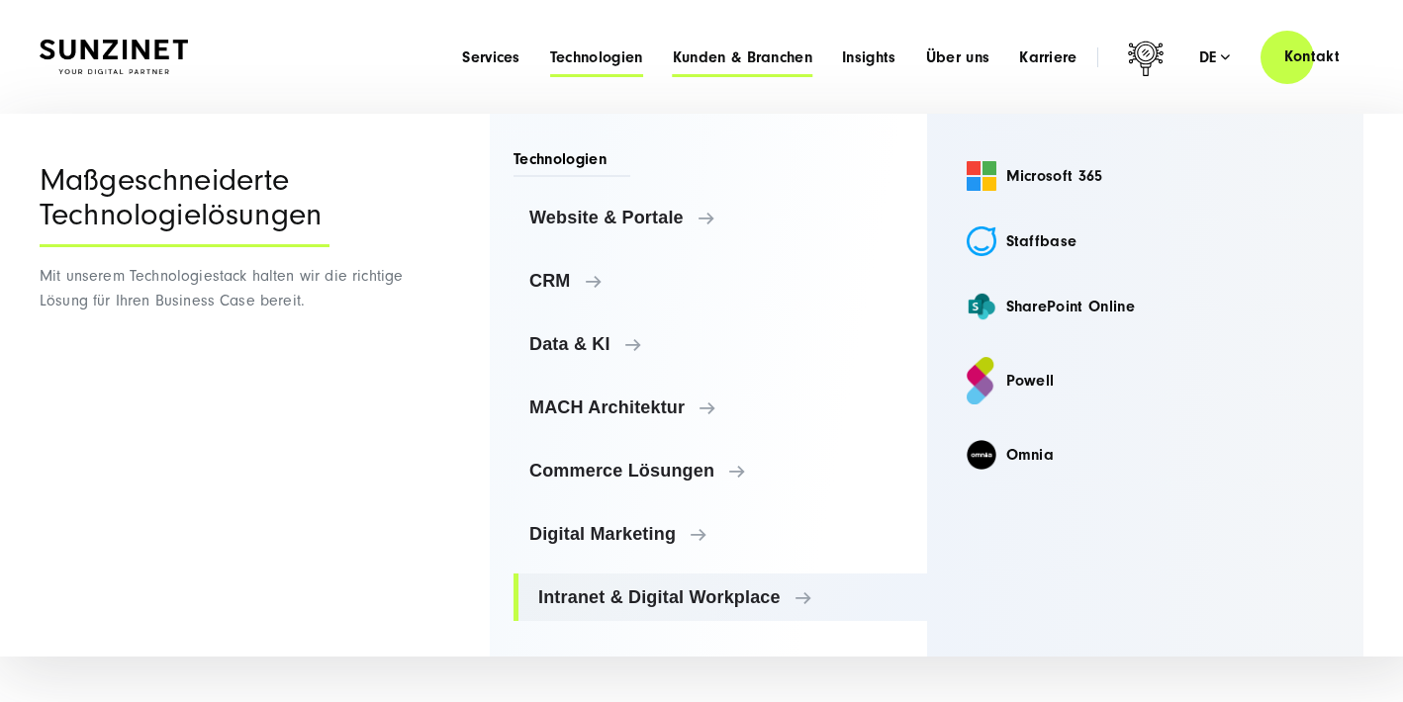
click at [749, 57] on span "Kunden & Branchen" at bounding box center [742, 57] width 139 height 20
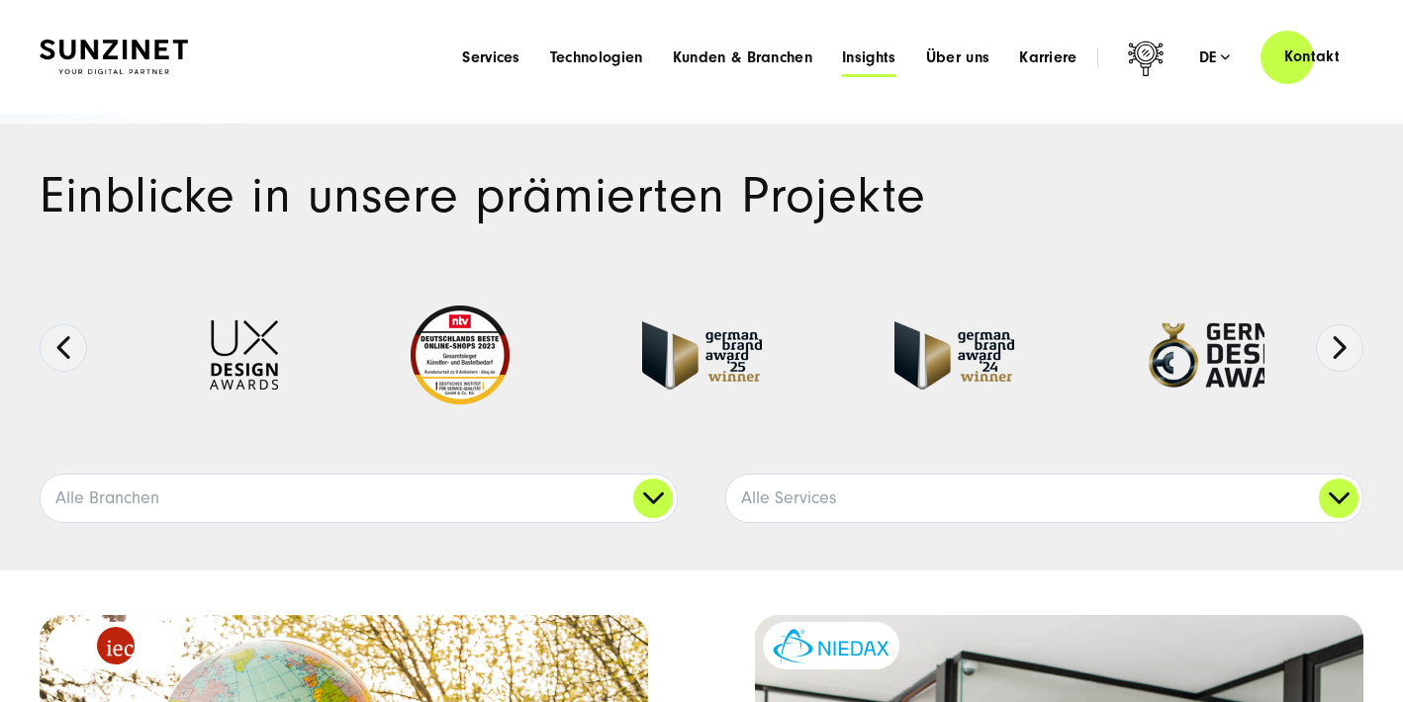
click at [874, 57] on span "Insights" at bounding box center [869, 57] width 54 height 20
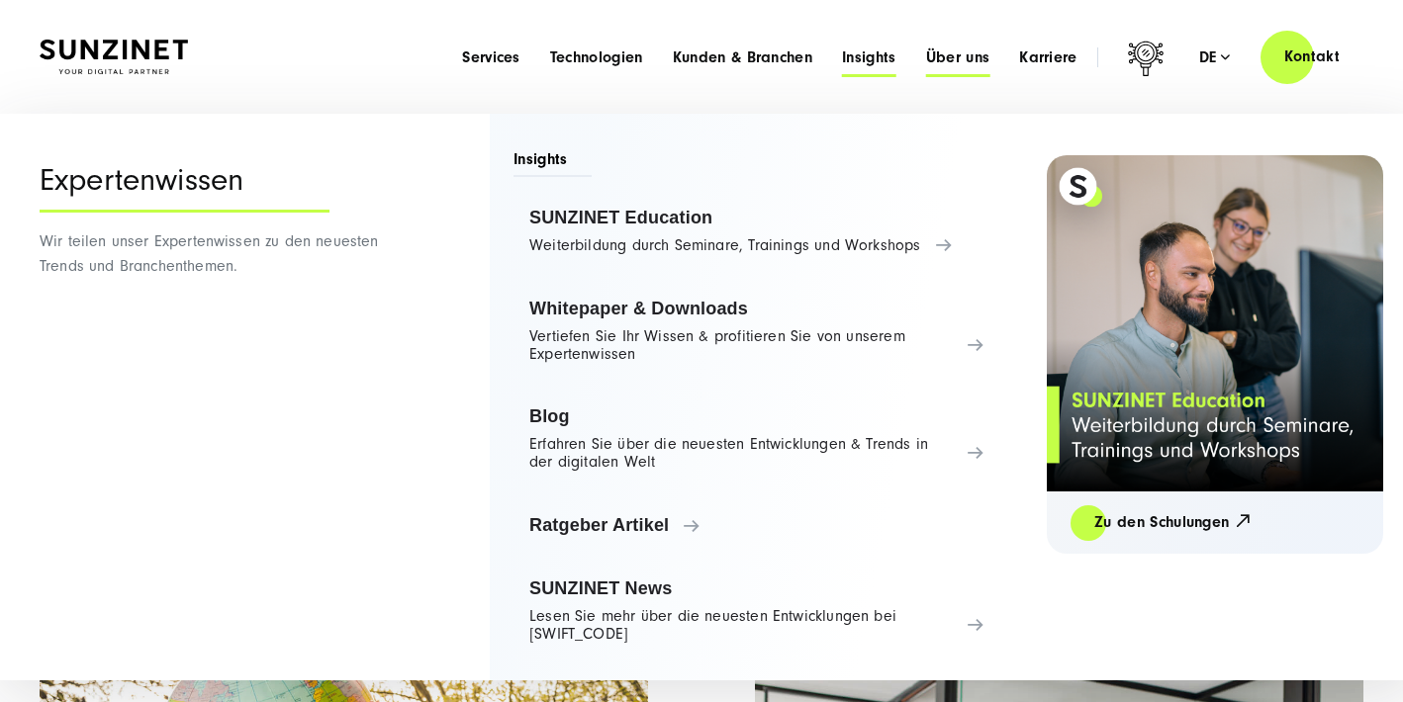
click at [953, 62] on span "Über uns" at bounding box center [958, 57] width 64 height 20
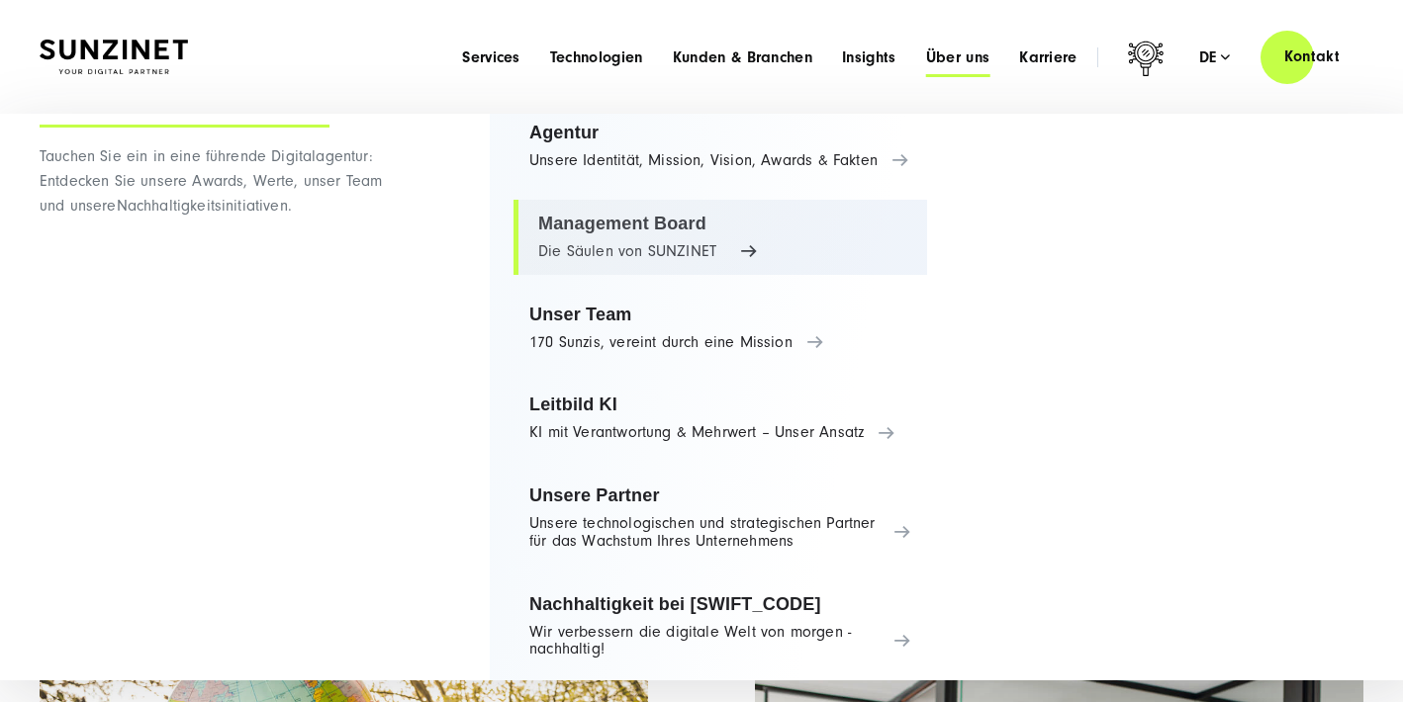
scroll to position [90, 0]
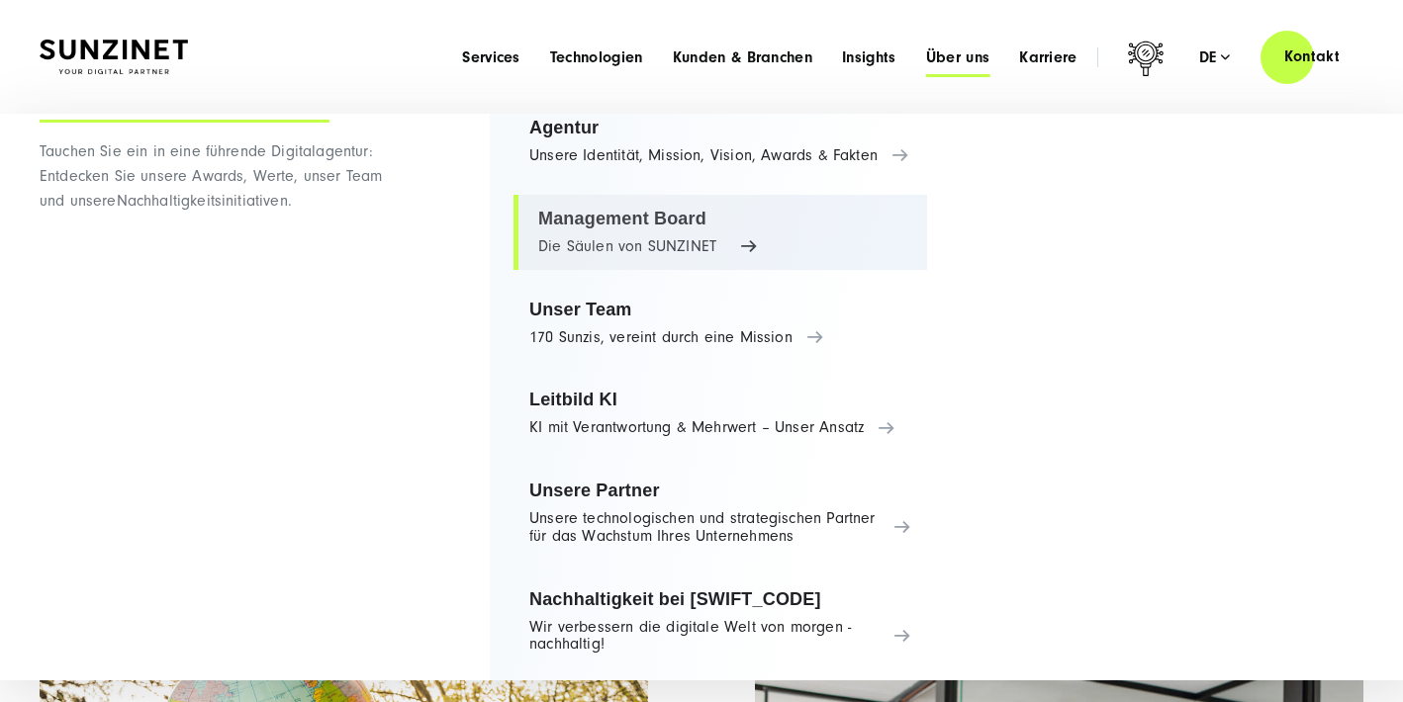
click at [664, 237] on link "Management Board Die Säulen von SUNZINET" at bounding box center [720, 232] width 414 height 75
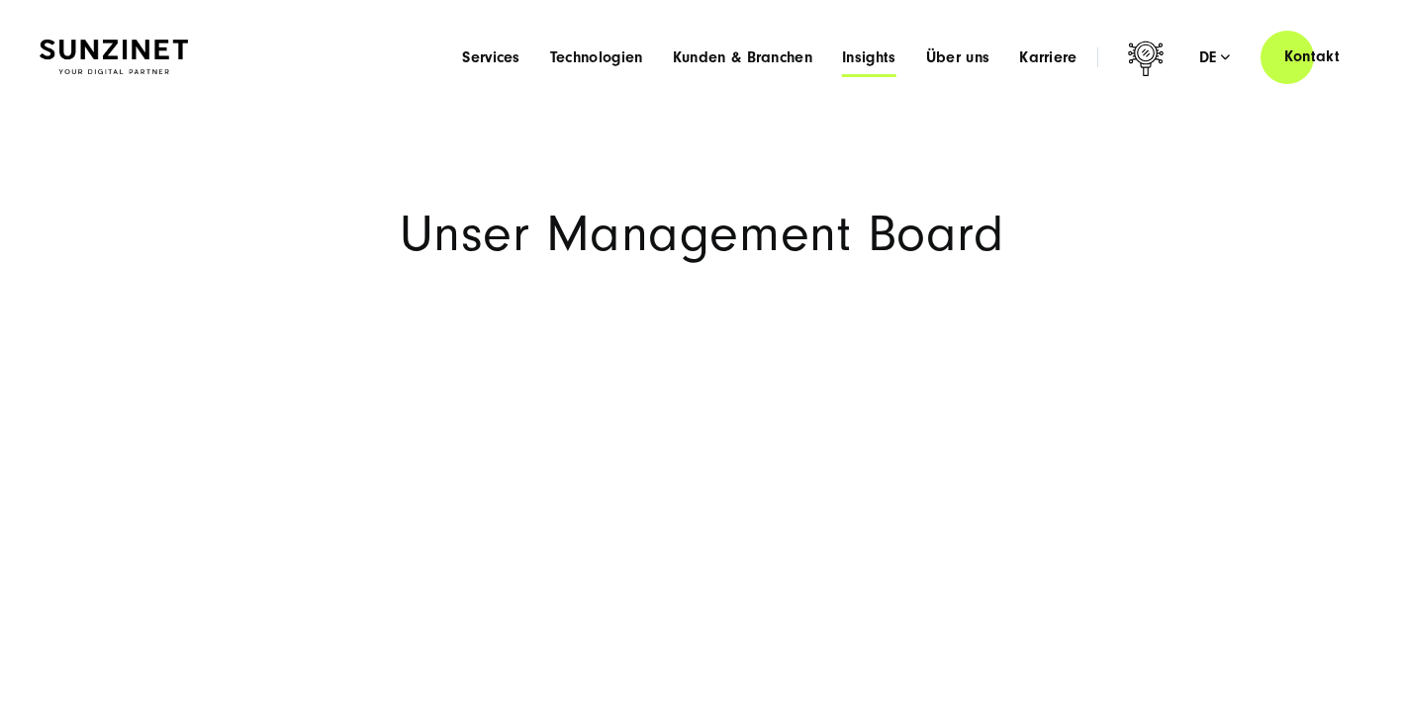
click at [889, 60] on span "Insights" at bounding box center [869, 57] width 54 height 20
click at [478, 52] on span "Services" at bounding box center [491, 57] width 58 height 20
click at [769, 64] on span "Kunden & Branchen" at bounding box center [742, 57] width 139 height 20
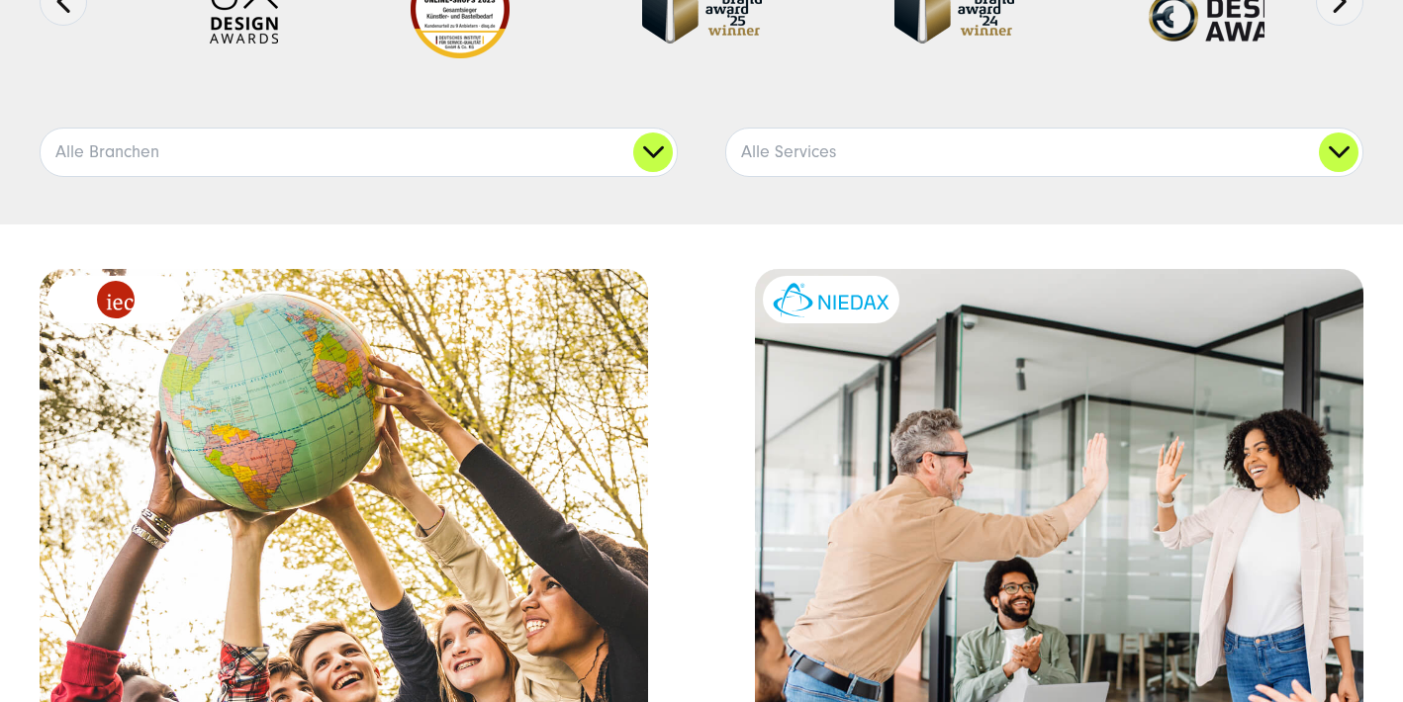
scroll to position [357, 0]
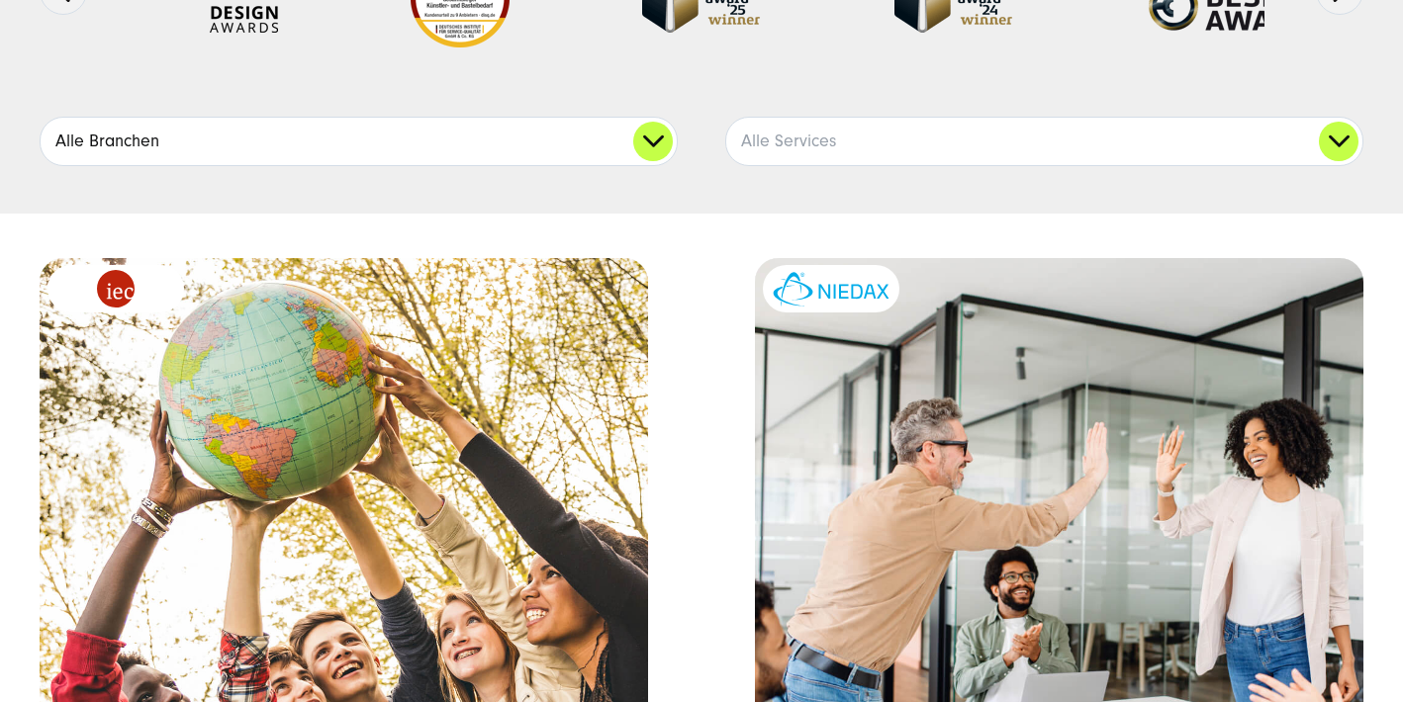
click at [663, 136] on link "Alle Branchen" at bounding box center [359, 141] width 636 height 47
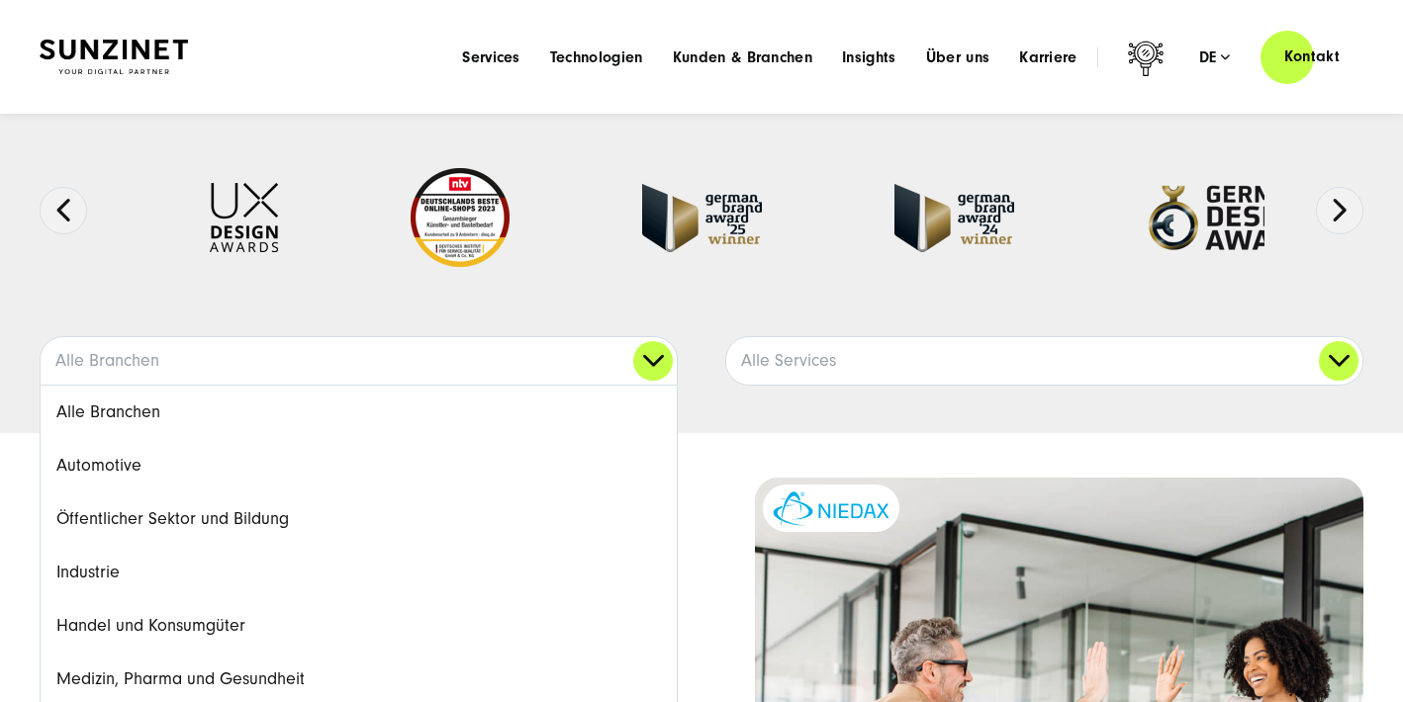
scroll to position [137, 0]
click at [926, 374] on link "Alle Services" at bounding box center [1044, 361] width 636 height 47
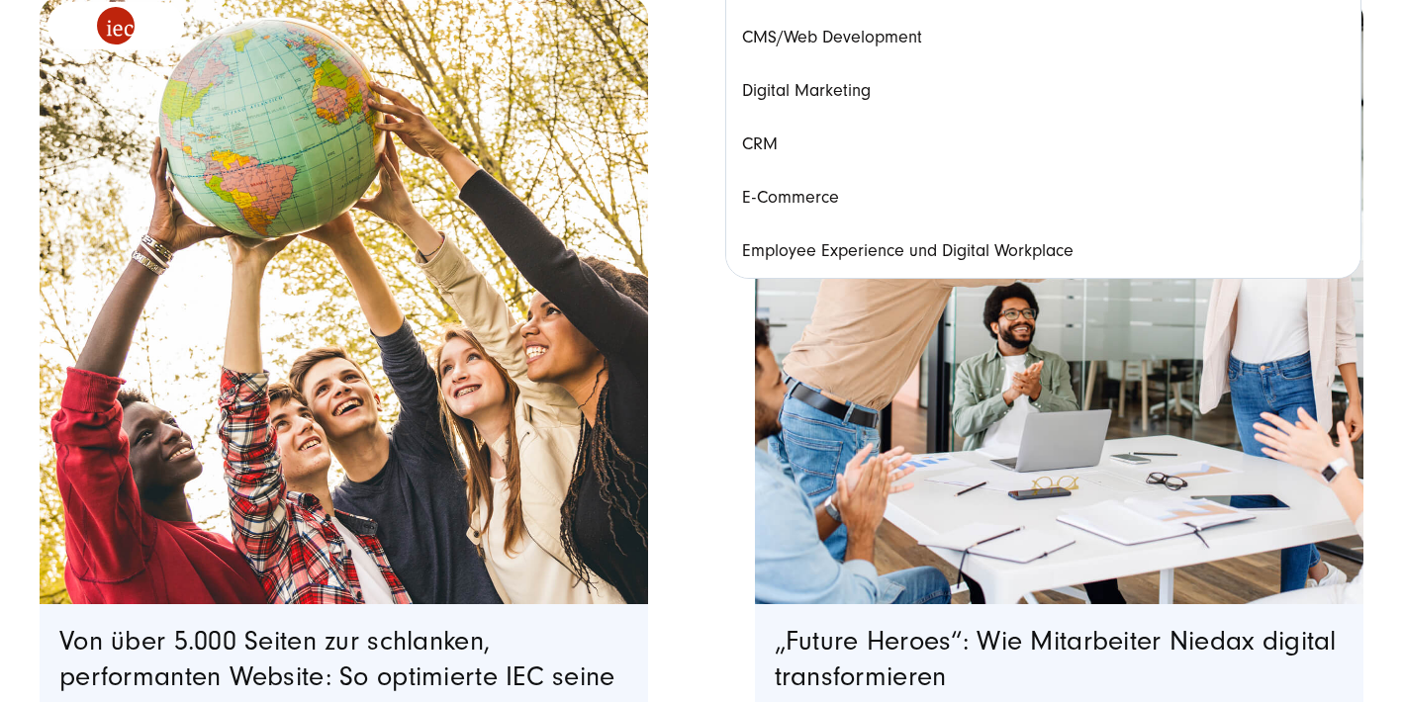
scroll to position [627, 0]
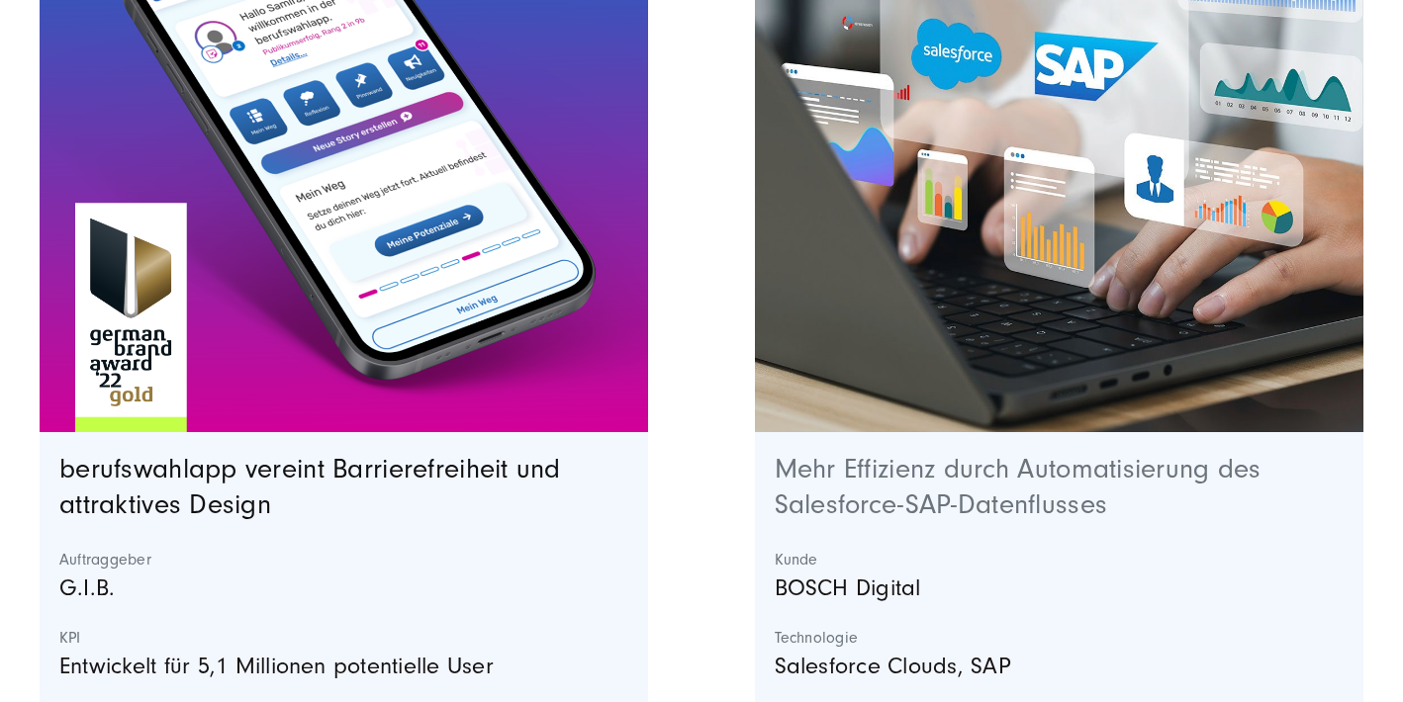
scroll to position [6179, 0]
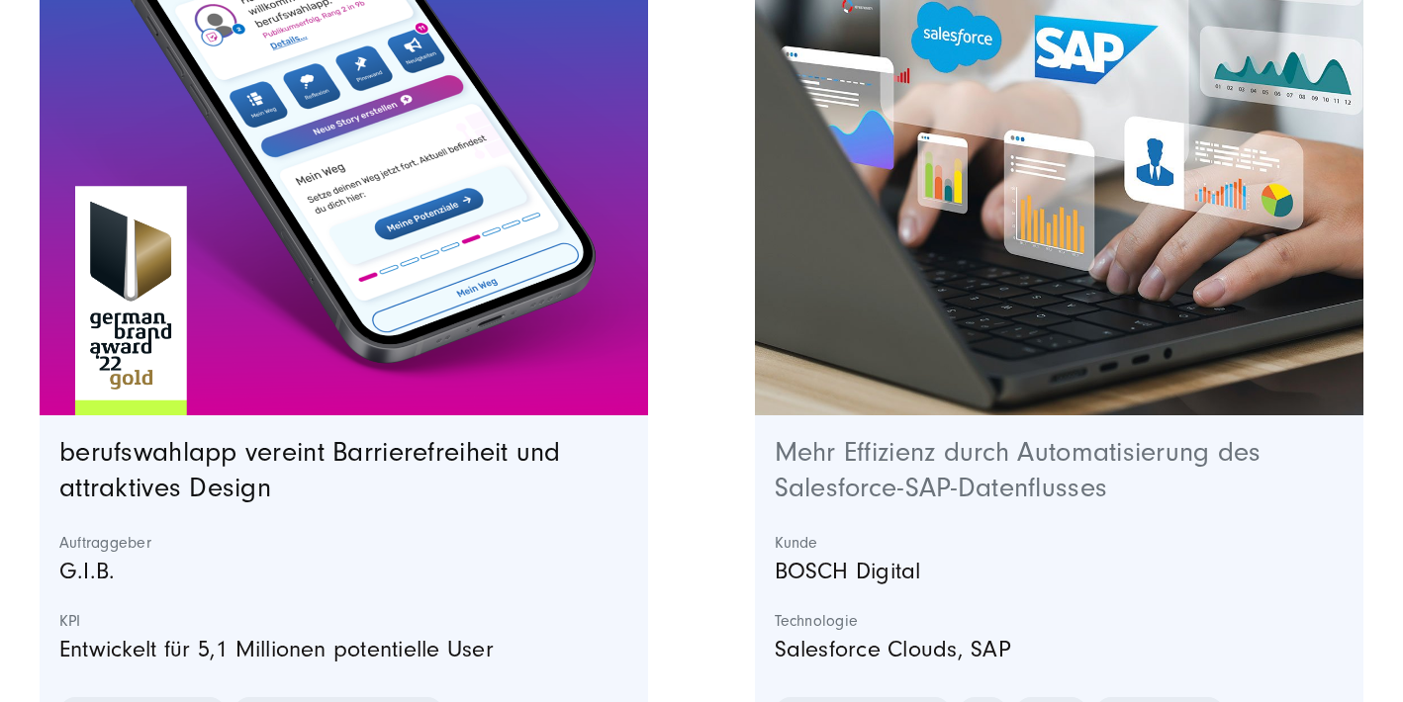
click at [969, 477] on link "Mehr Effizienz durch Automatisierung des Salesforce-SAP-Datenflusses" at bounding box center [1018, 470] width 487 height 66
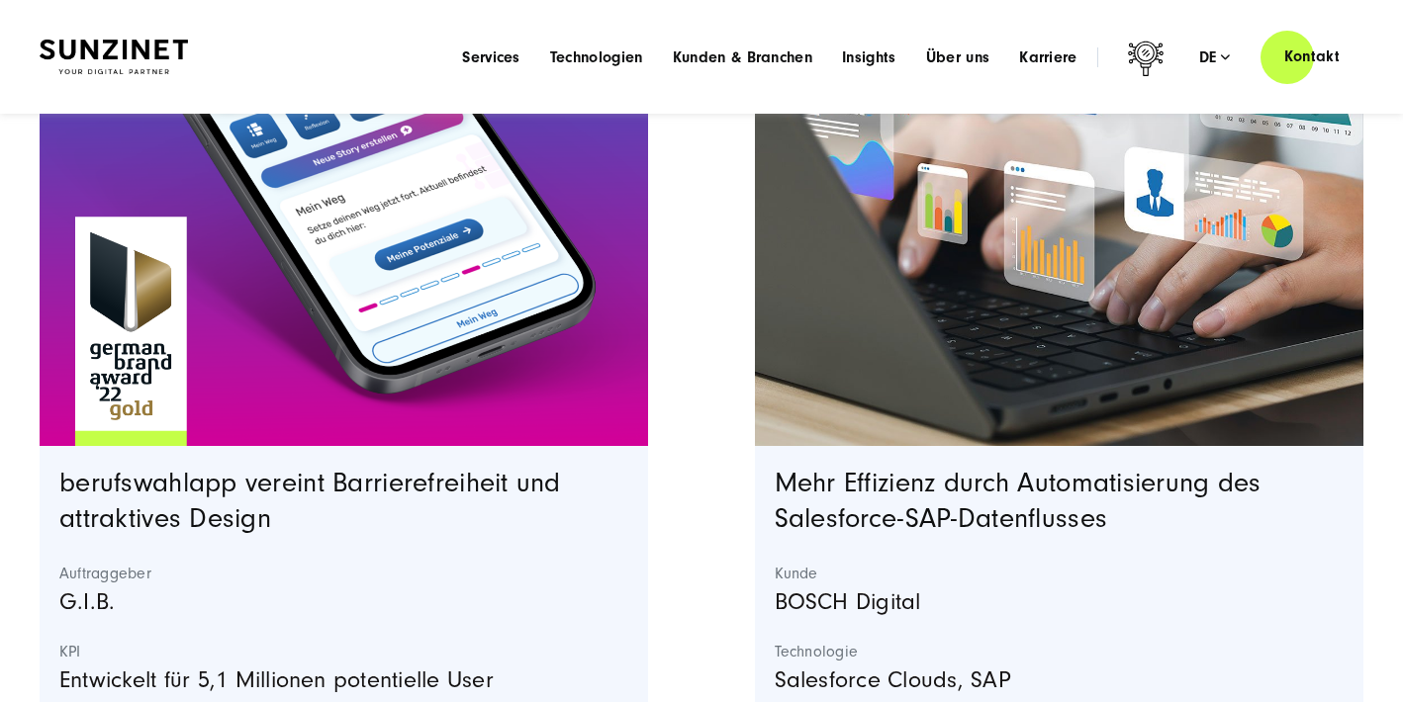
scroll to position [6143, 0]
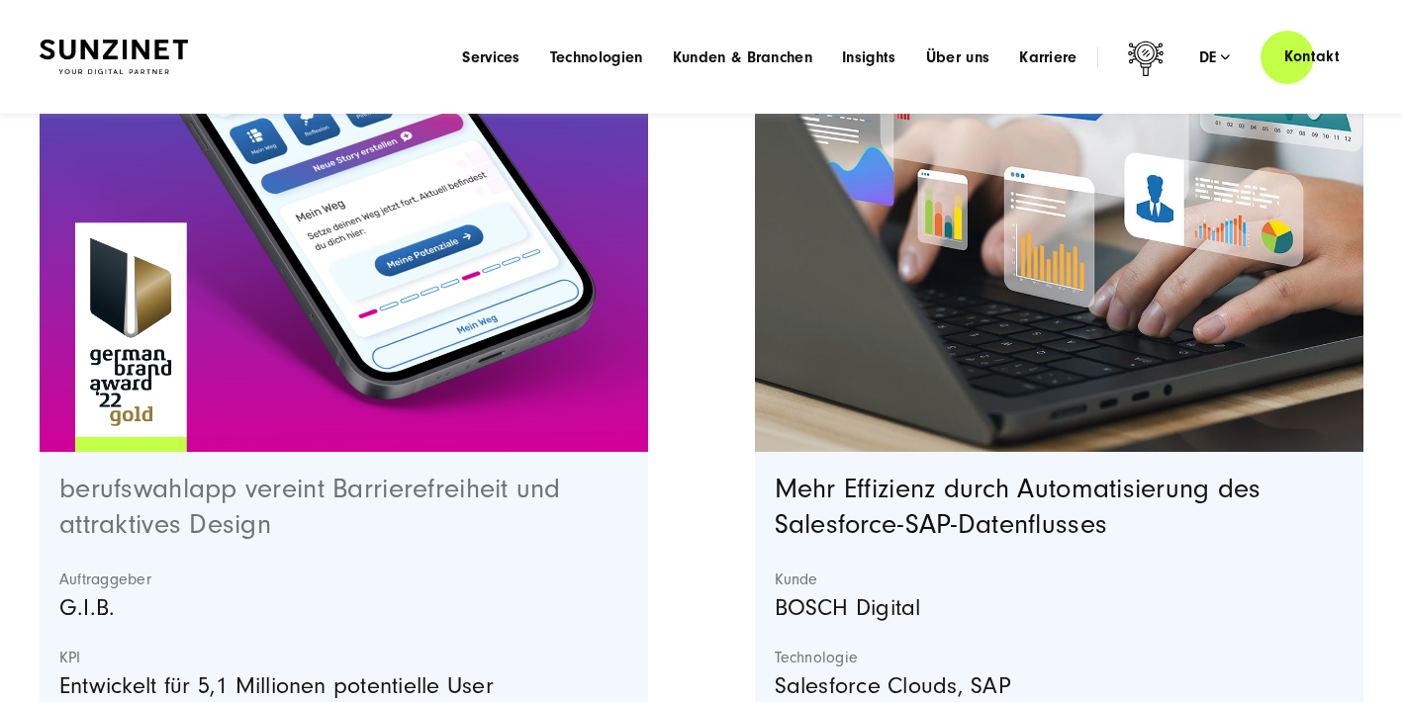
click at [431, 478] on link "berufswahlapp vereint Barrierefreiheit und attraktives Design" at bounding box center [310, 507] width 502 height 66
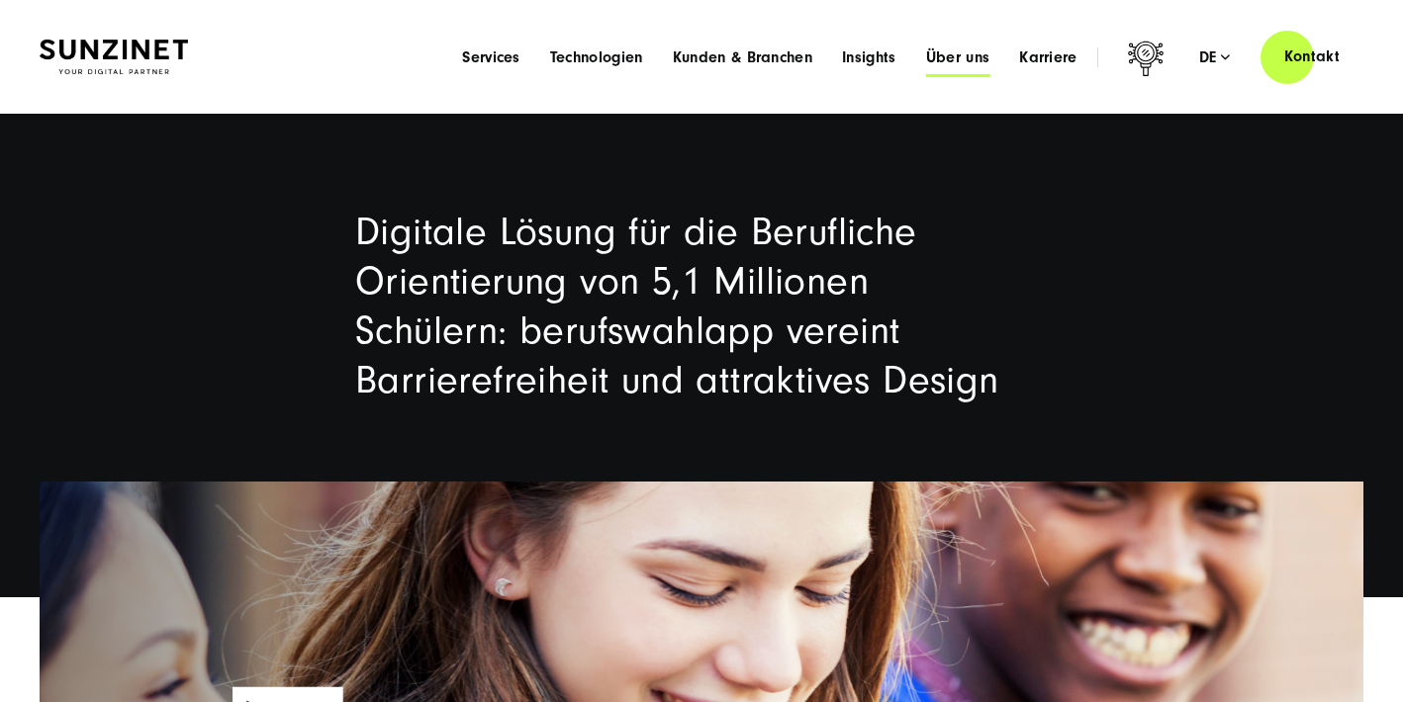
click at [943, 61] on span "Über uns" at bounding box center [958, 57] width 64 height 20
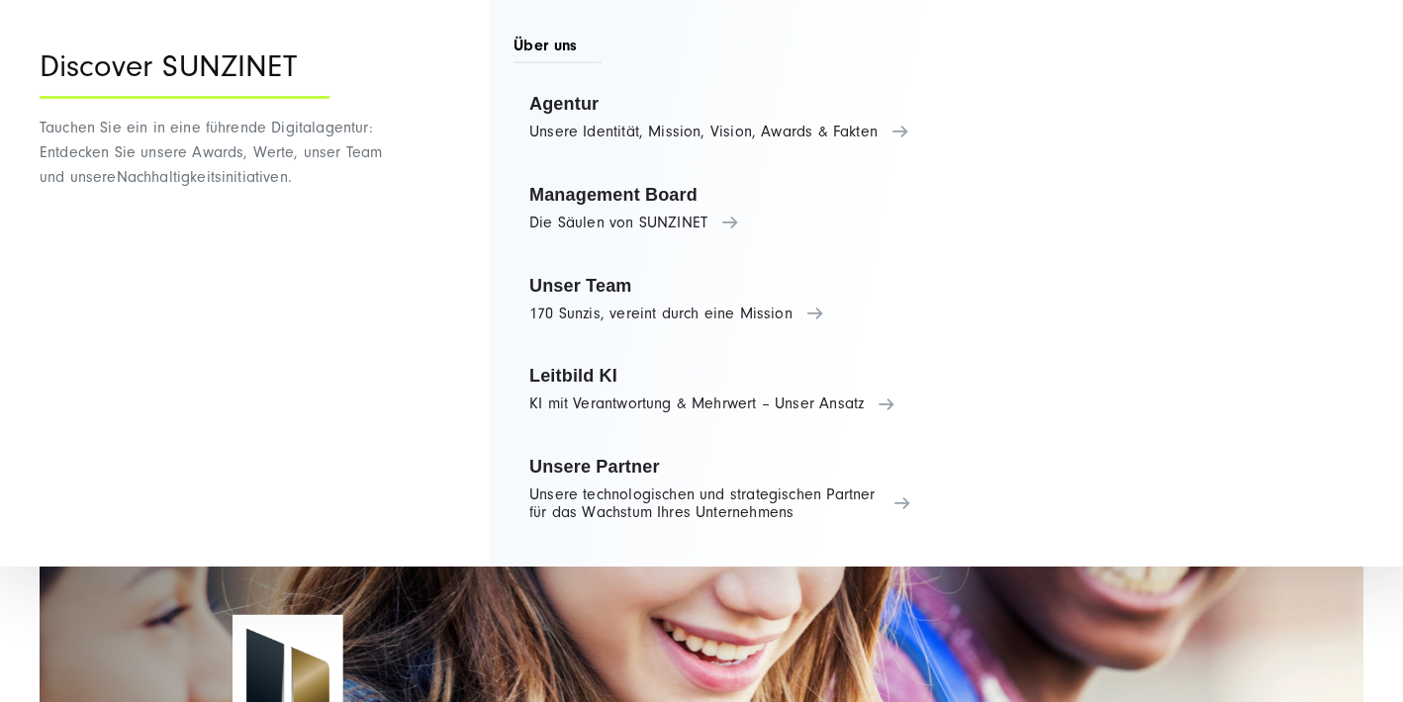
click at [408, 70] on div "Discover SUNZINET Tauchen Sie ein in eine führende Digitalagentur: Entdecken Si…" at bounding box center [225, 339] width 371 height 679
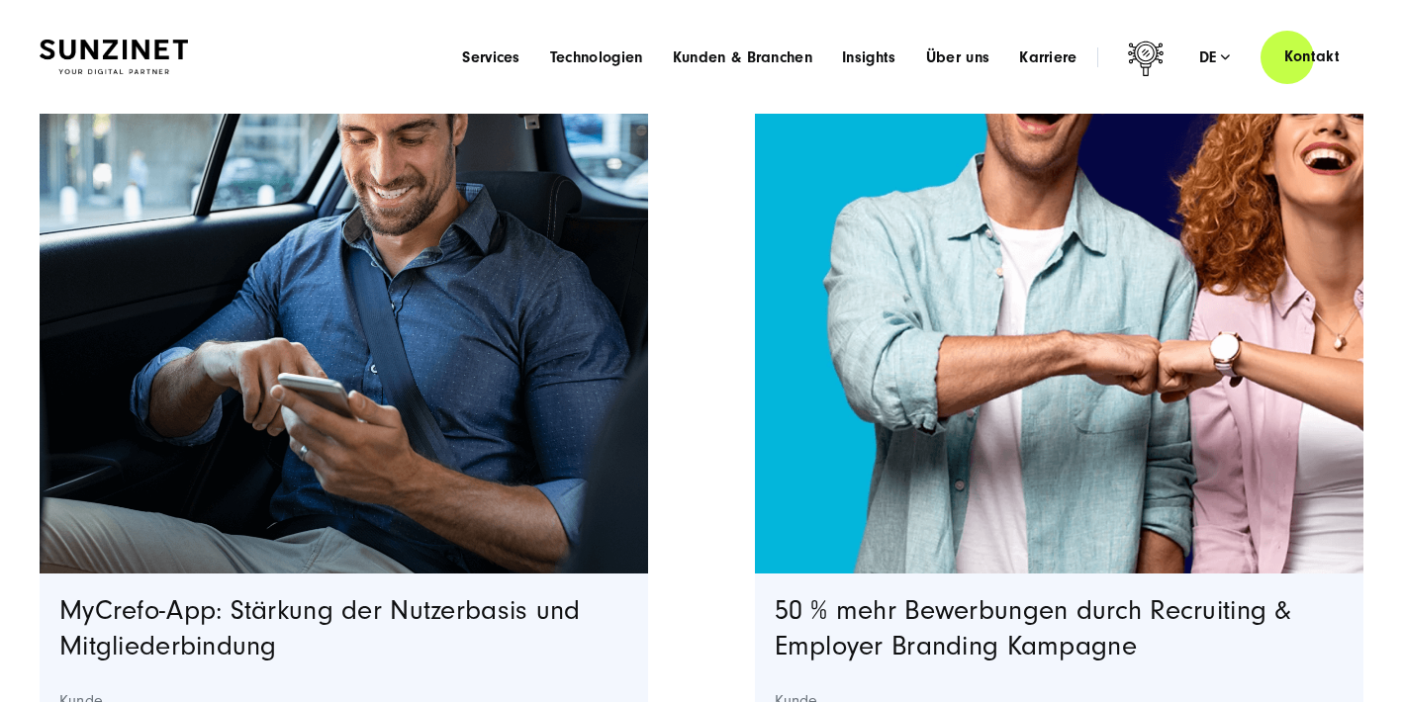
scroll to position [4937, 0]
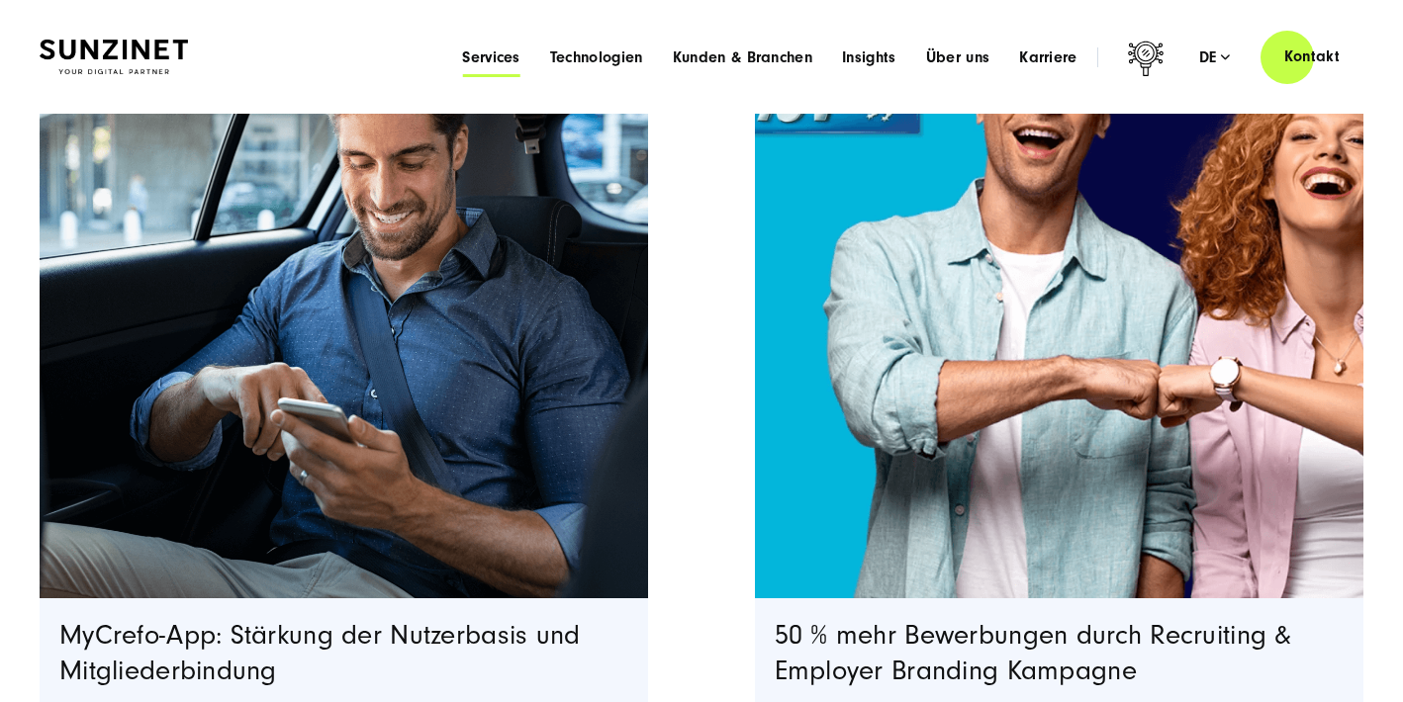
click at [488, 47] on span "Services" at bounding box center [491, 57] width 58 height 20
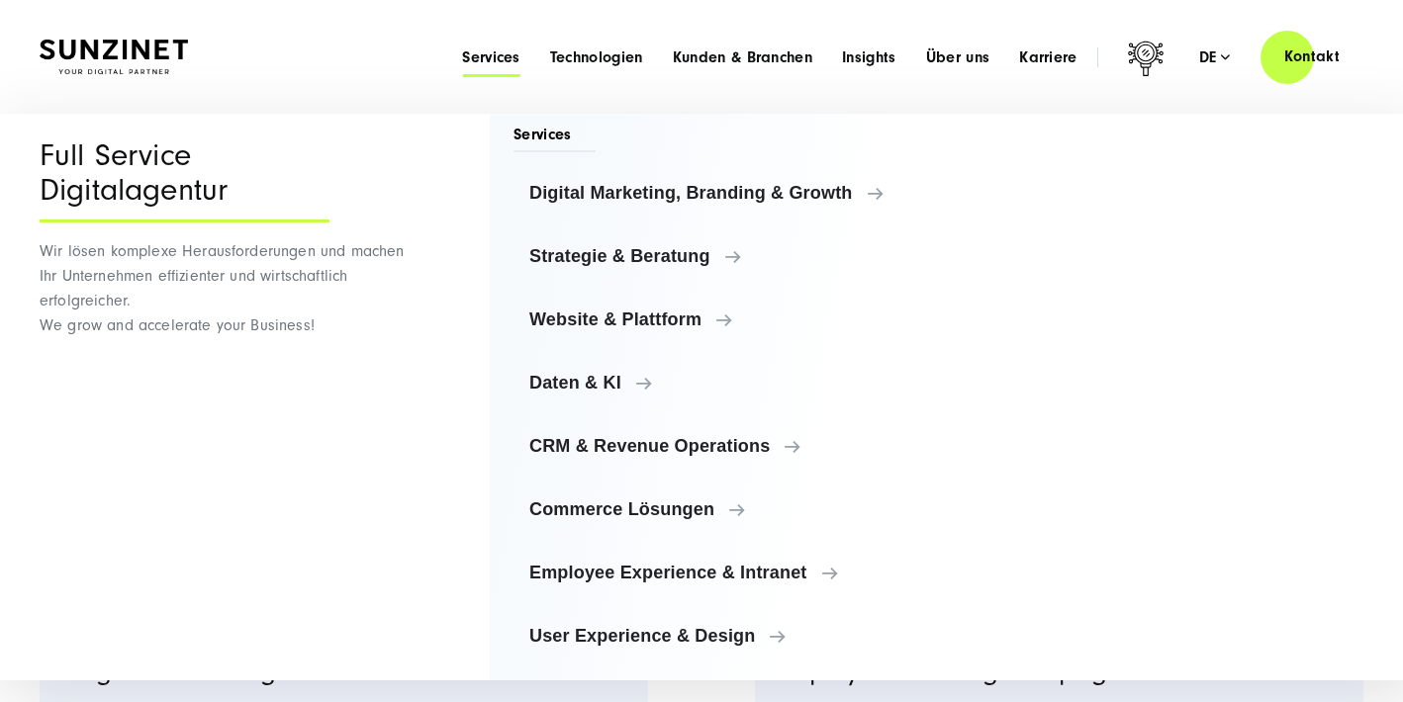
scroll to position [30, 0]
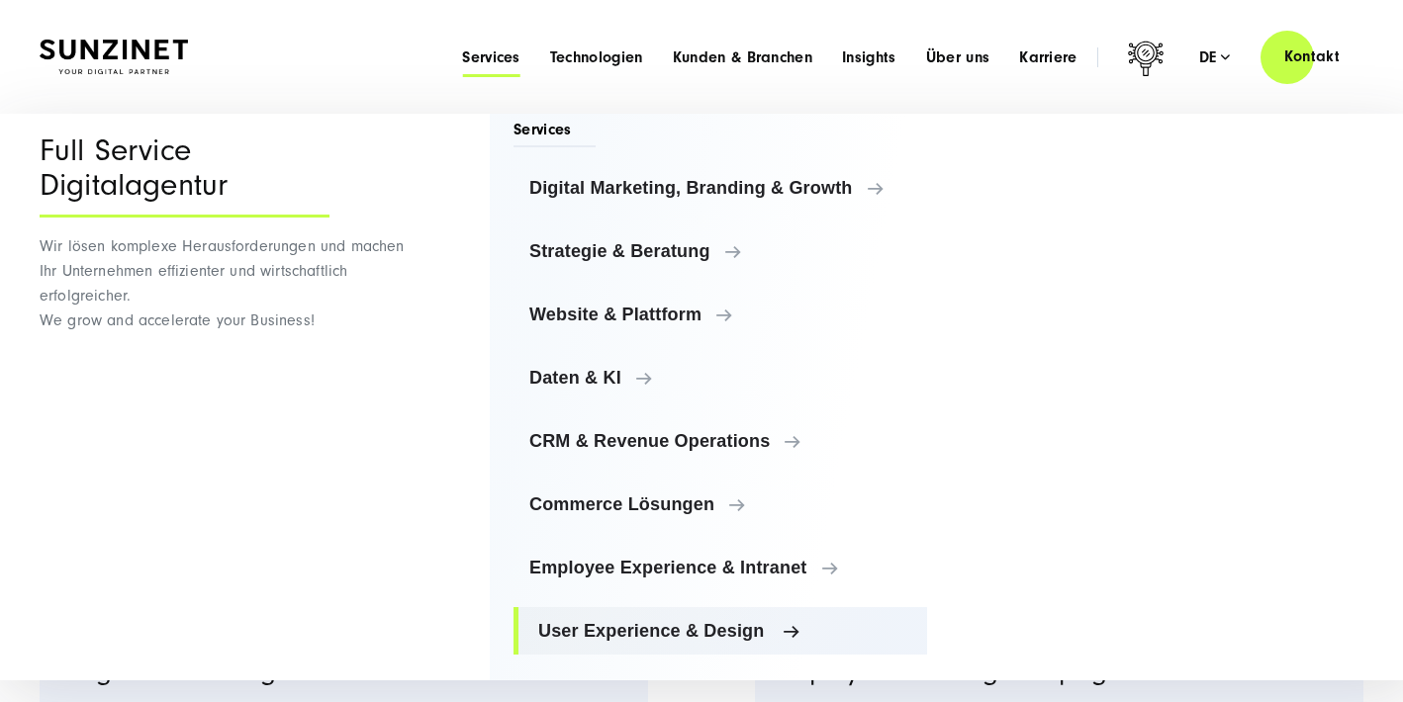
click at [754, 629] on span "User Experience & Design" at bounding box center [724, 631] width 373 height 20
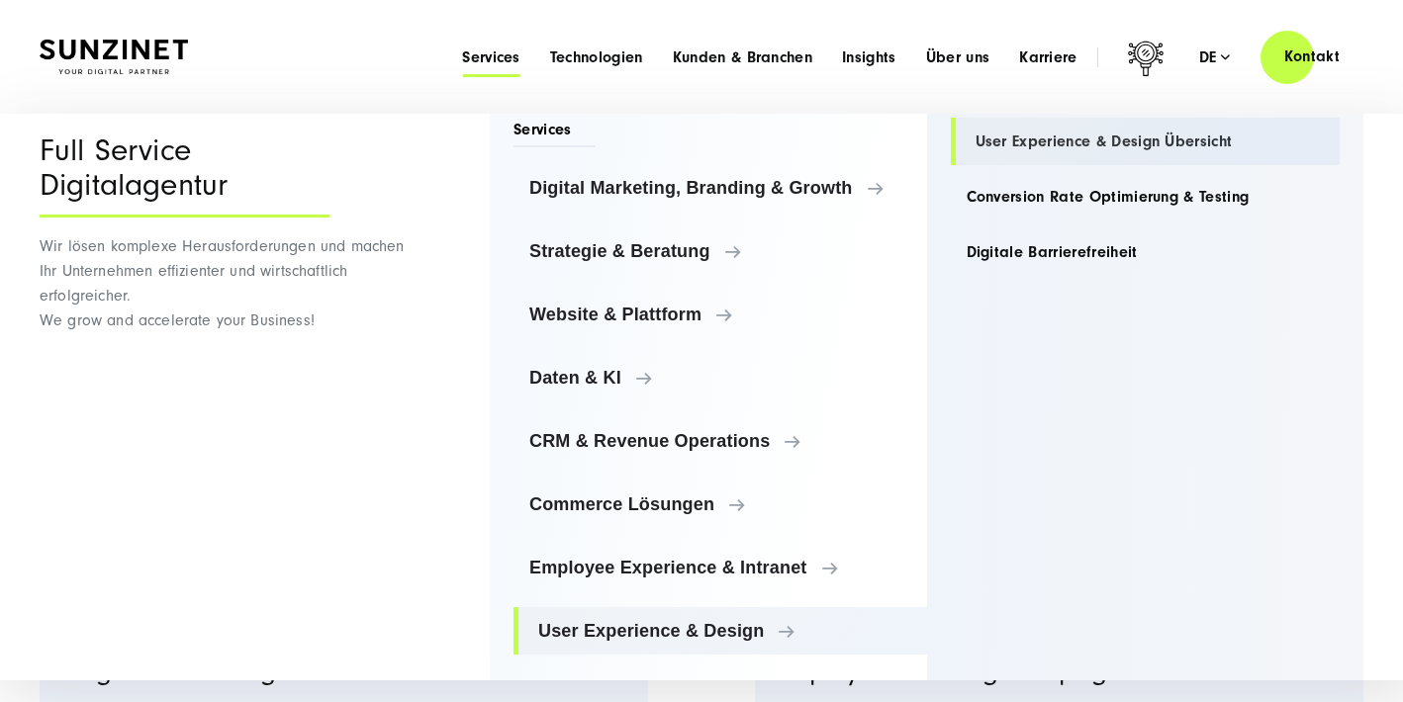
click at [1083, 140] on link "User Experience & Design Übersicht" at bounding box center [1146, 141] width 390 height 47
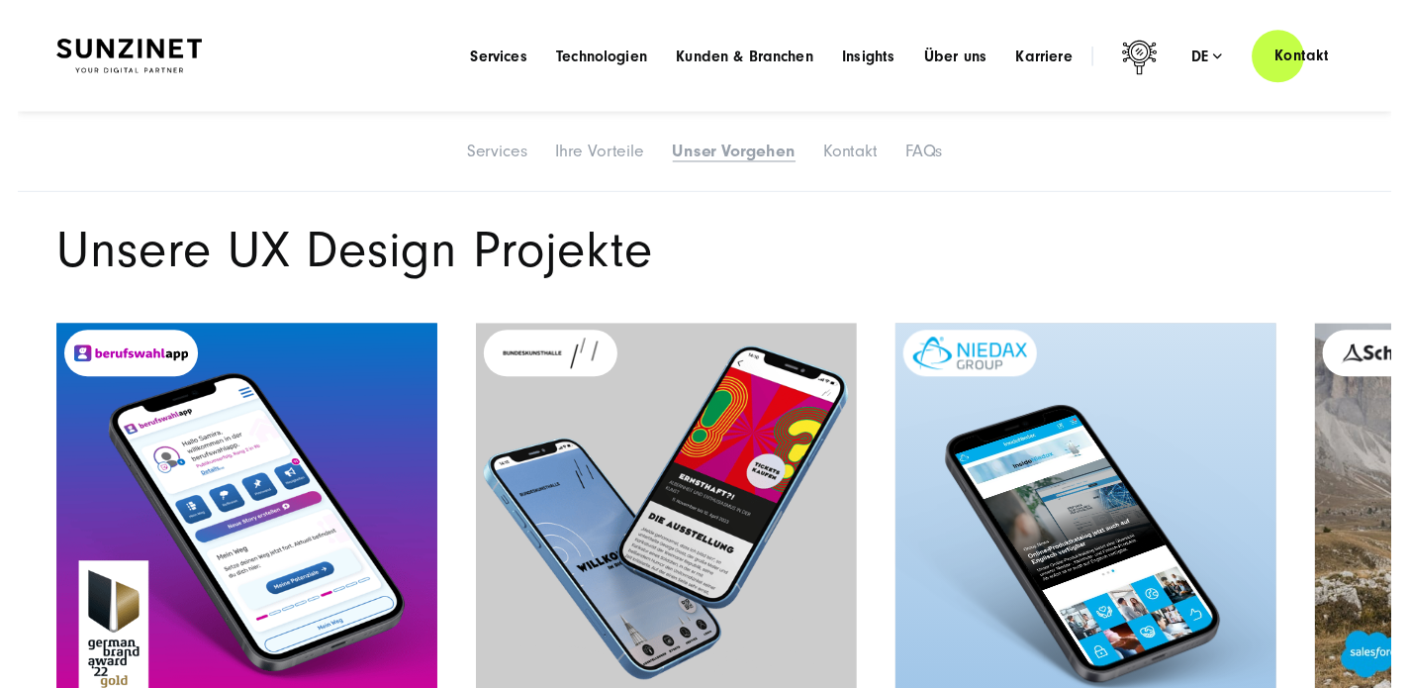
scroll to position [6439, 0]
